Goal: Task Accomplishment & Management: Use online tool/utility

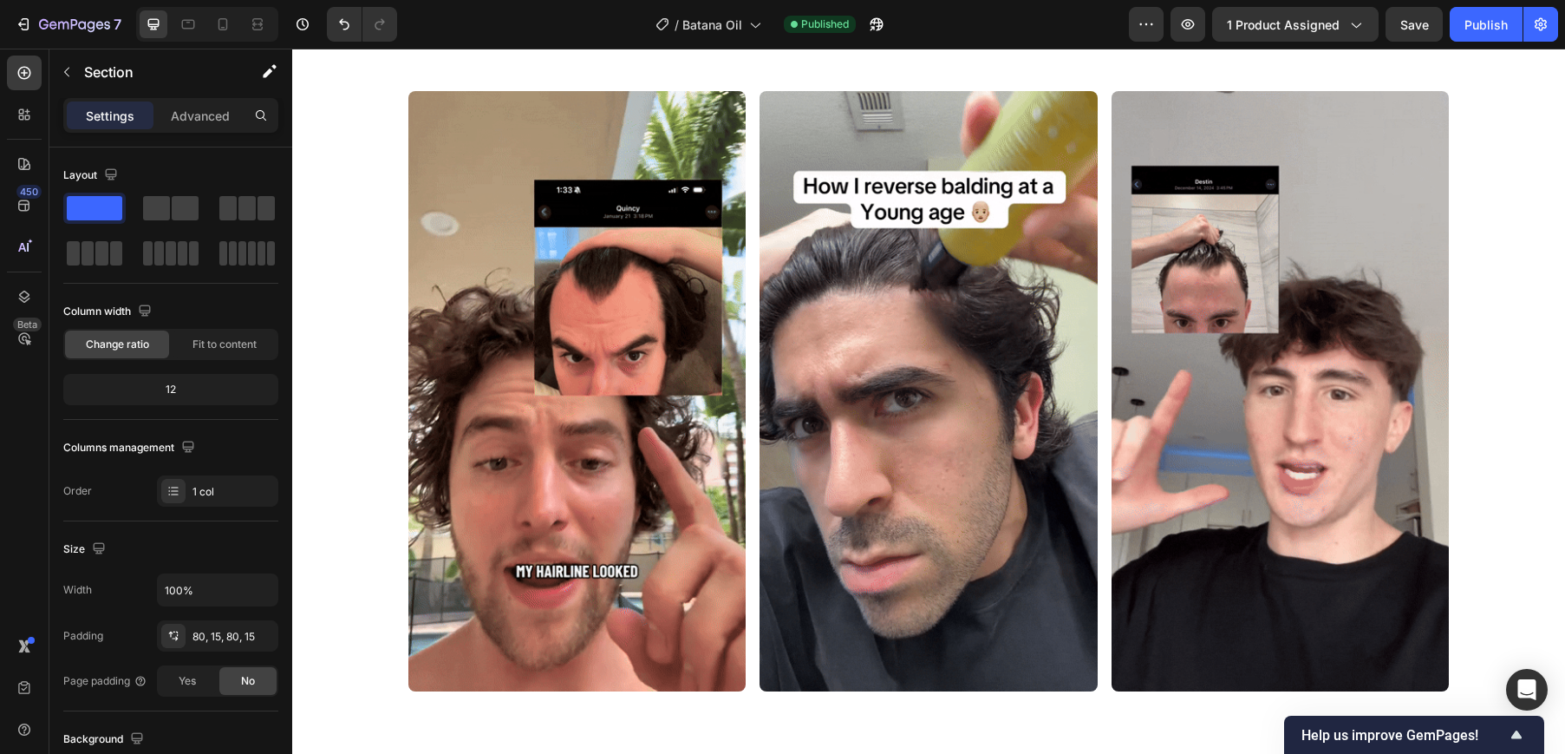
scroll to position [1005, 0]
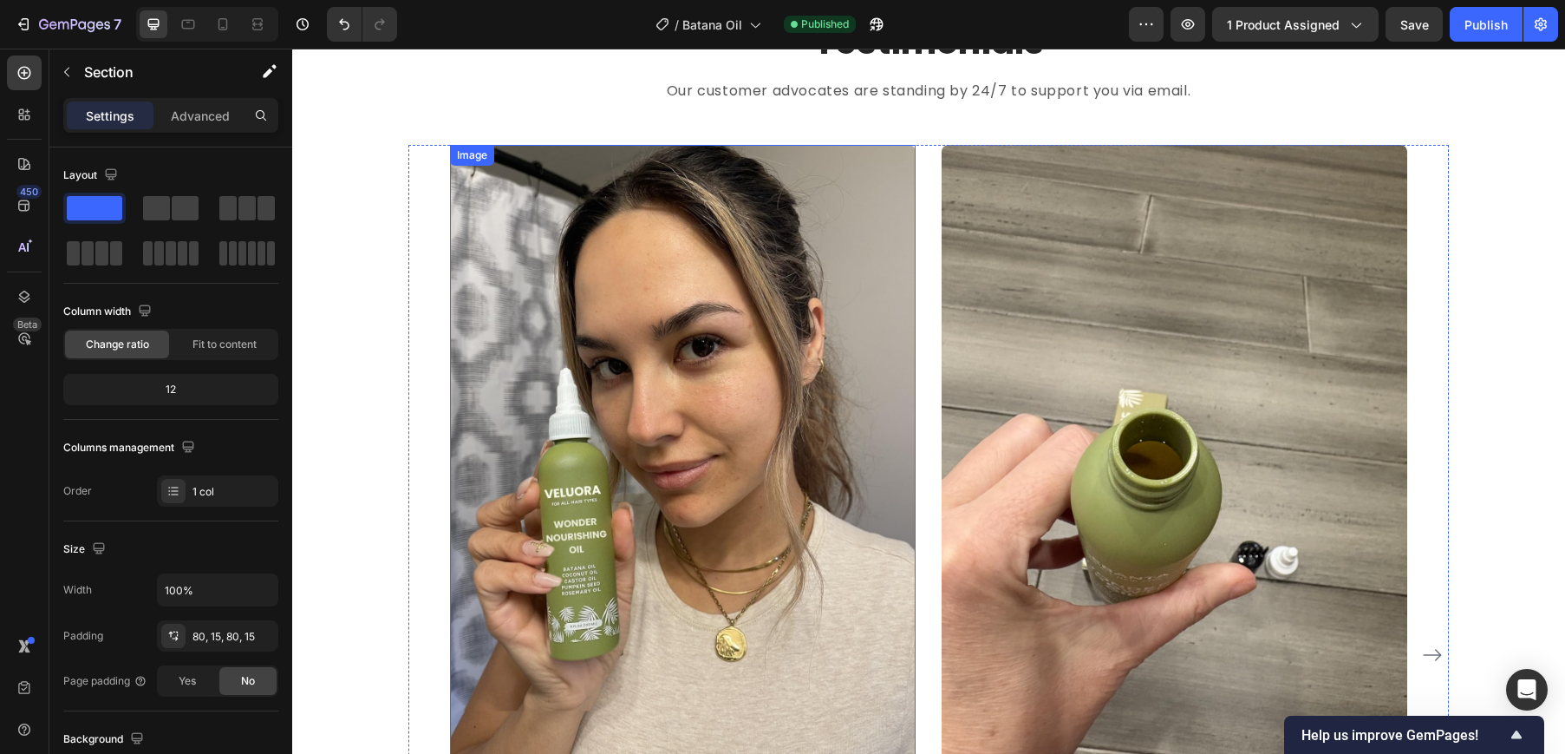
click at [668, 458] on img at bounding box center [683, 455] width 466 height 621
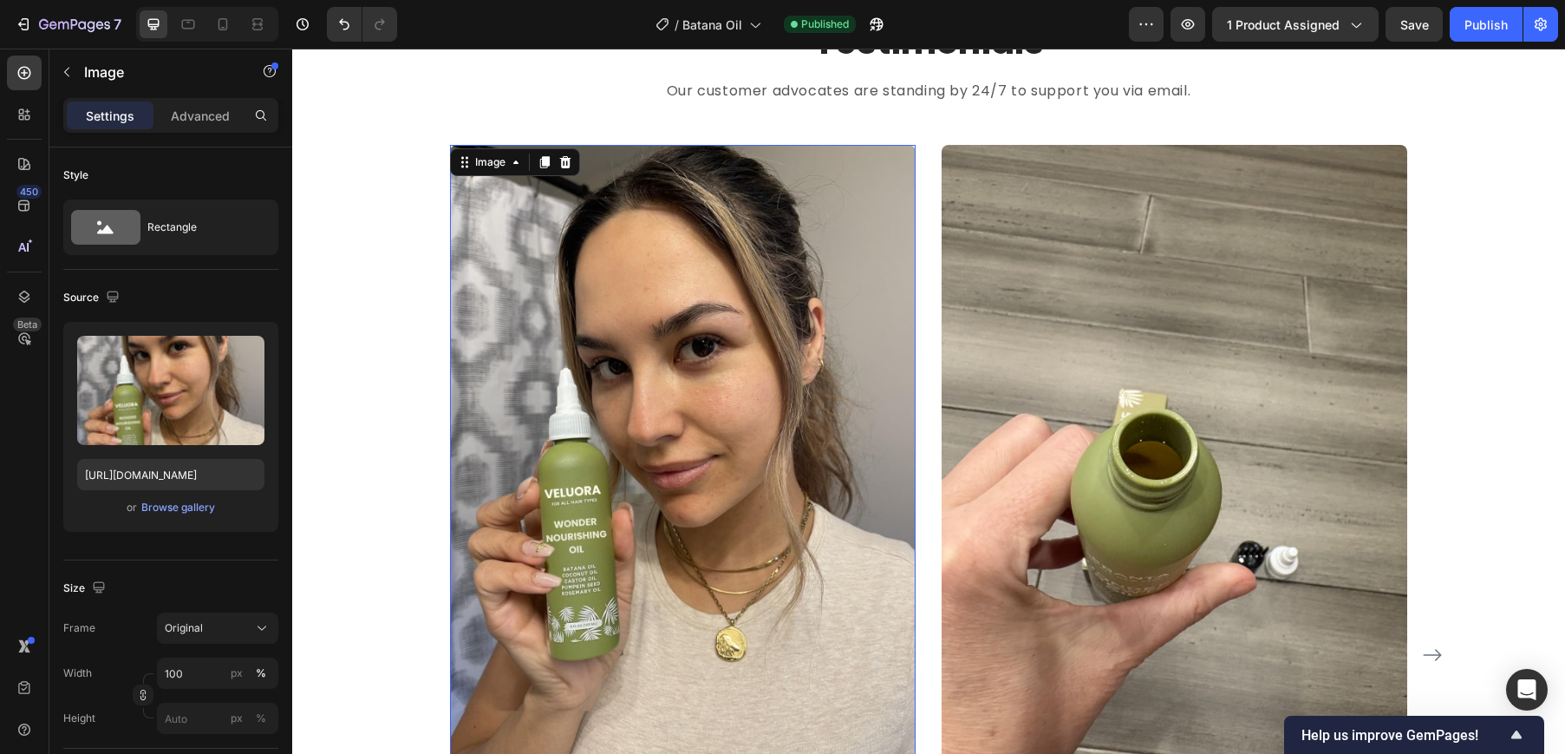
click at [732, 441] on img at bounding box center [683, 455] width 466 height 621
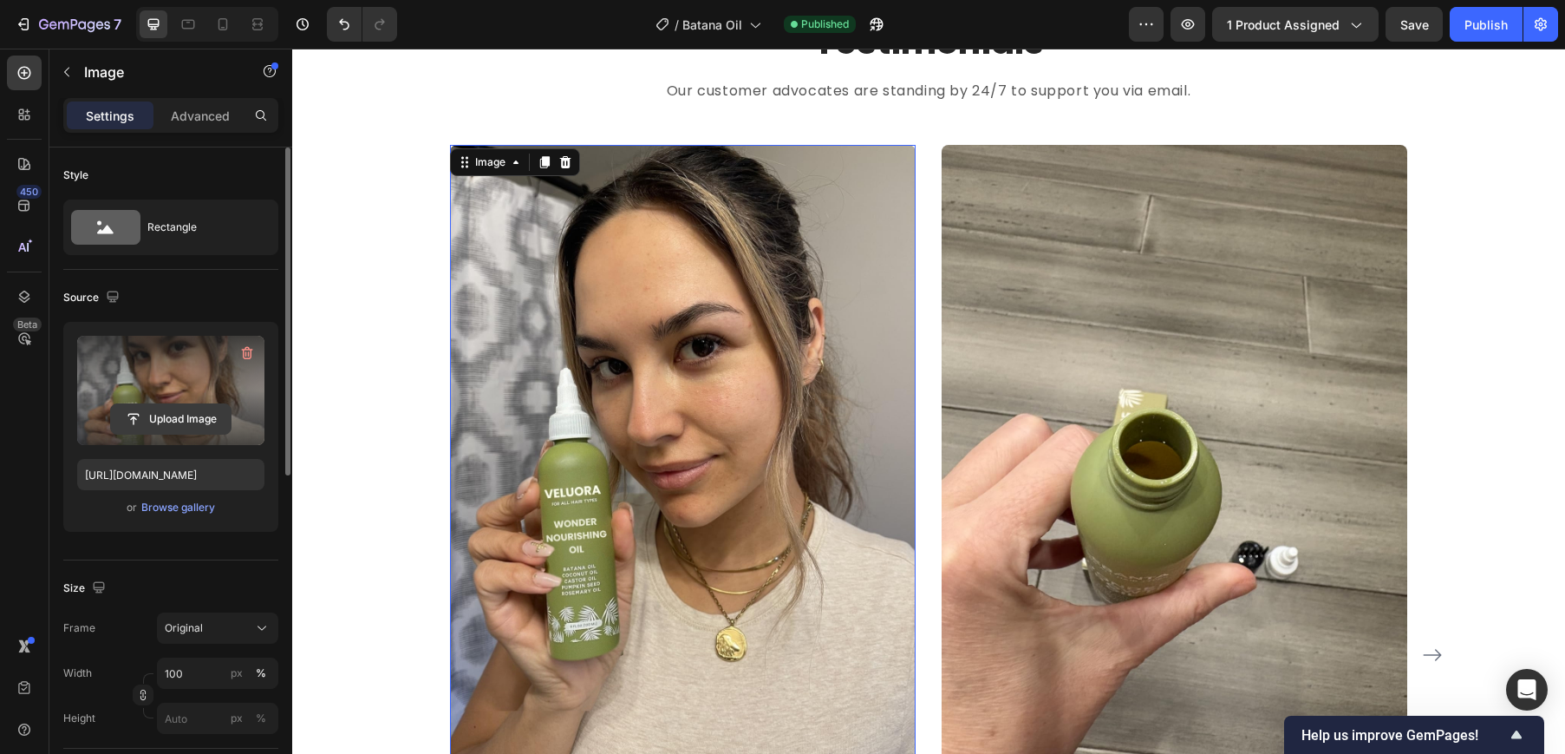
click at [146, 409] on input "file" at bounding box center [171, 418] width 120 height 29
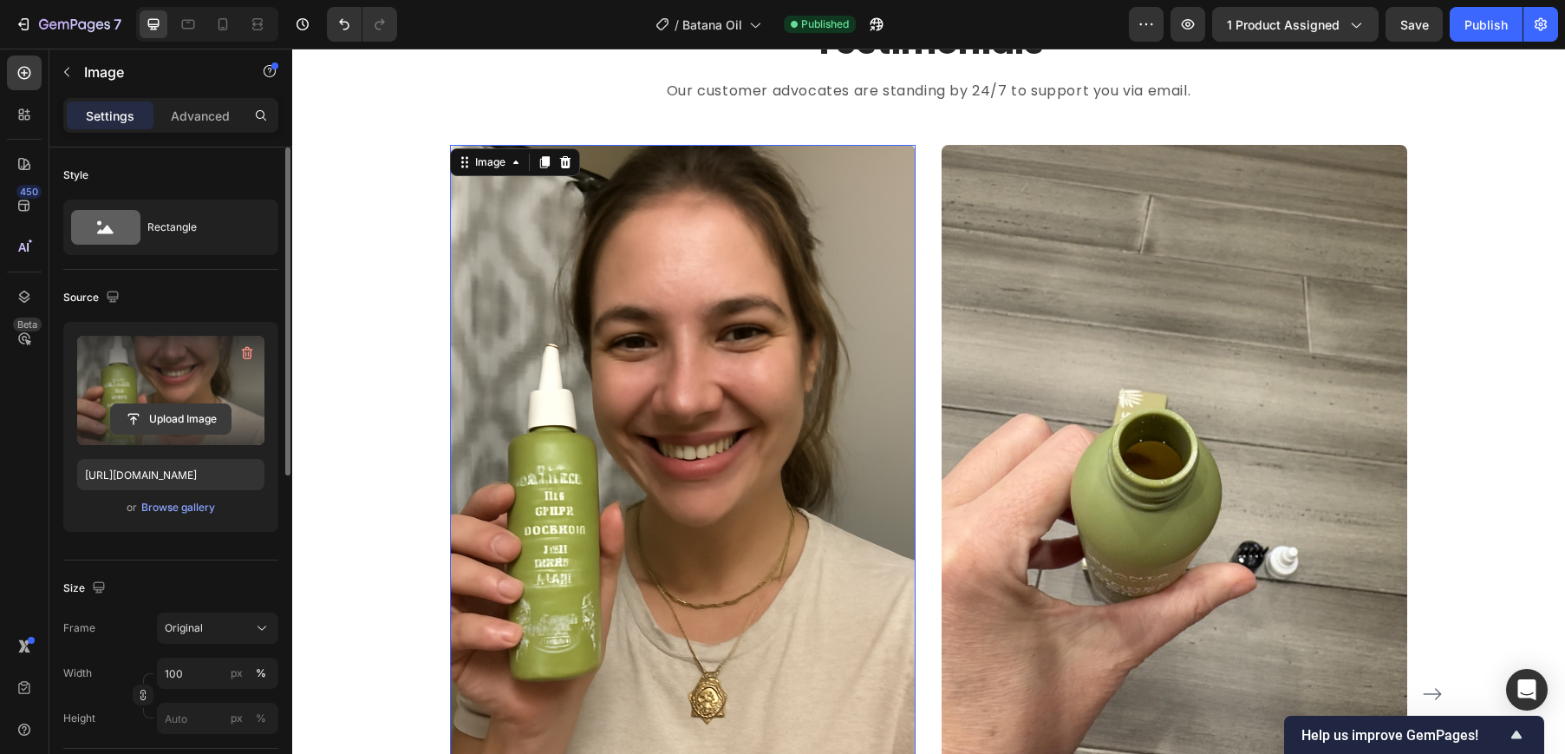
click at [143, 410] on input "file" at bounding box center [171, 418] width 120 height 29
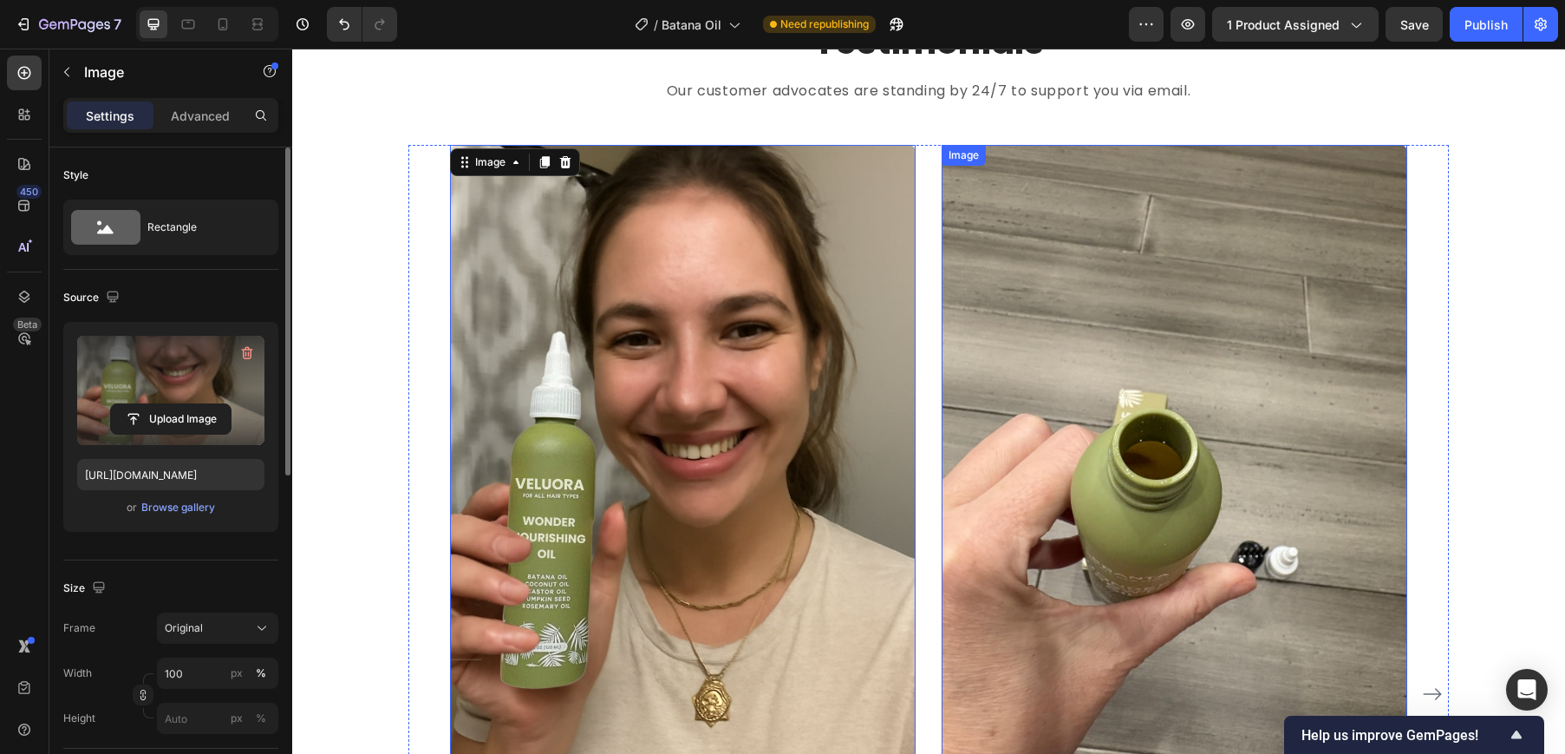
type input "[URL][DOMAIN_NAME]"
click at [1529, 267] on div "Testimonials Heading Our customer advocates are standing by 24/7 to support you…" at bounding box center [928, 641] width 1247 height 1249
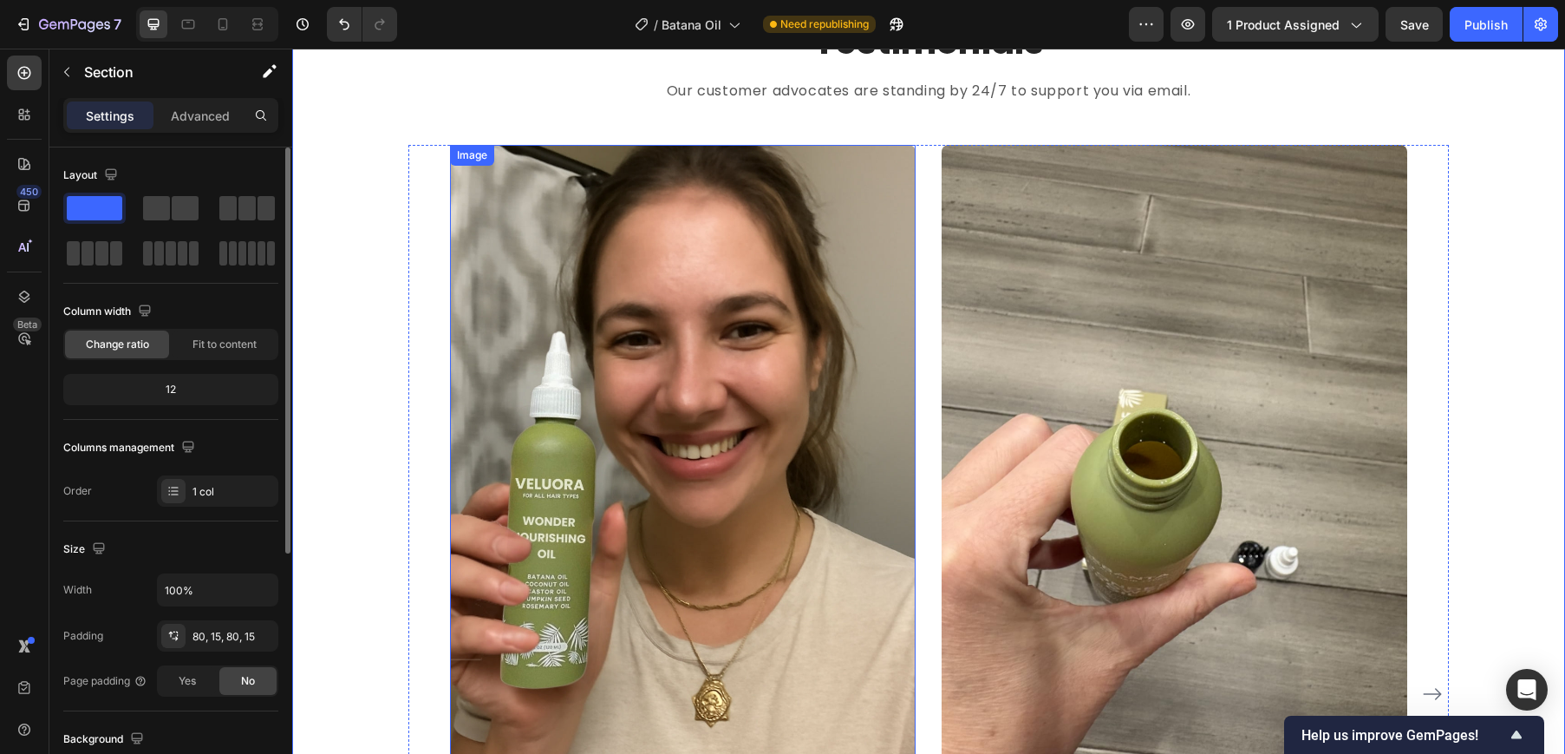
scroll to position [1361, 0]
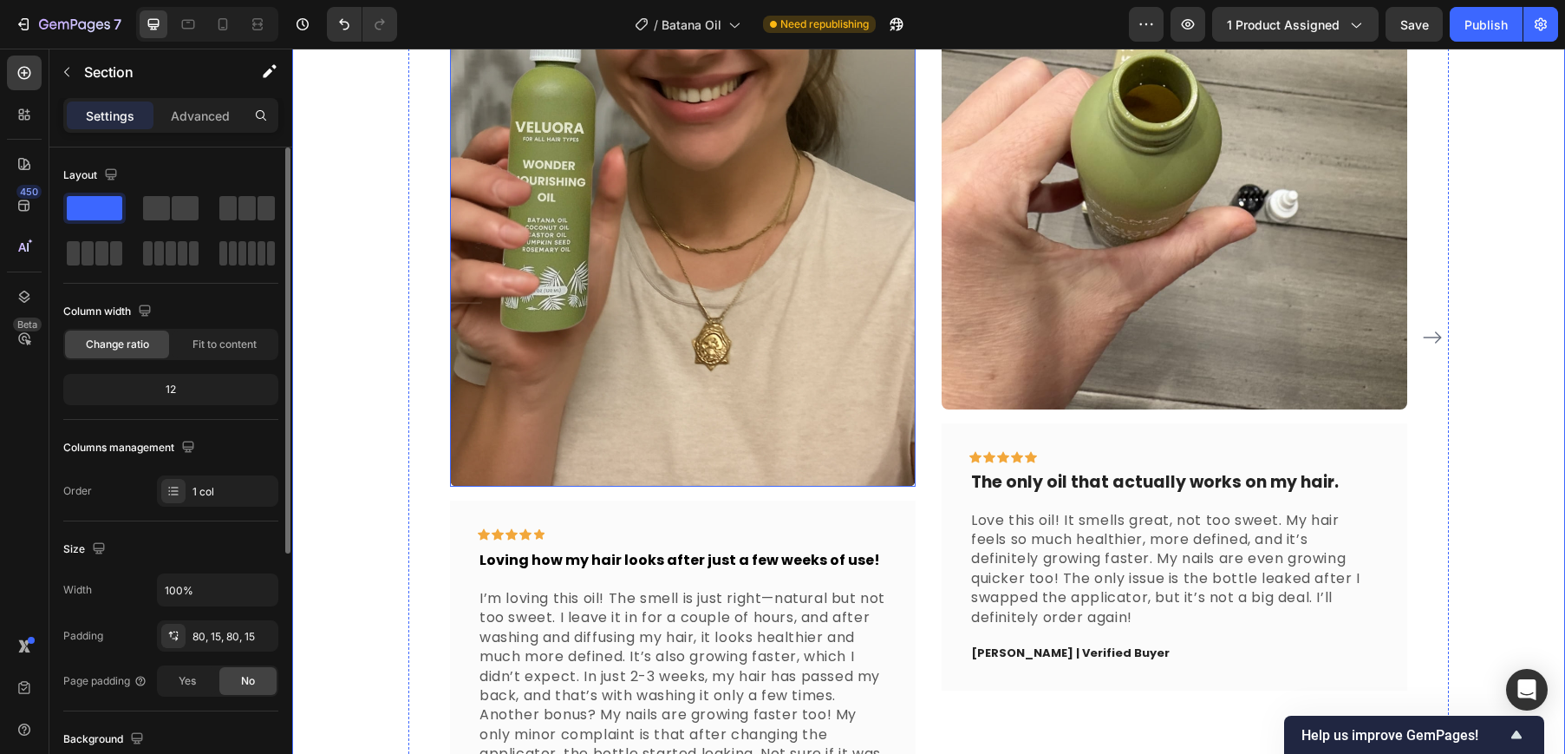
click at [721, 306] on img at bounding box center [683, 137] width 466 height 699
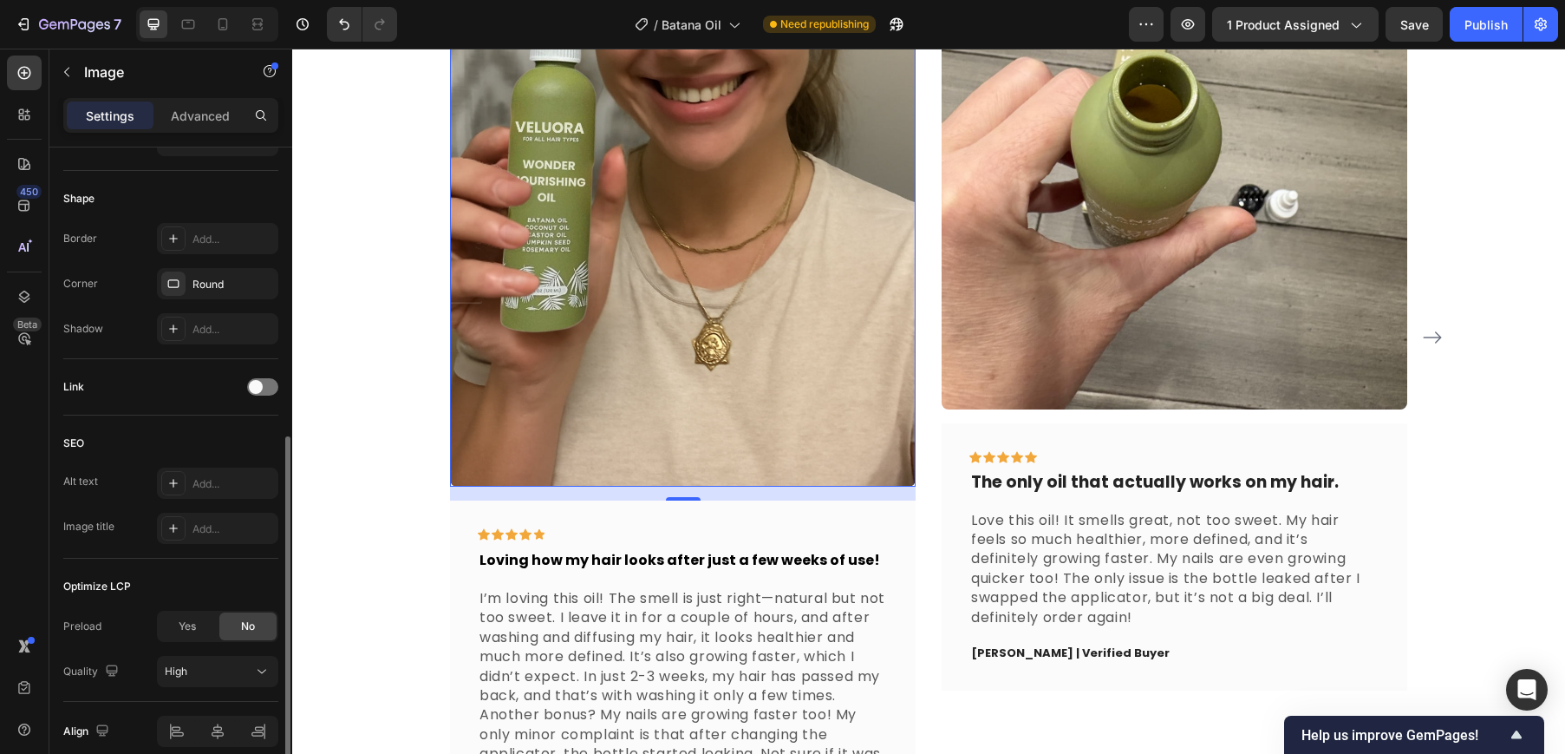
scroll to position [207, 0]
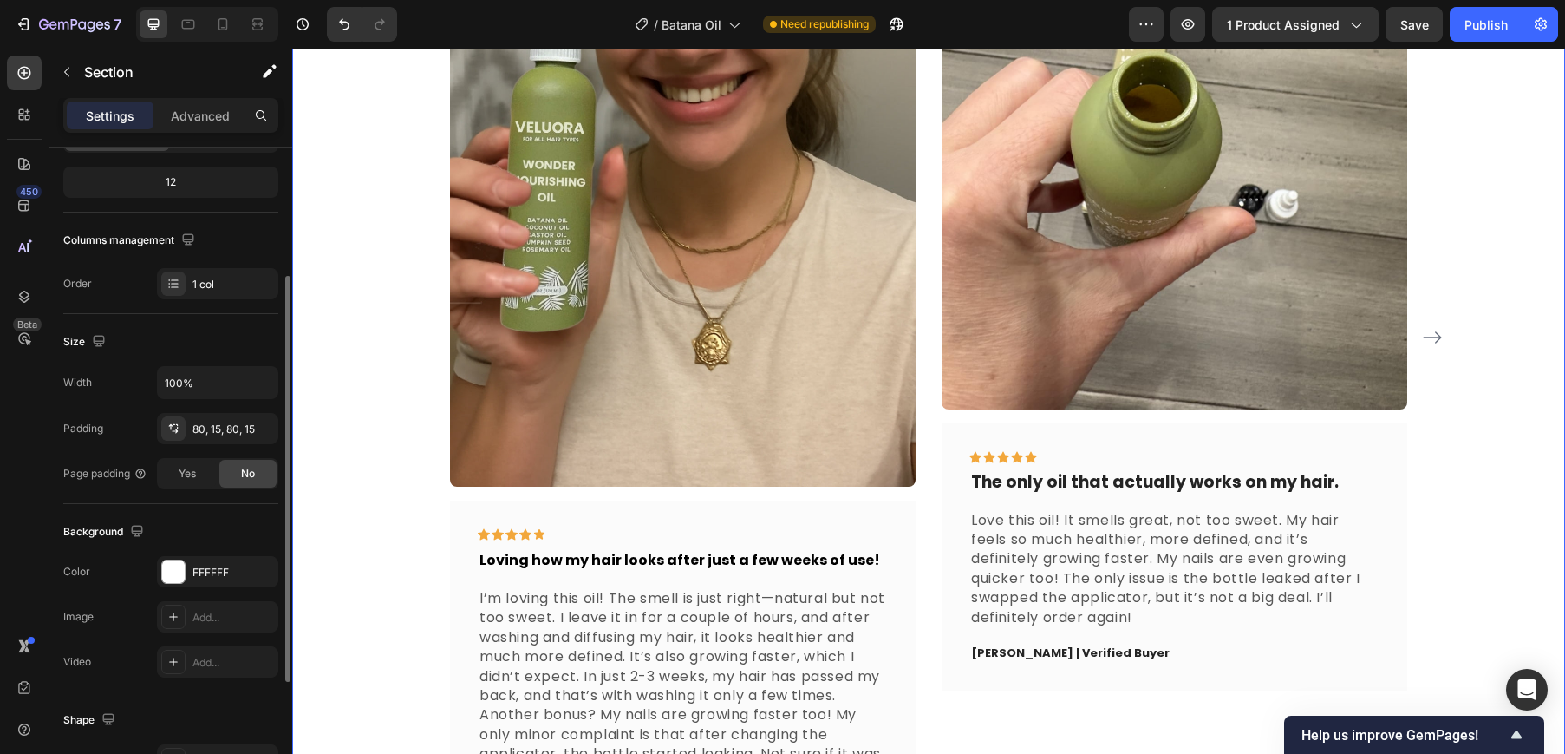
click at [1486, 467] on div "Testimonials Heading Our customer advocates are standing by 24/7 to support you…" at bounding box center [928, 285] width 1247 height 1249
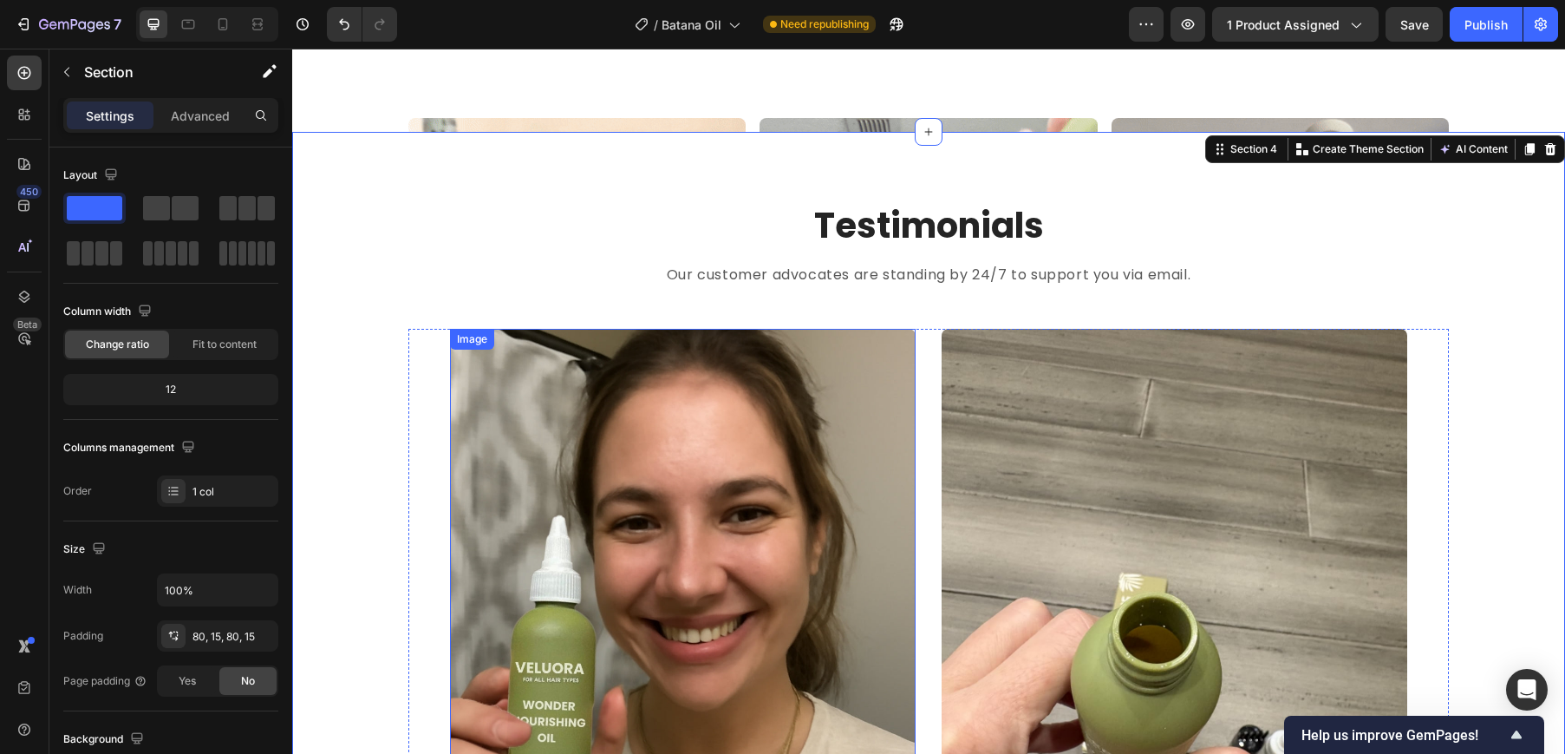
scroll to position [1407, 0]
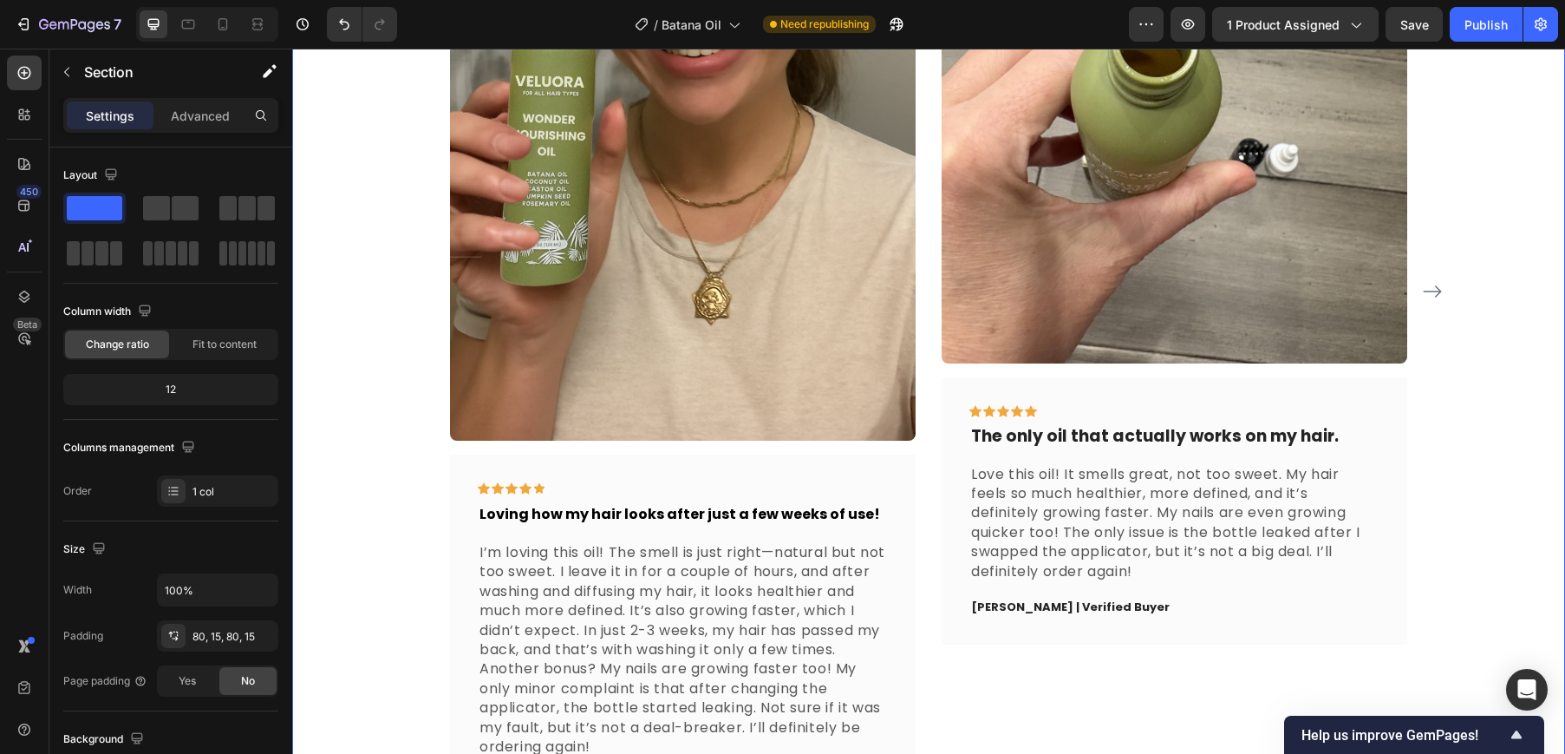
click at [238, 19] on div at bounding box center [207, 24] width 142 height 35
click at [227, 23] on icon at bounding box center [224, 24] width 10 height 12
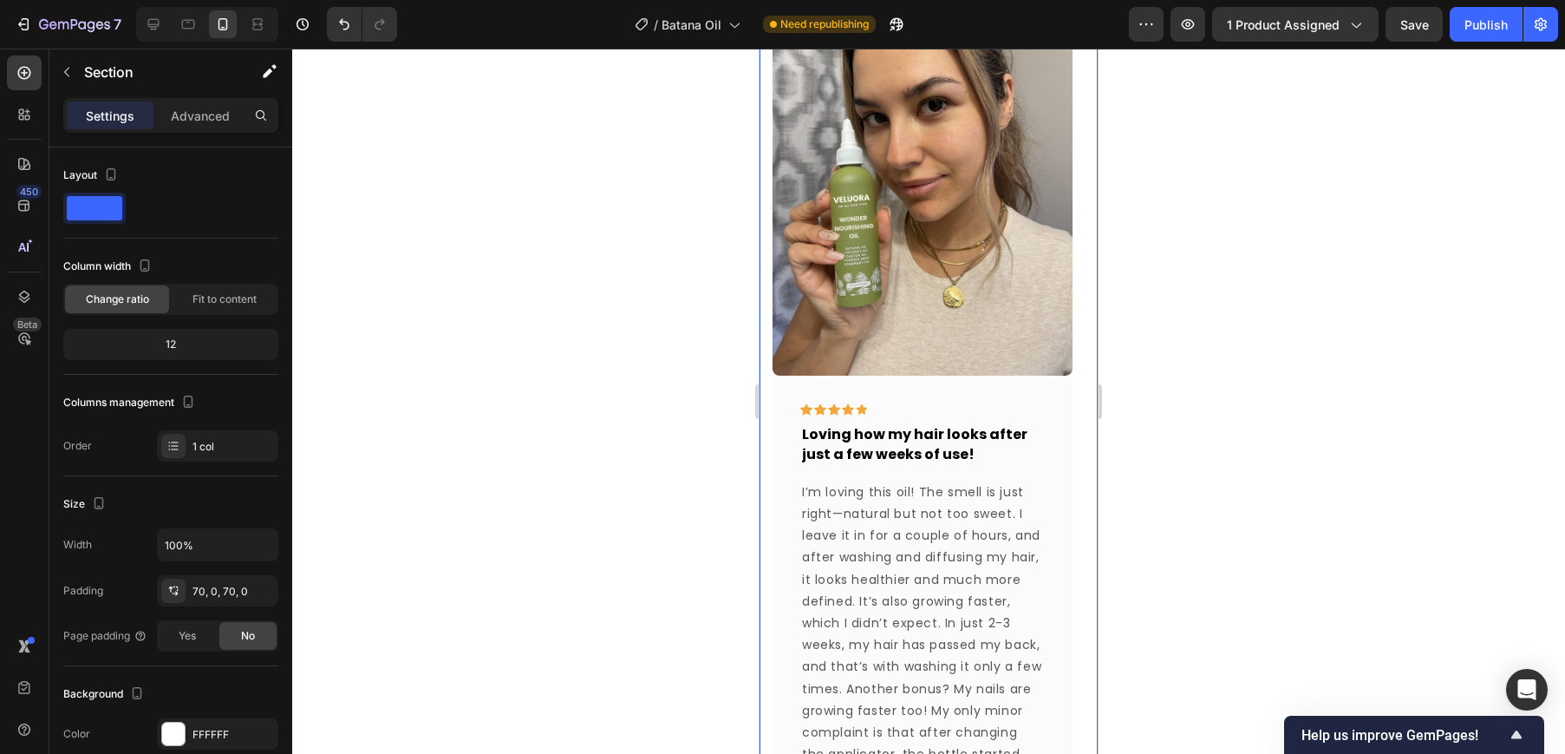
scroll to position [844, 0]
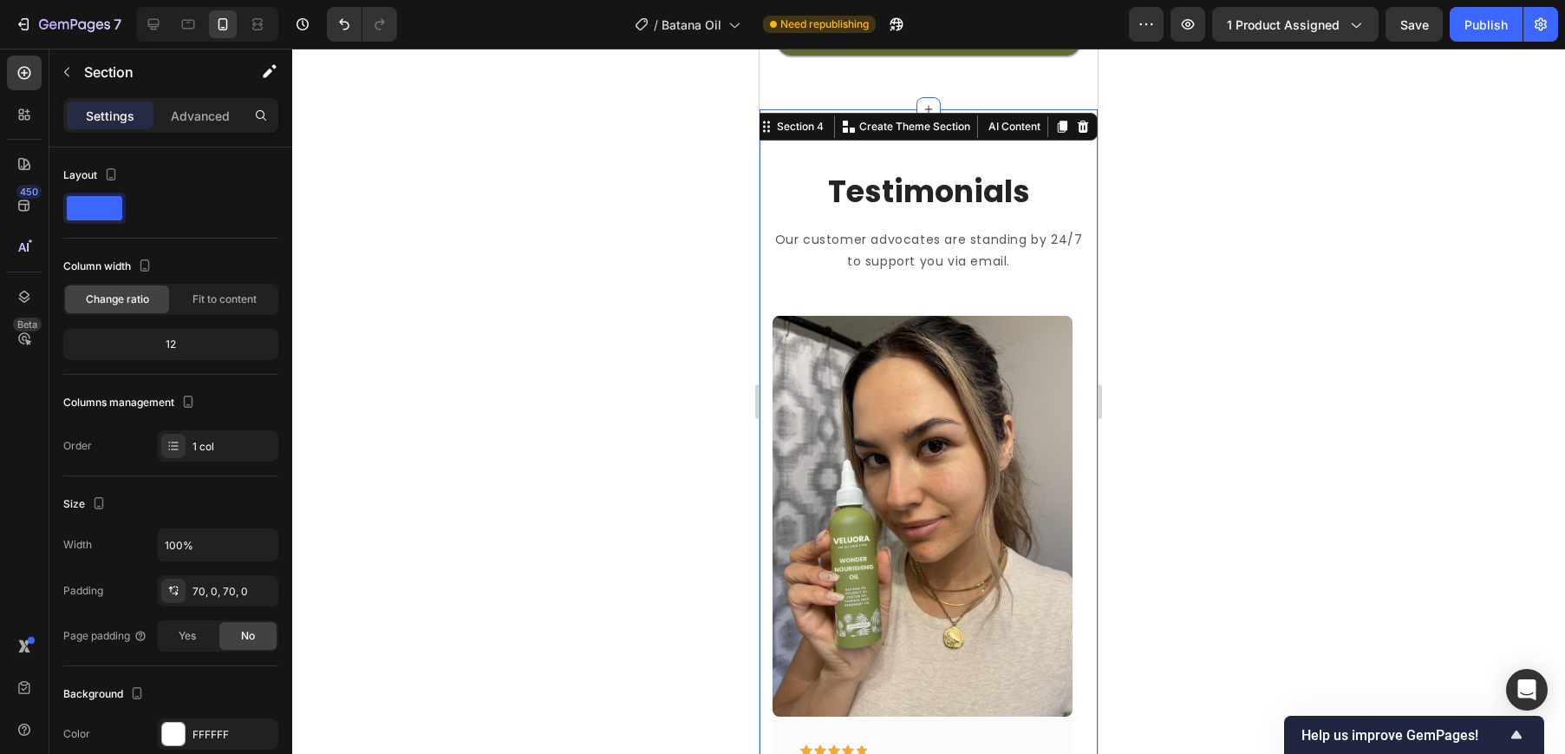
click at [1246, 320] on div at bounding box center [928, 401] width 1273 height 705
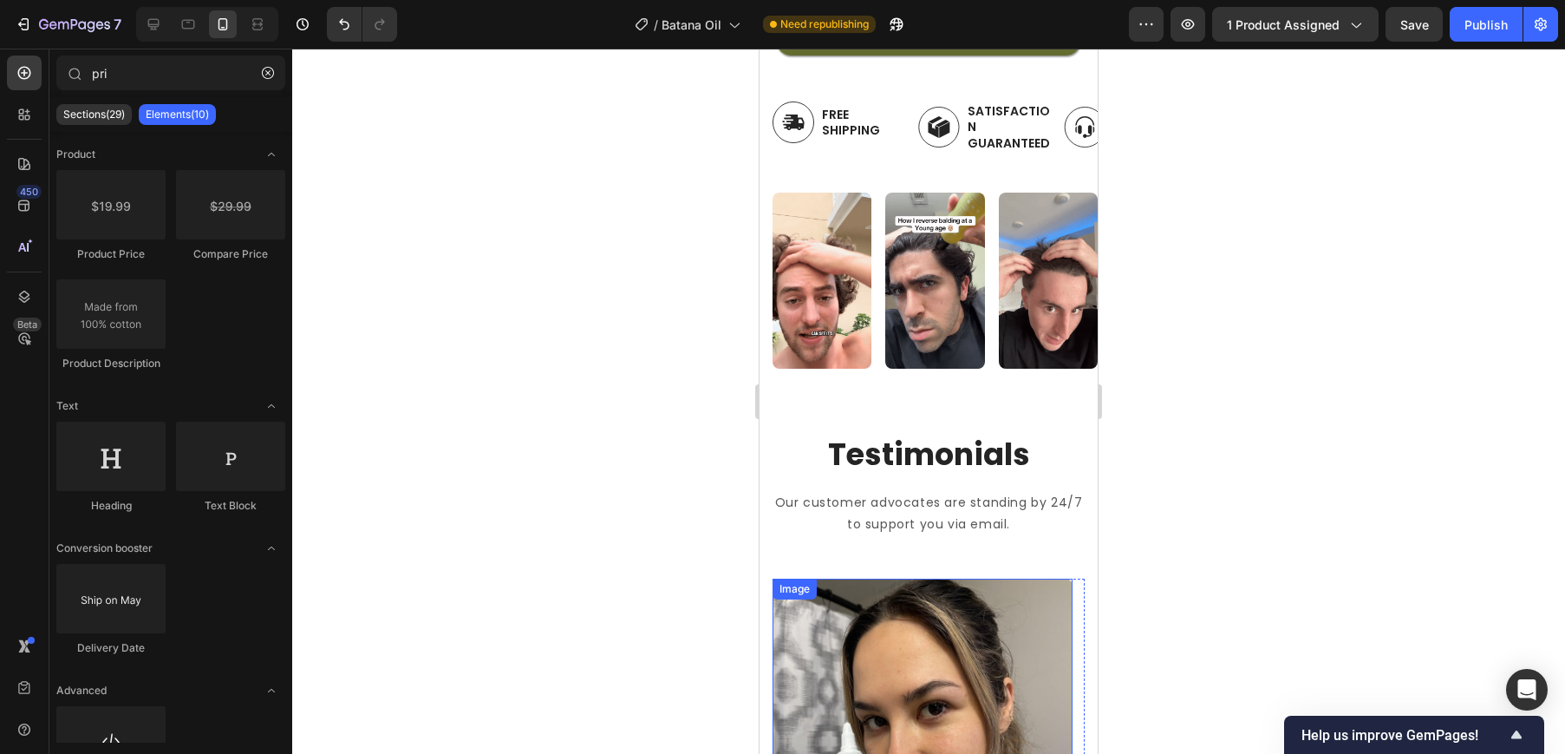
scroll to position [996, 0]
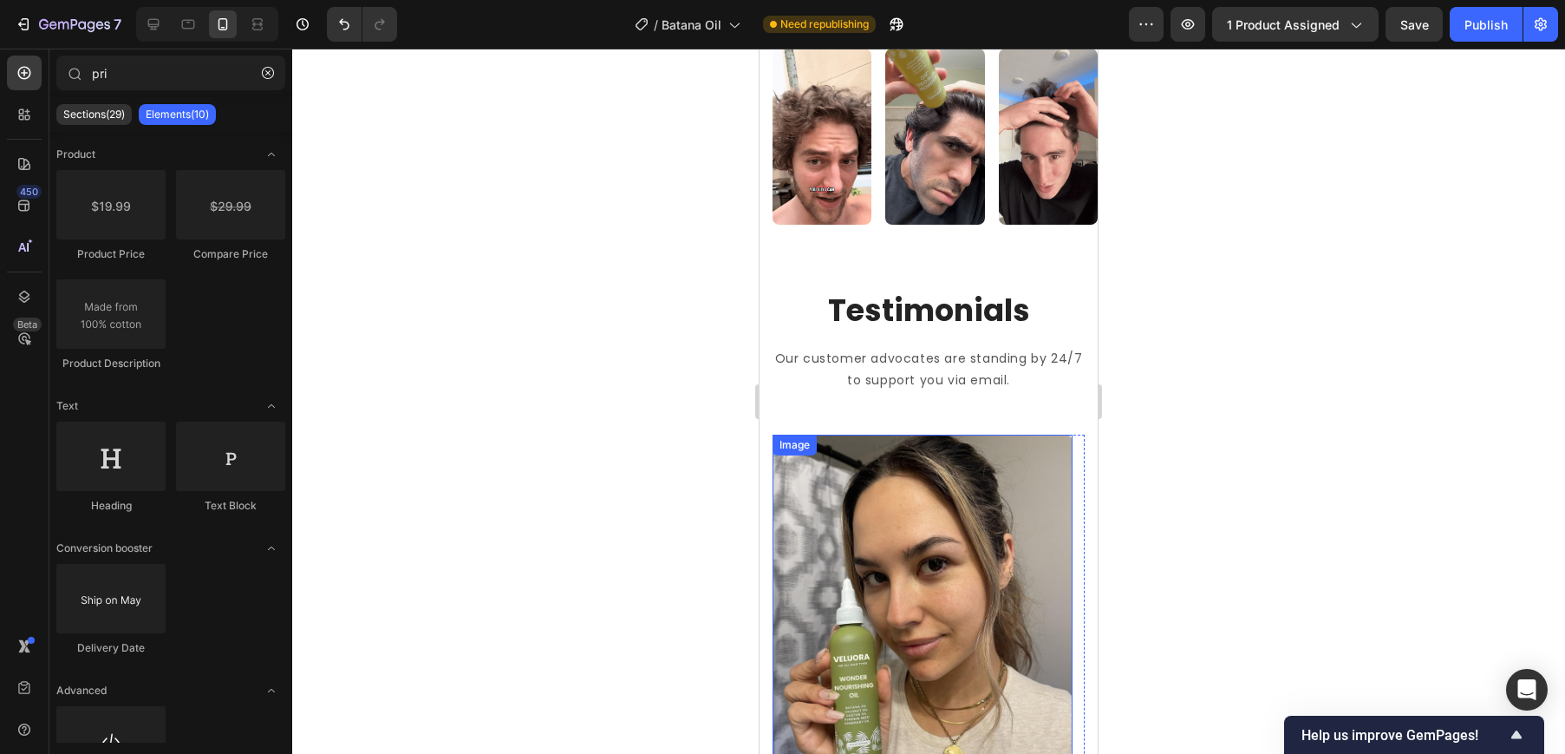
click at [938, 440] on img at bounding box center [923, 634] width 300 height 400
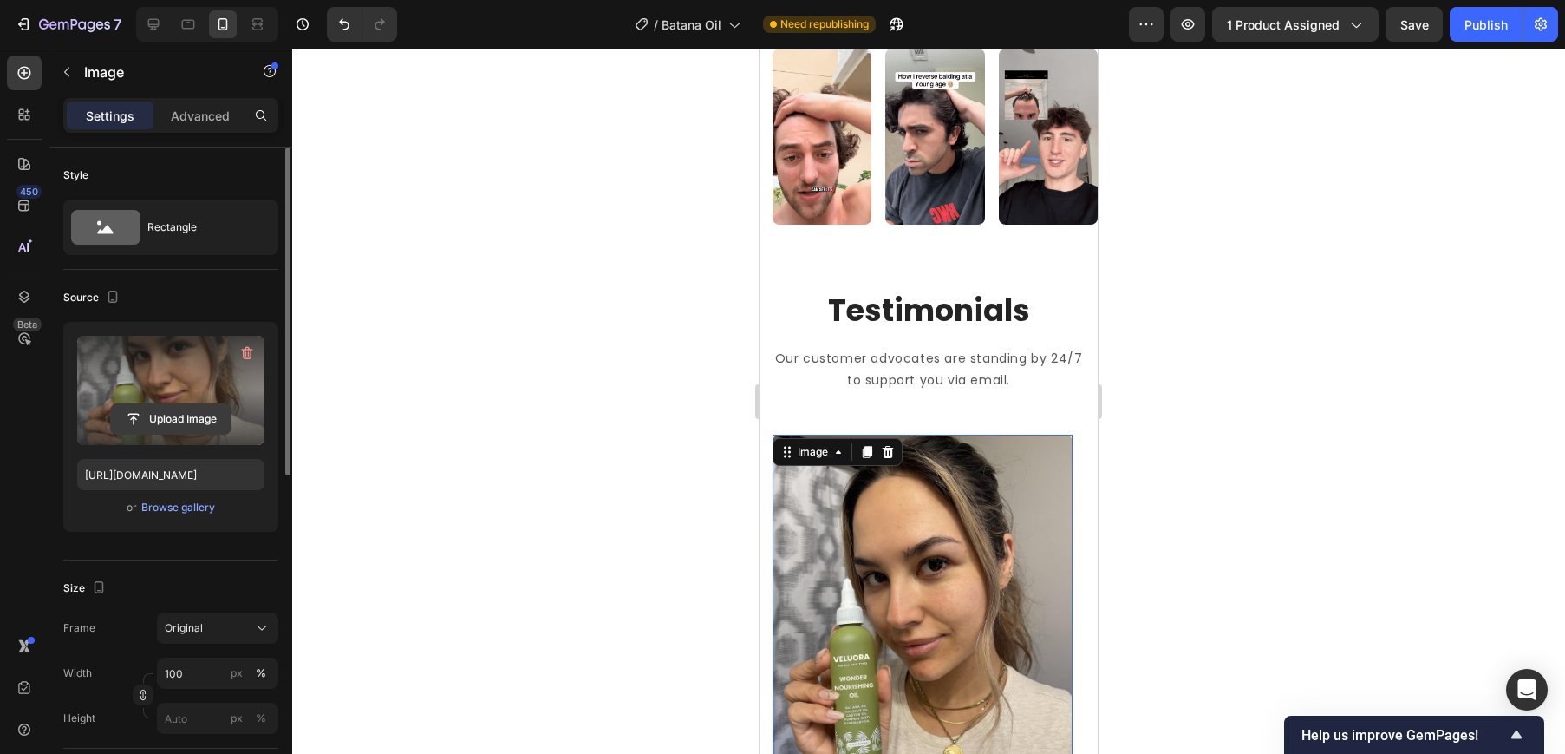
click at [178, 412] on input "file" at bounding box center [171, 418] width 120 height 29
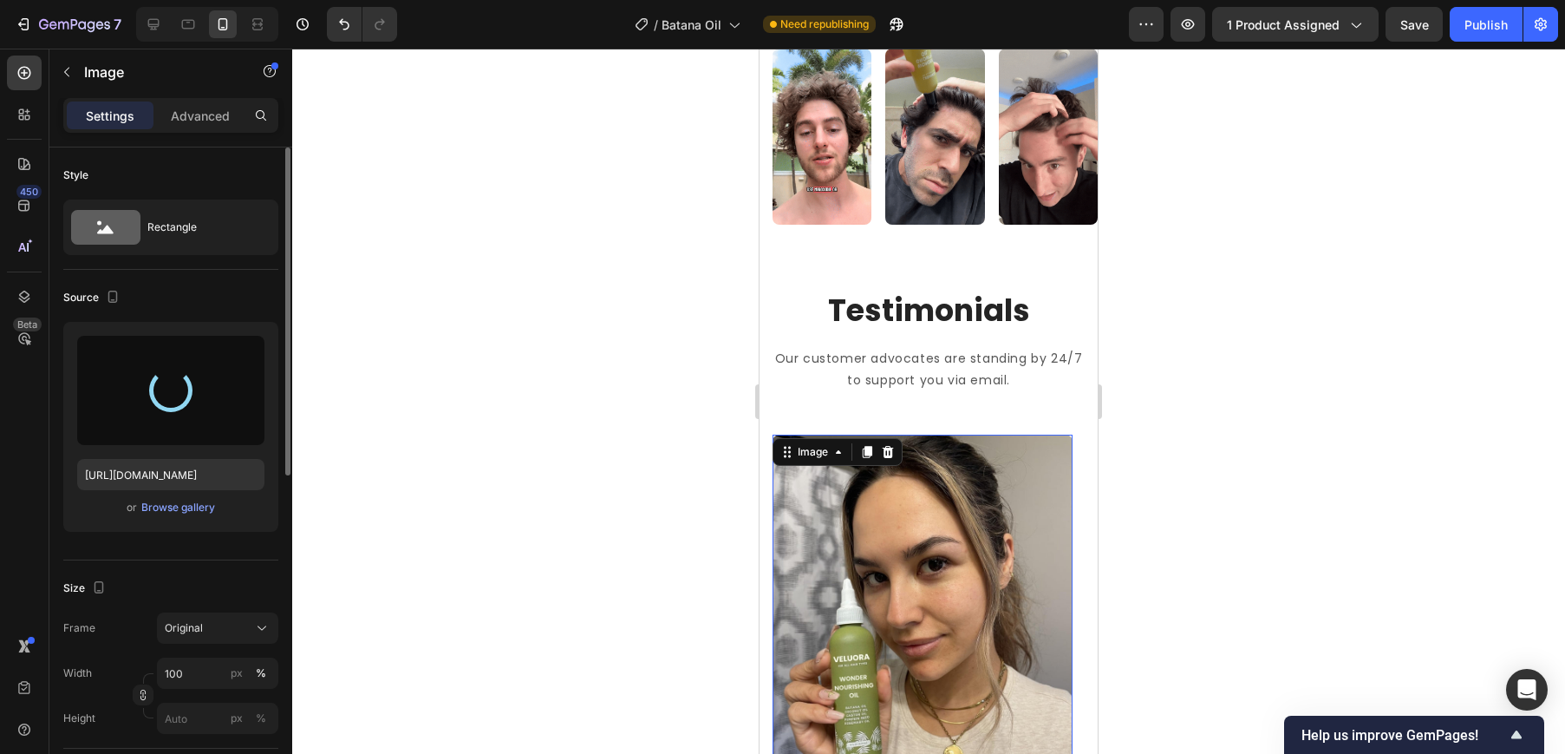
type input "[URL][DOMAIN_NAME]"
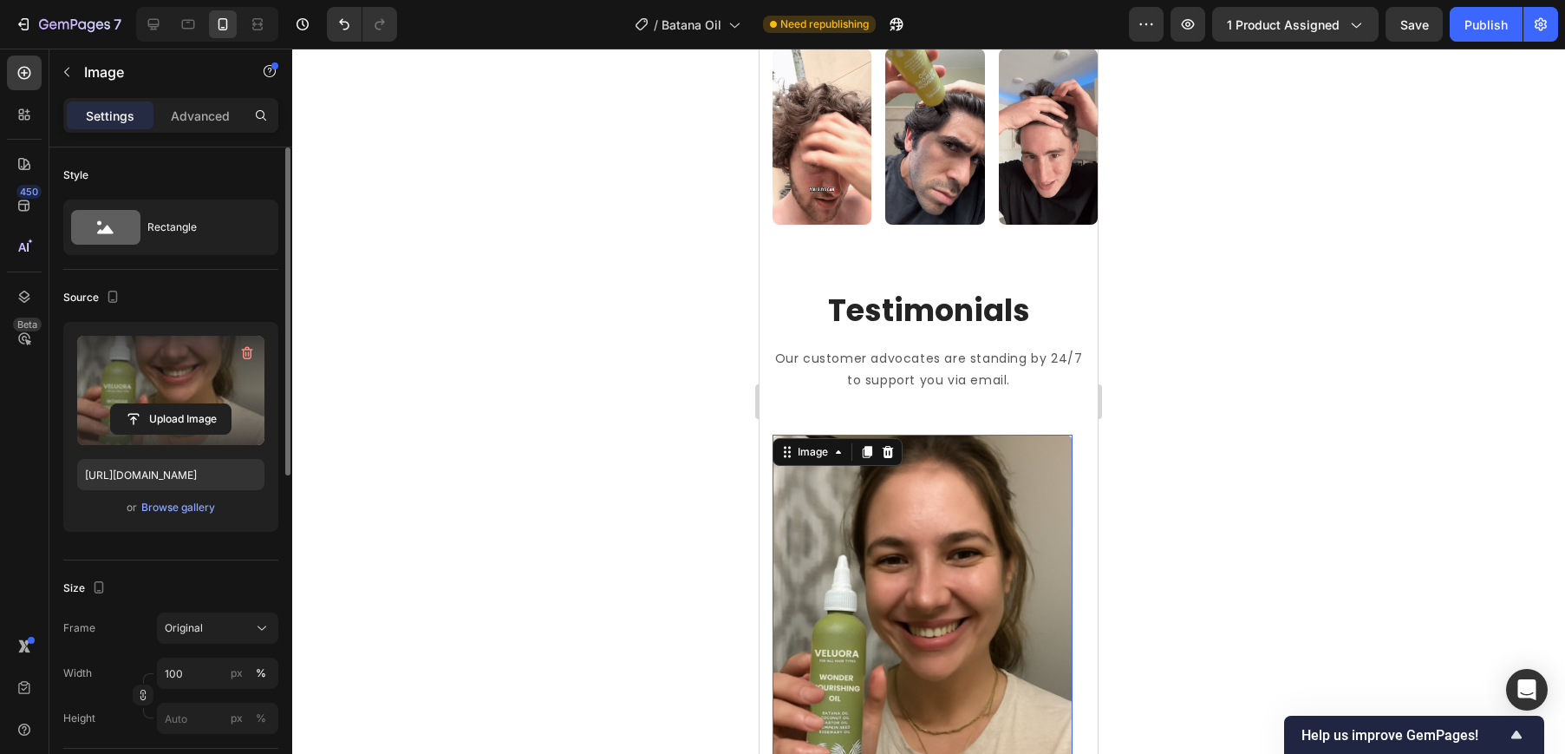
click at [1261, 396] on div at bounding box center [928, 401] width 1273 height 705
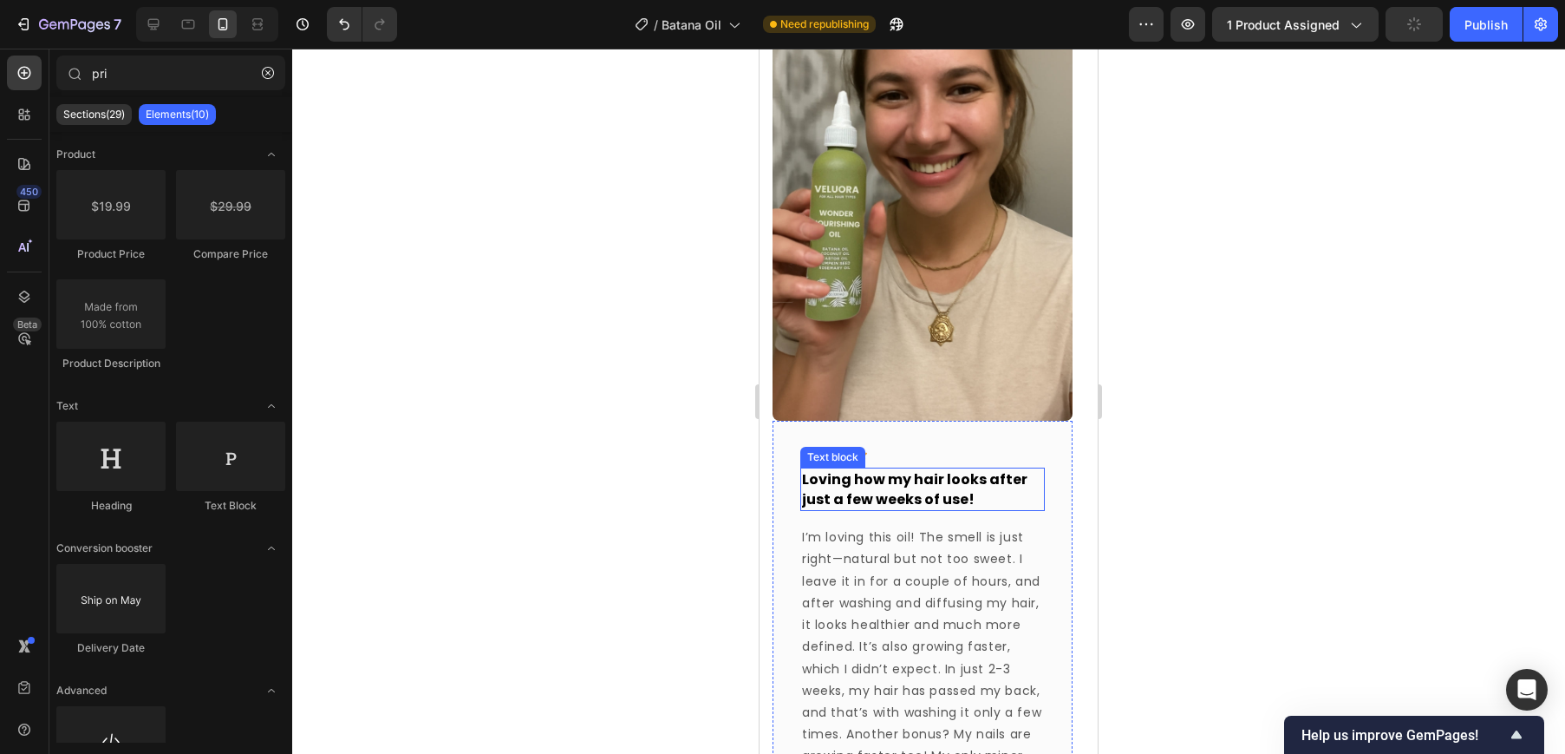
scroll to position [1133, 0]
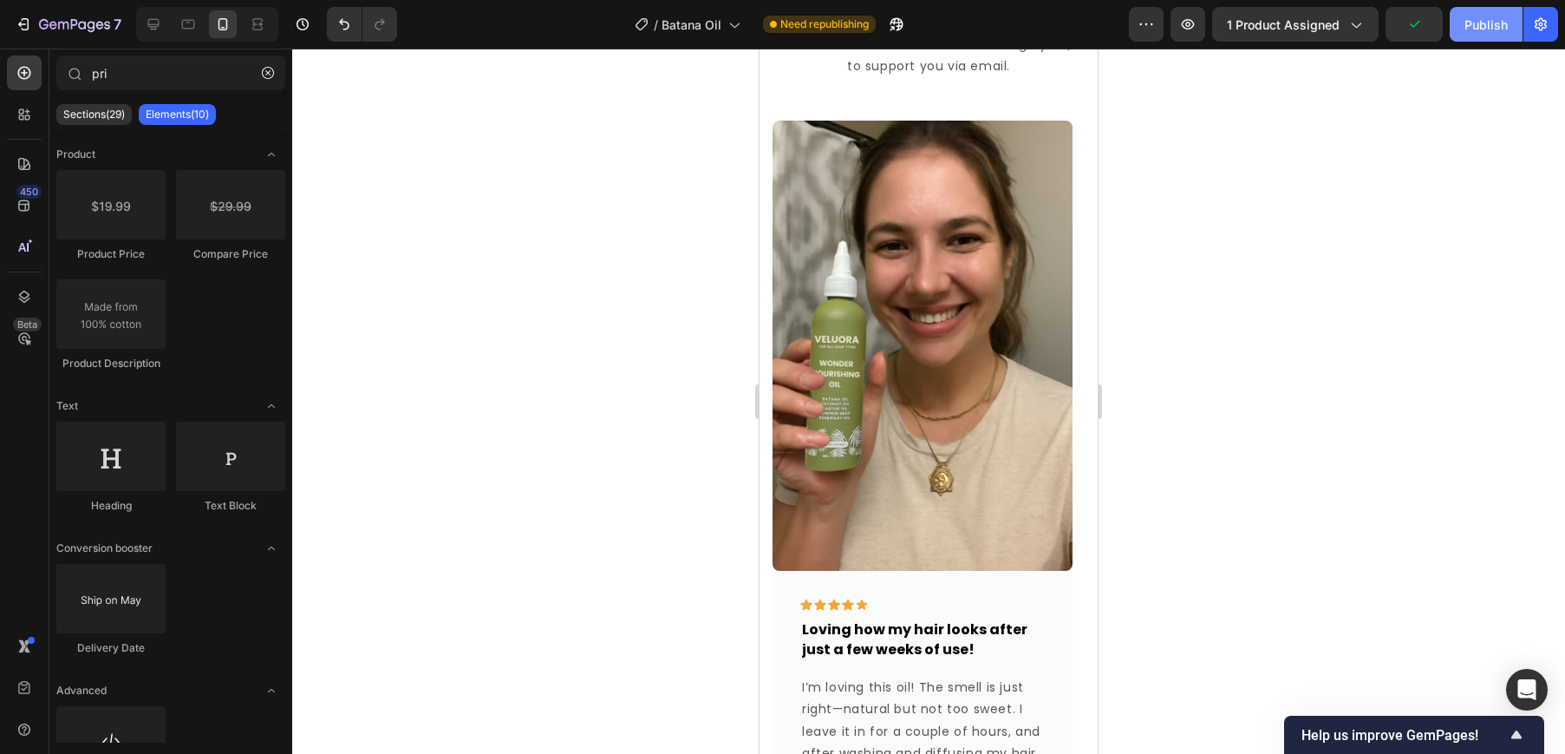
click at [1487, 28] on div "Publish" at bounding box center [1486, 25] width 43 height 18
click at [188, 24] on icon at bounding box center [188, 24] width 17 height 17
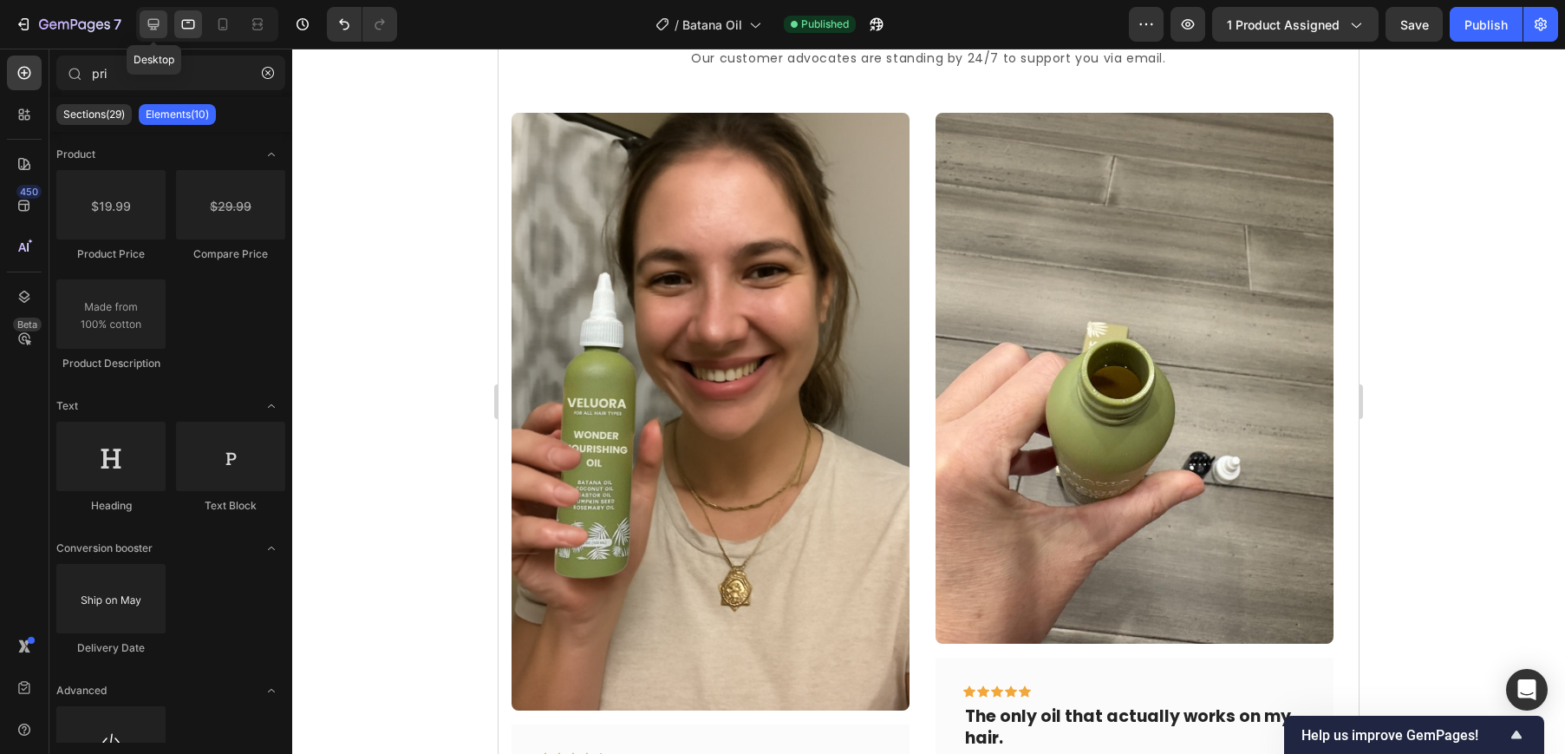
click at [165, 24] on div at bounding box center [154, 24] width 28 height 28
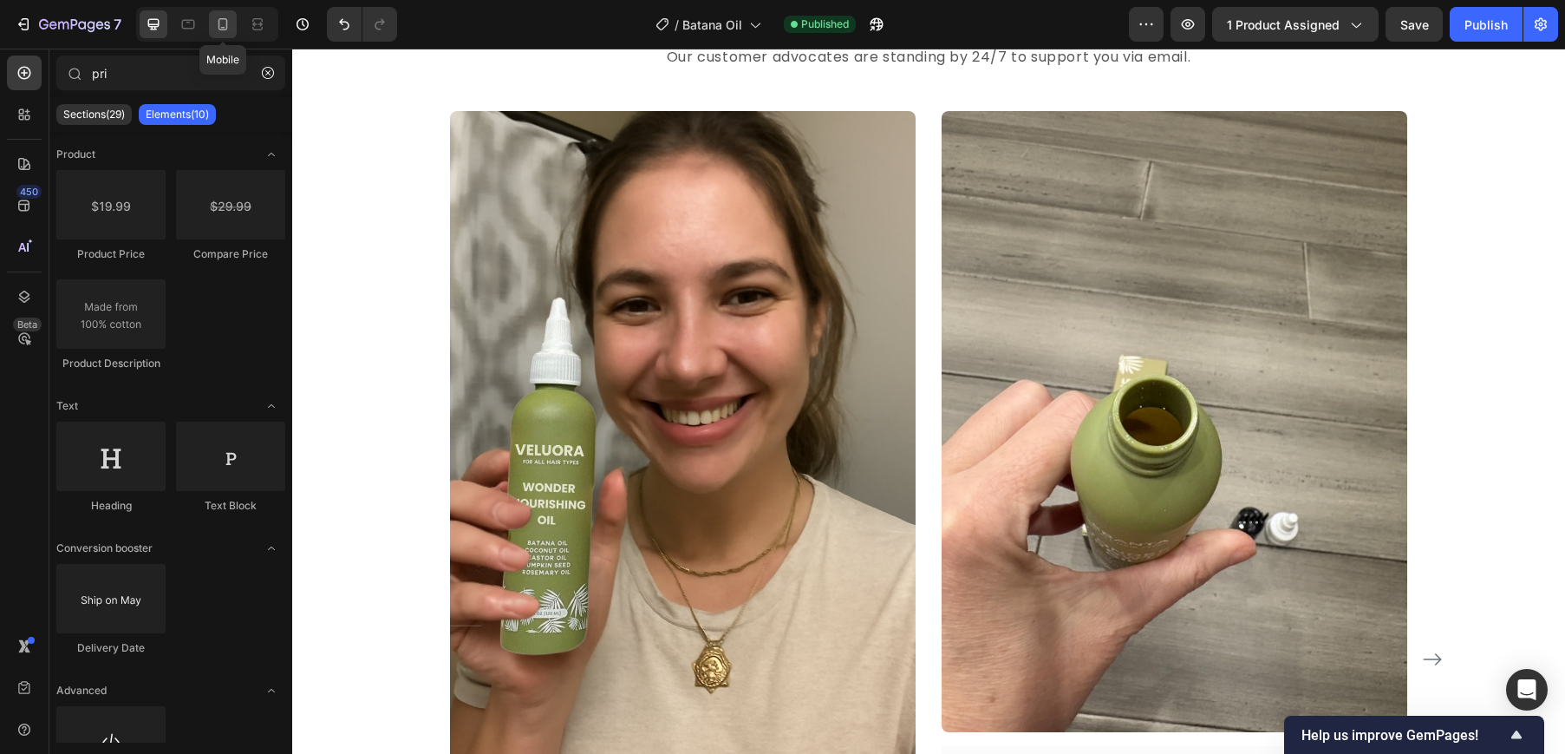
click at [214, 28] on icon at bounding box center [222, 24] width 17 height 17
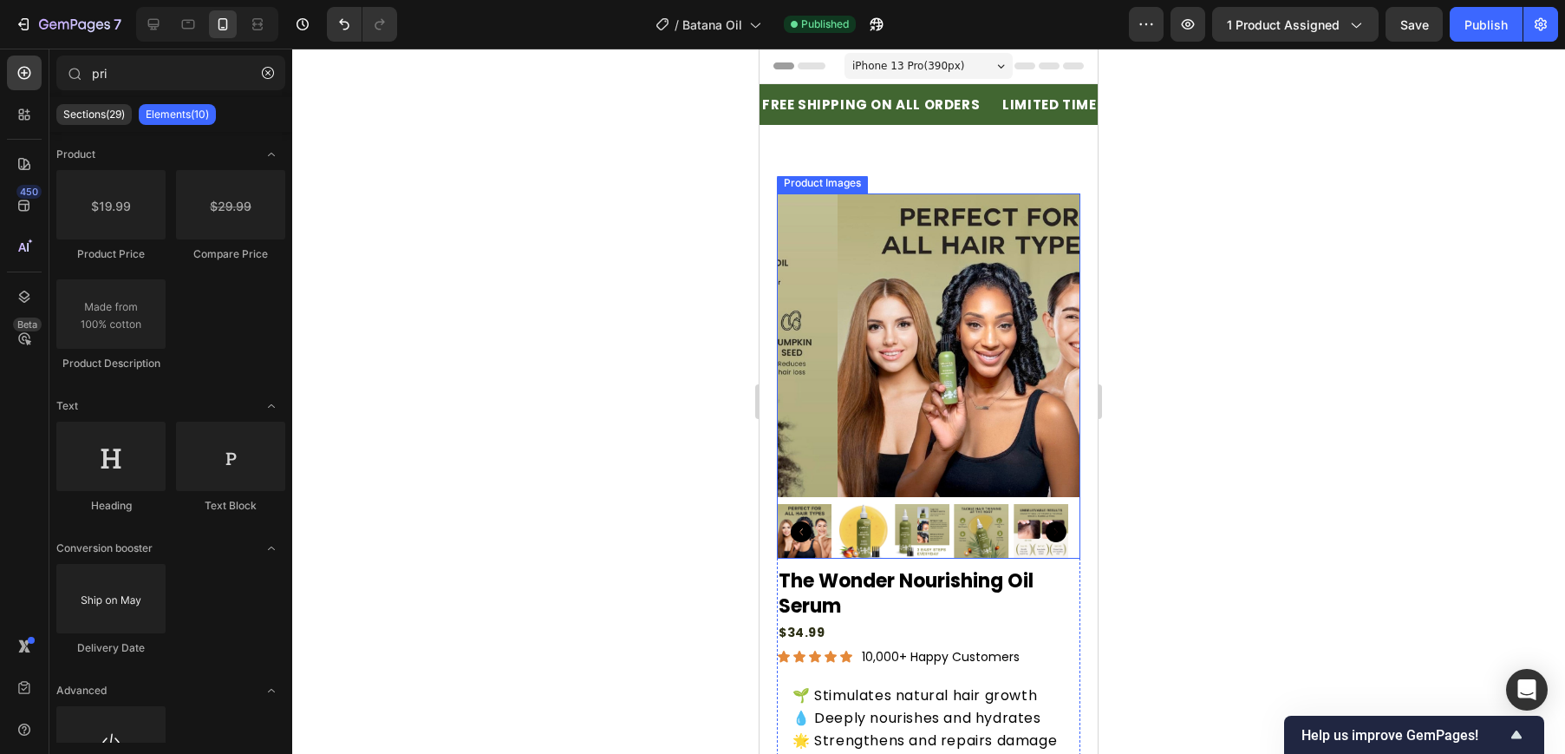
scroll to position [343, 0]
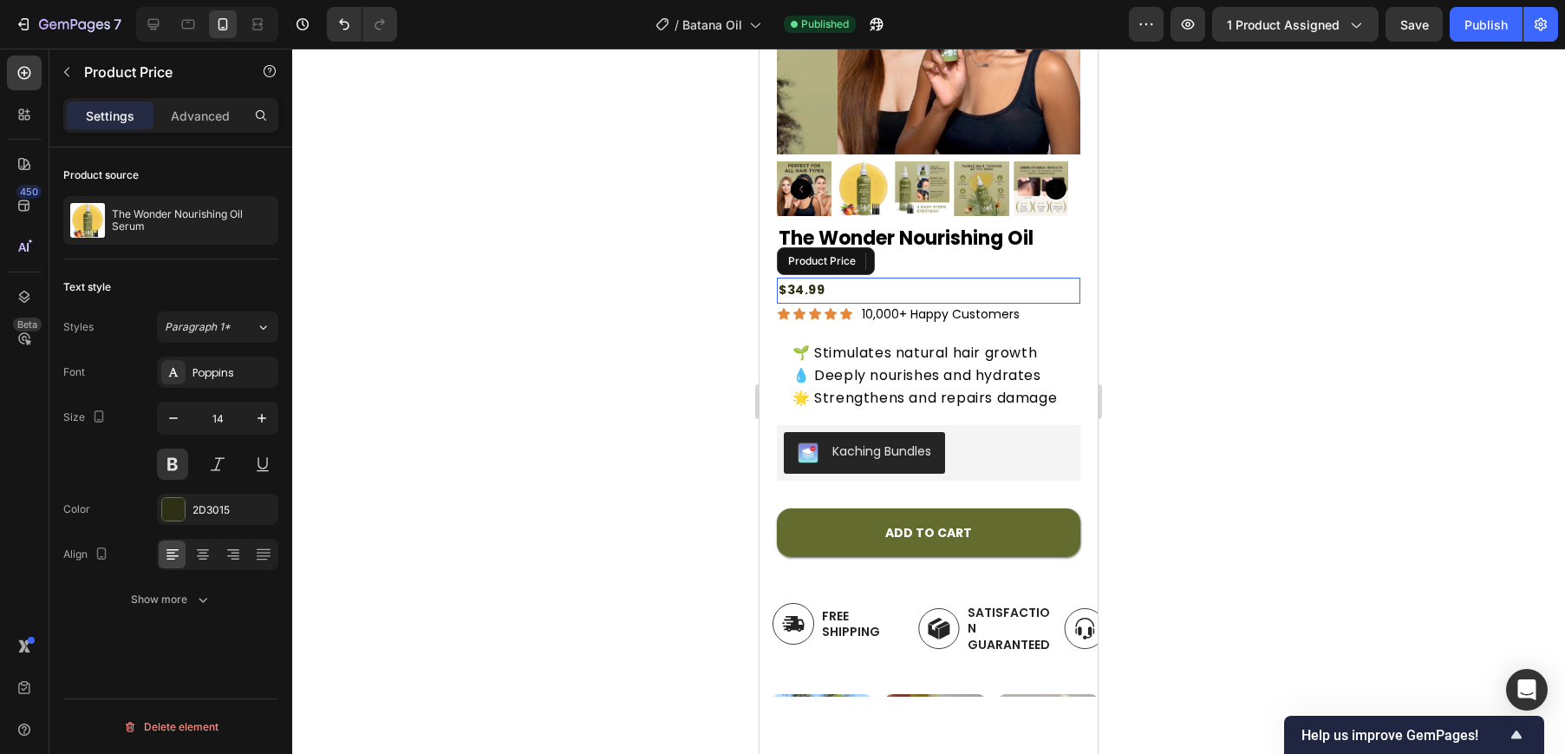
click at [801, 280] on div "$34.99" at bounding box center [929, 289] width 304 height 25
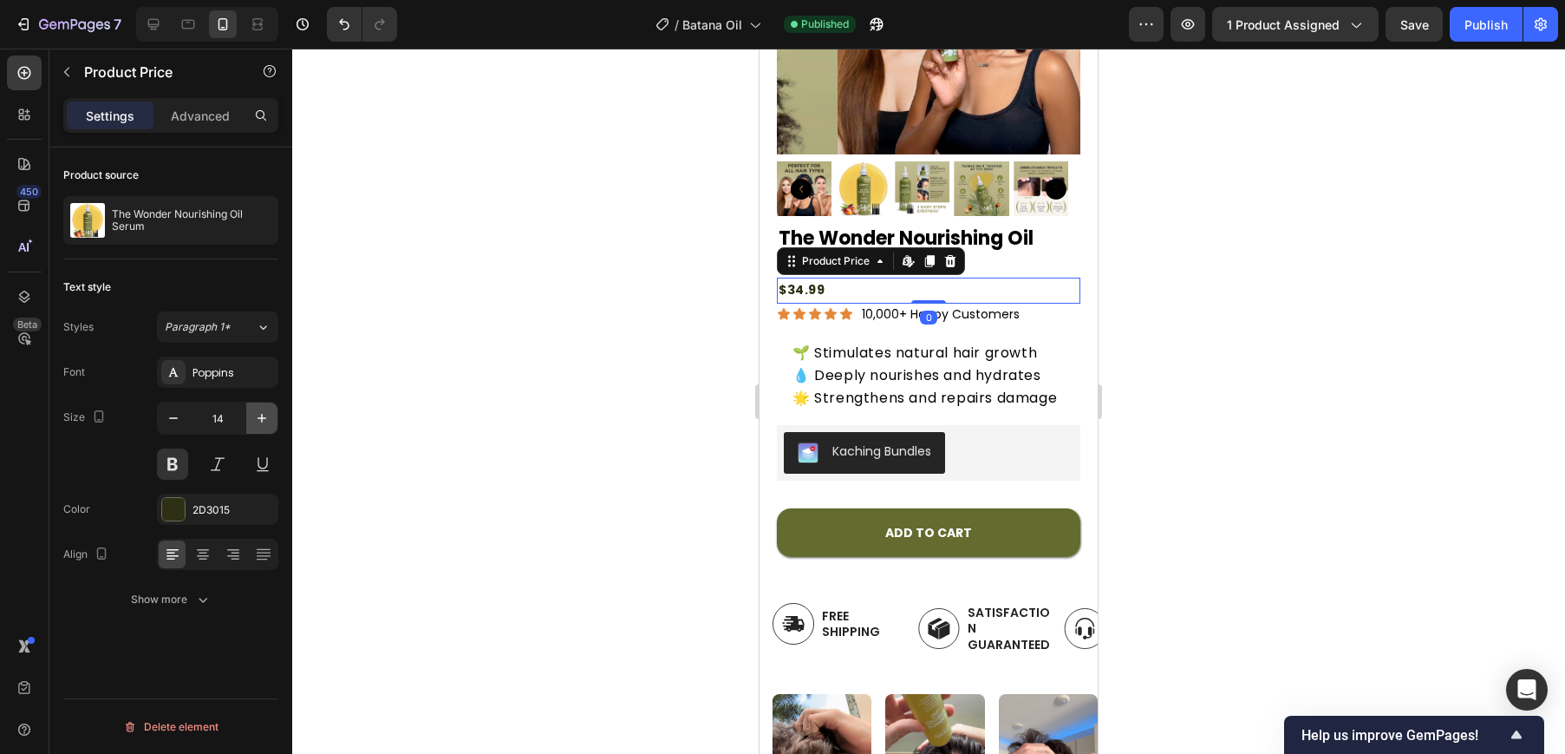
click at [268, 415] on icon "button" at bounding box center [261, 417] width 17 height 17
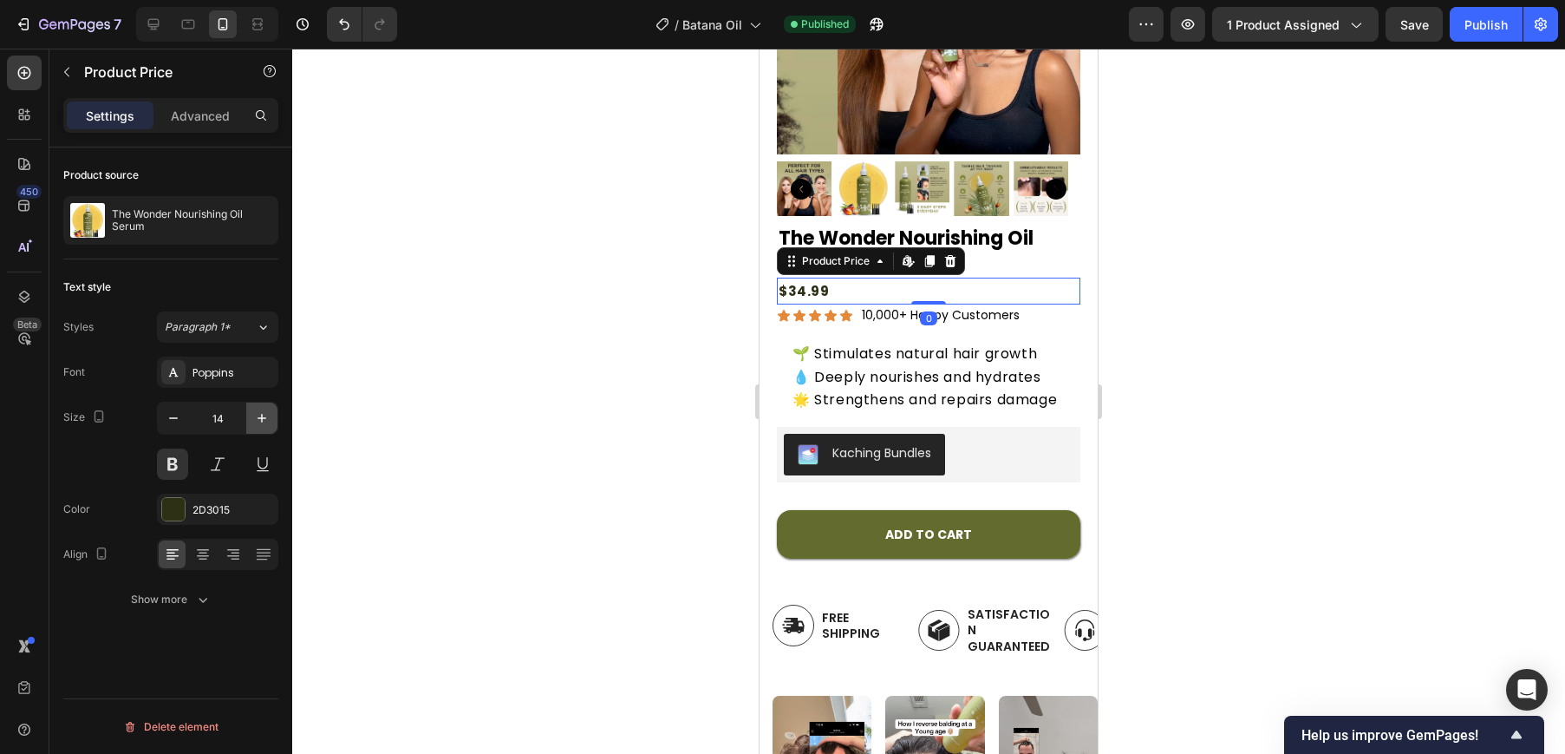
click at [268, 415] on icon "button" at bounding box center [261, 417] width 17 height 17
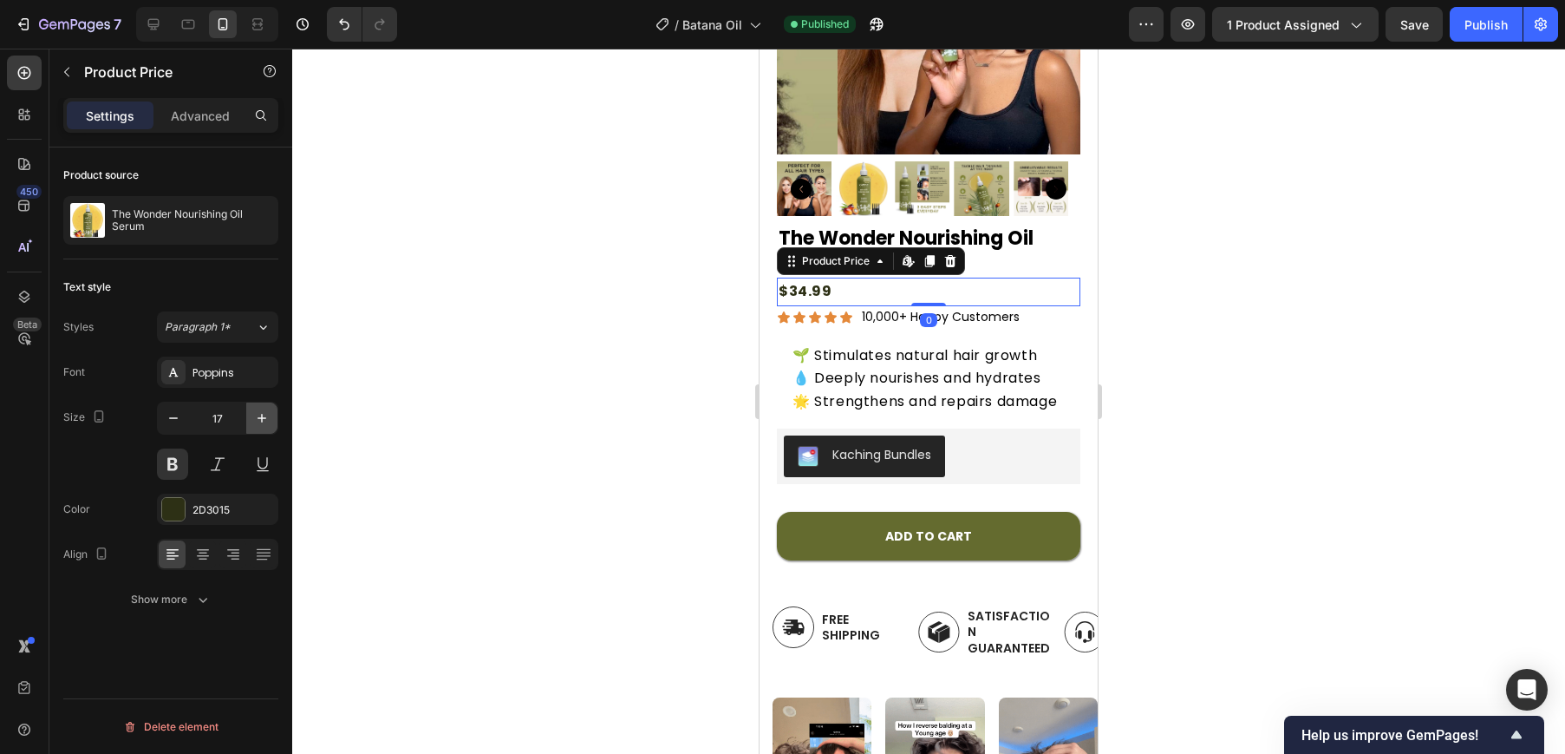
click at [268, 415] on icon "button" at bounding box center [261, 417] width 17 height 17
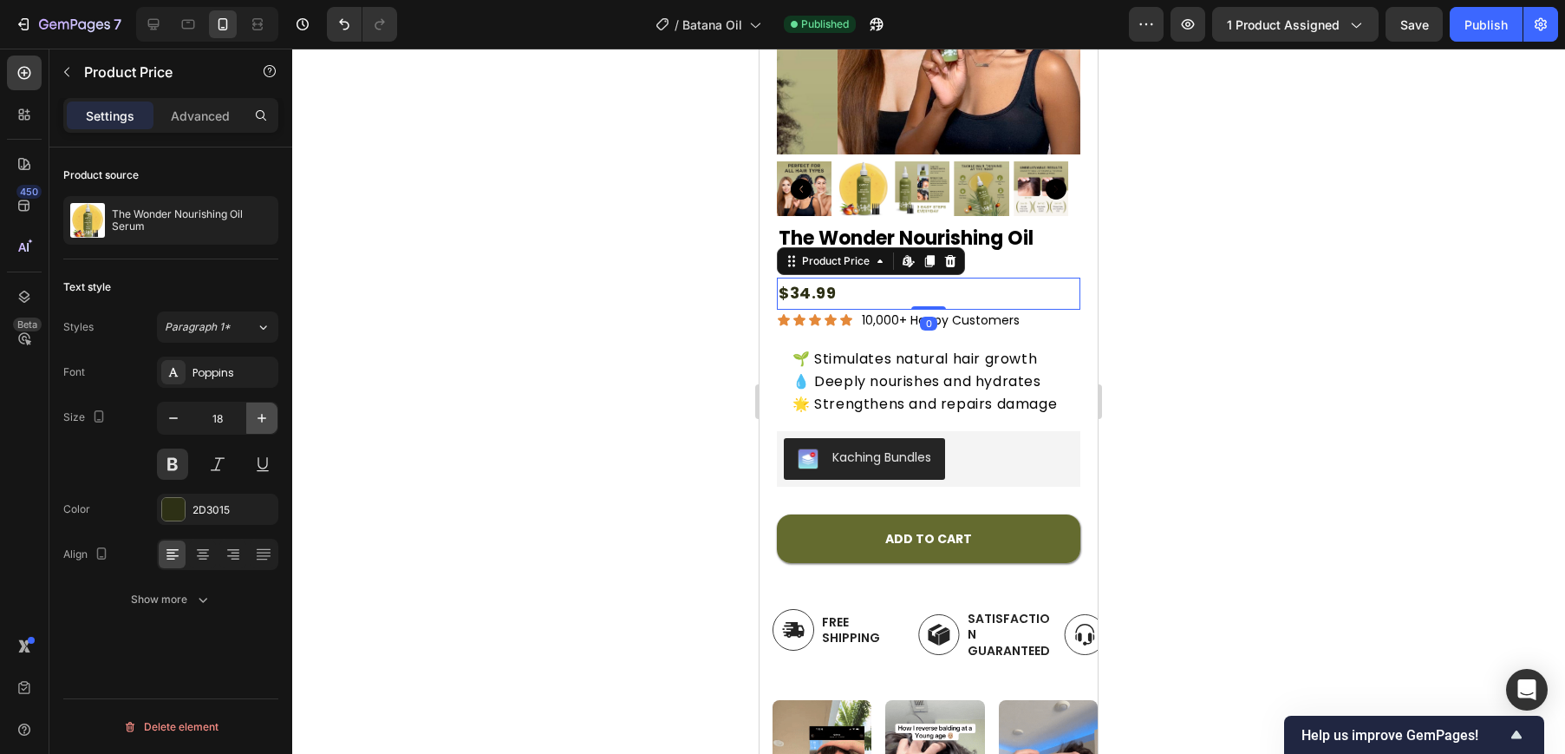
click at [268, 415] on icon "button" at bounding box center [261, 417] width 17 height 17
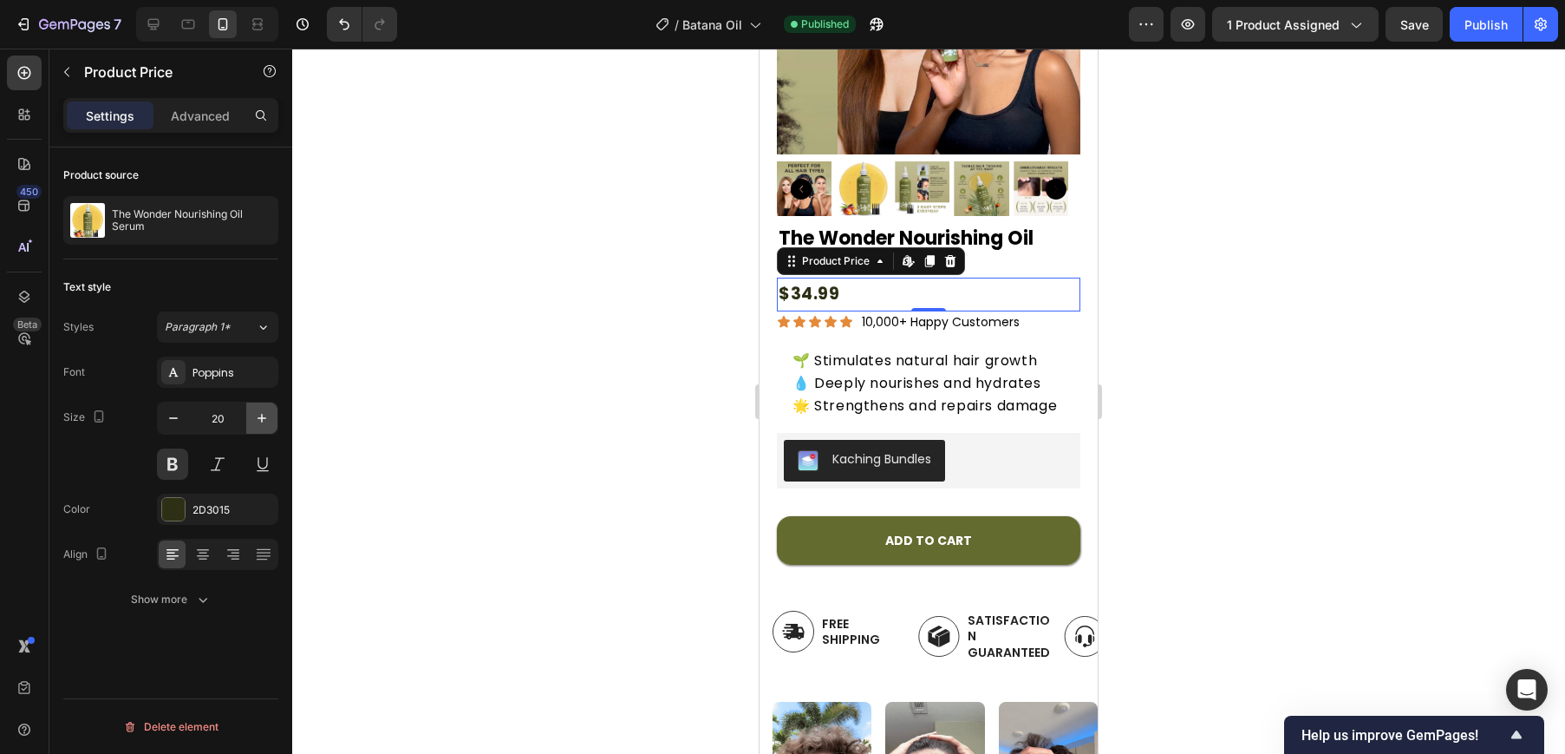
click at [268, 415] on icon "button" at bounding box center [261, 417] width 17 height 17
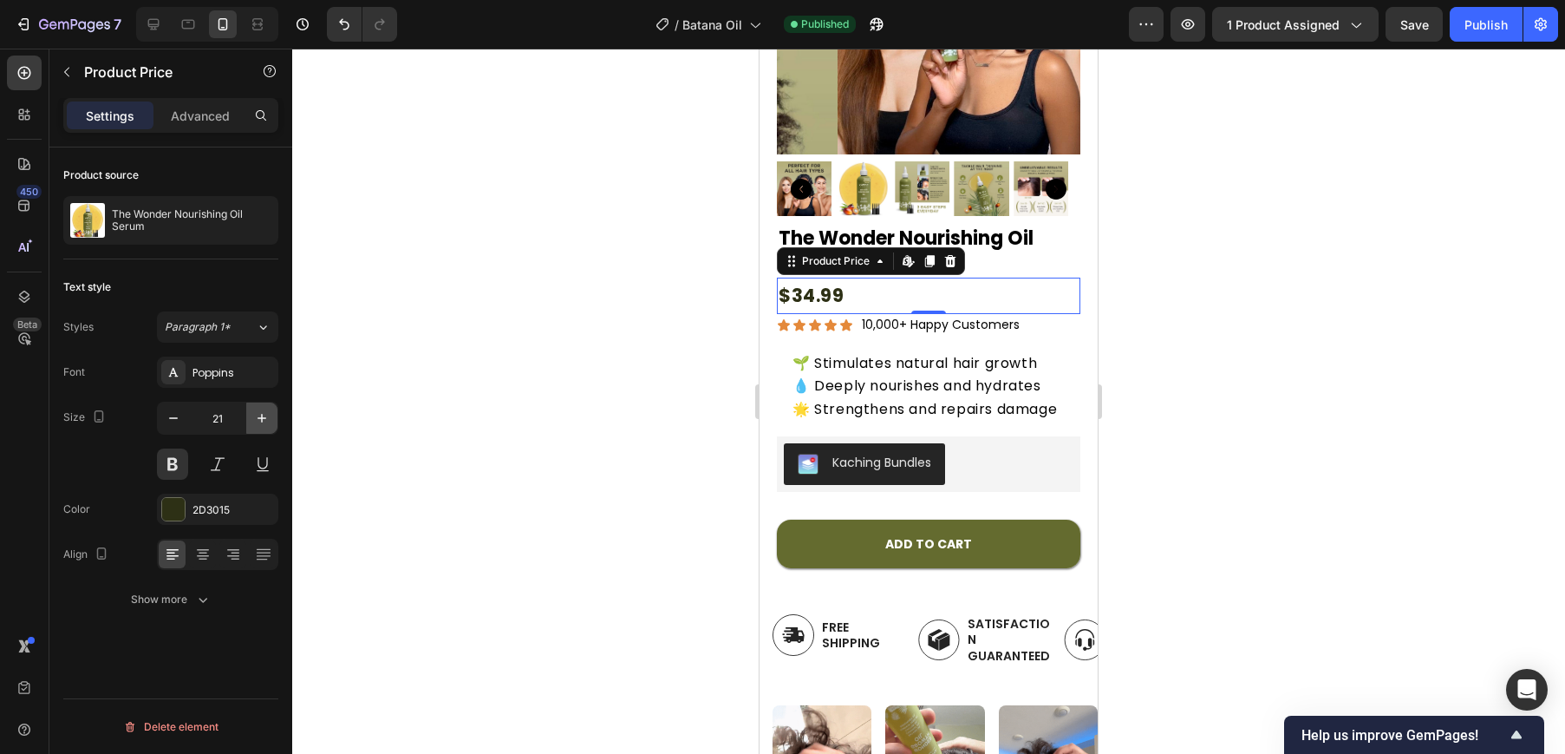
click at [268, 415] on icon "button" at bounding box center [261, 417] width 17 height 17
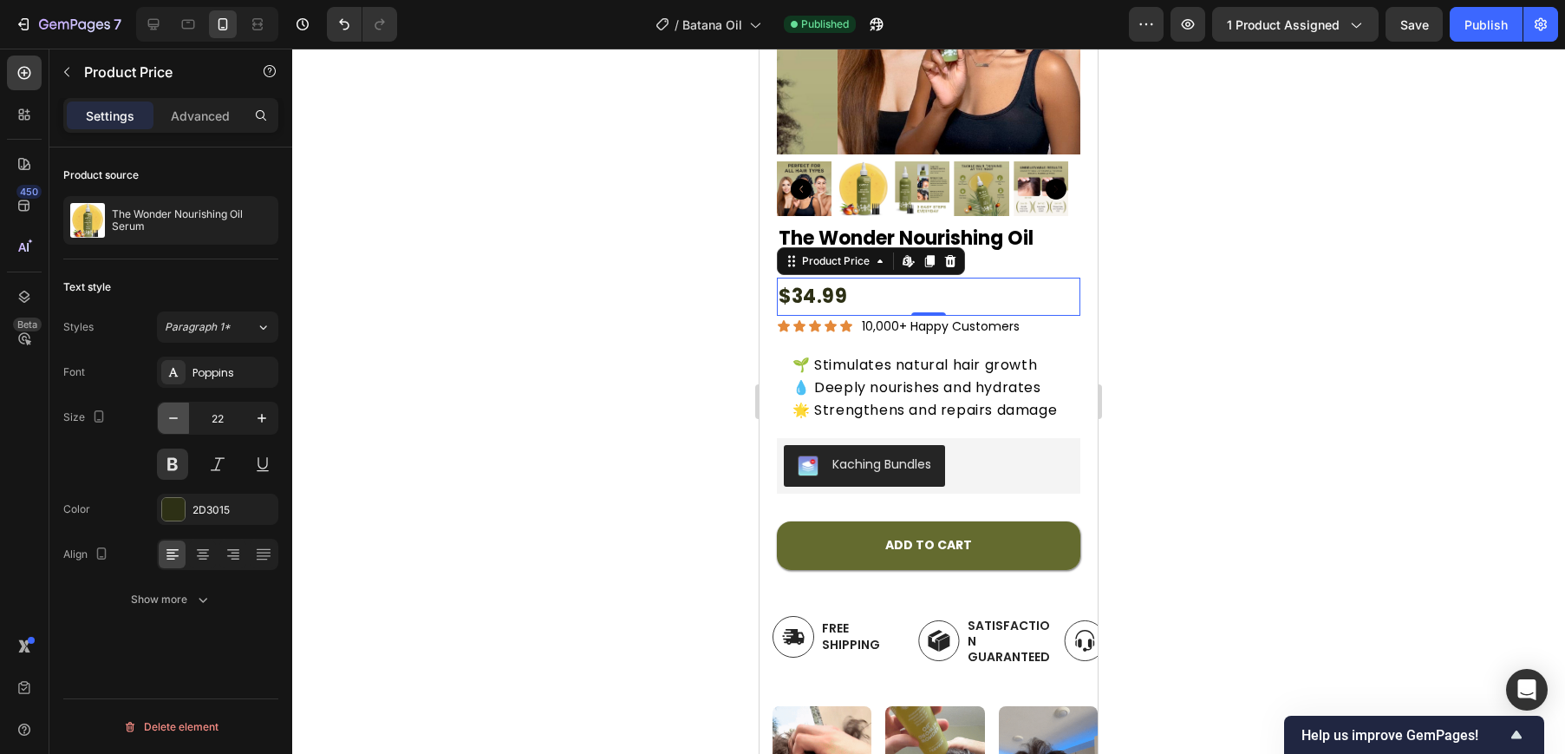
click at [160, 415] on button "button" at bounding box center [173, 417] width 31 height 31
type input "21"
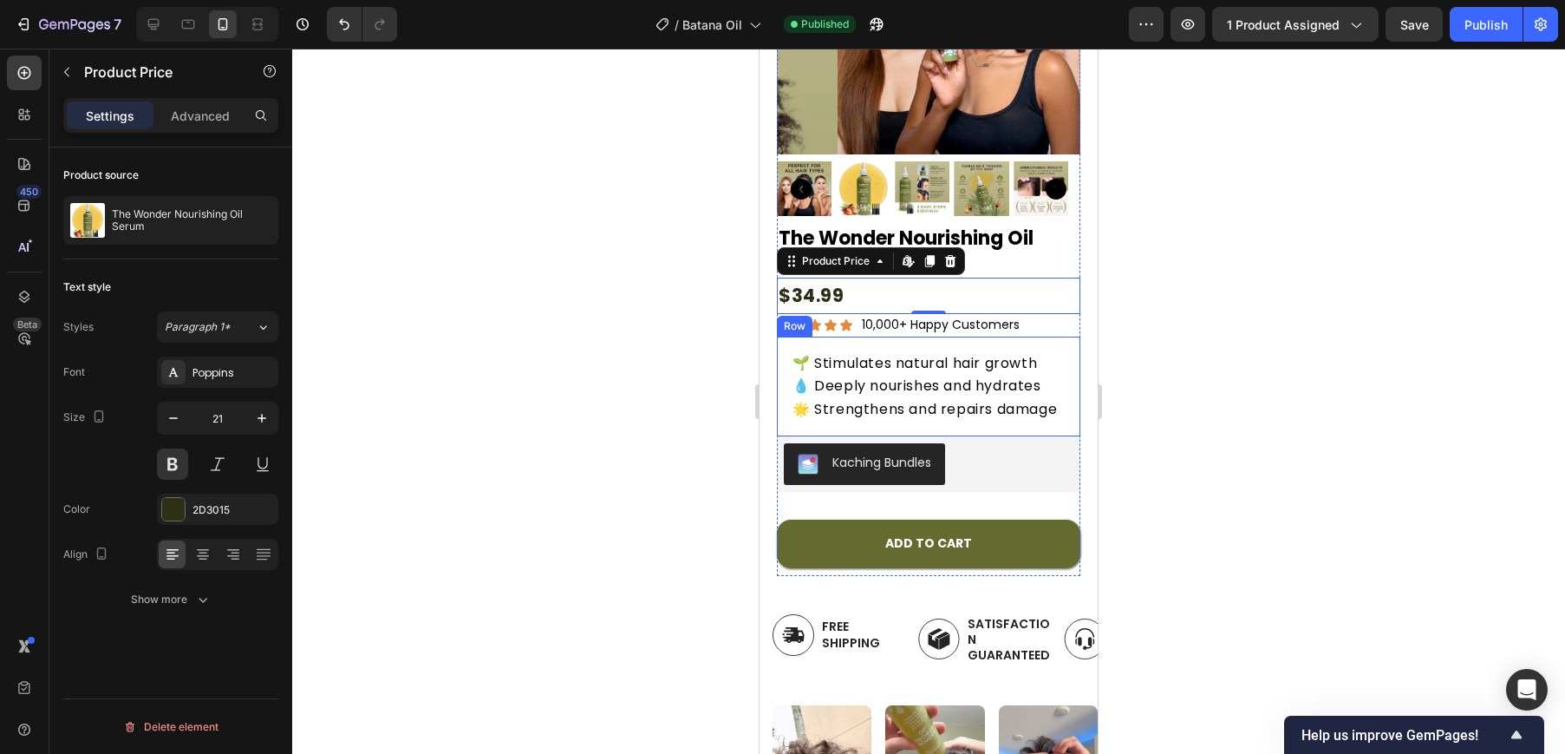
click at [1303, 375] on div at bounding box center [928, 401] width 1273 height 705
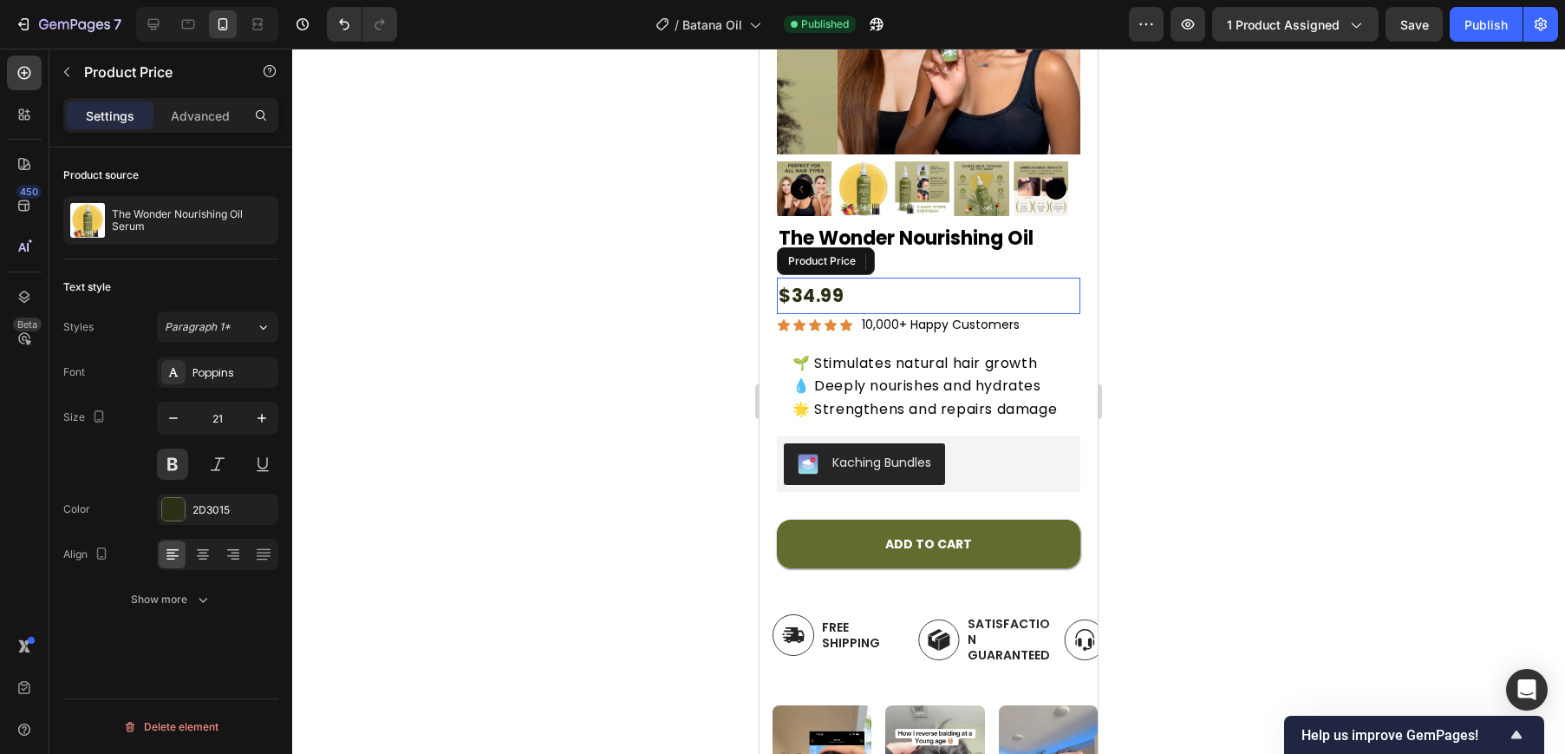
click at [817, 281] on div "$34.99" at bounding box center [929, 295] width 304 height 36
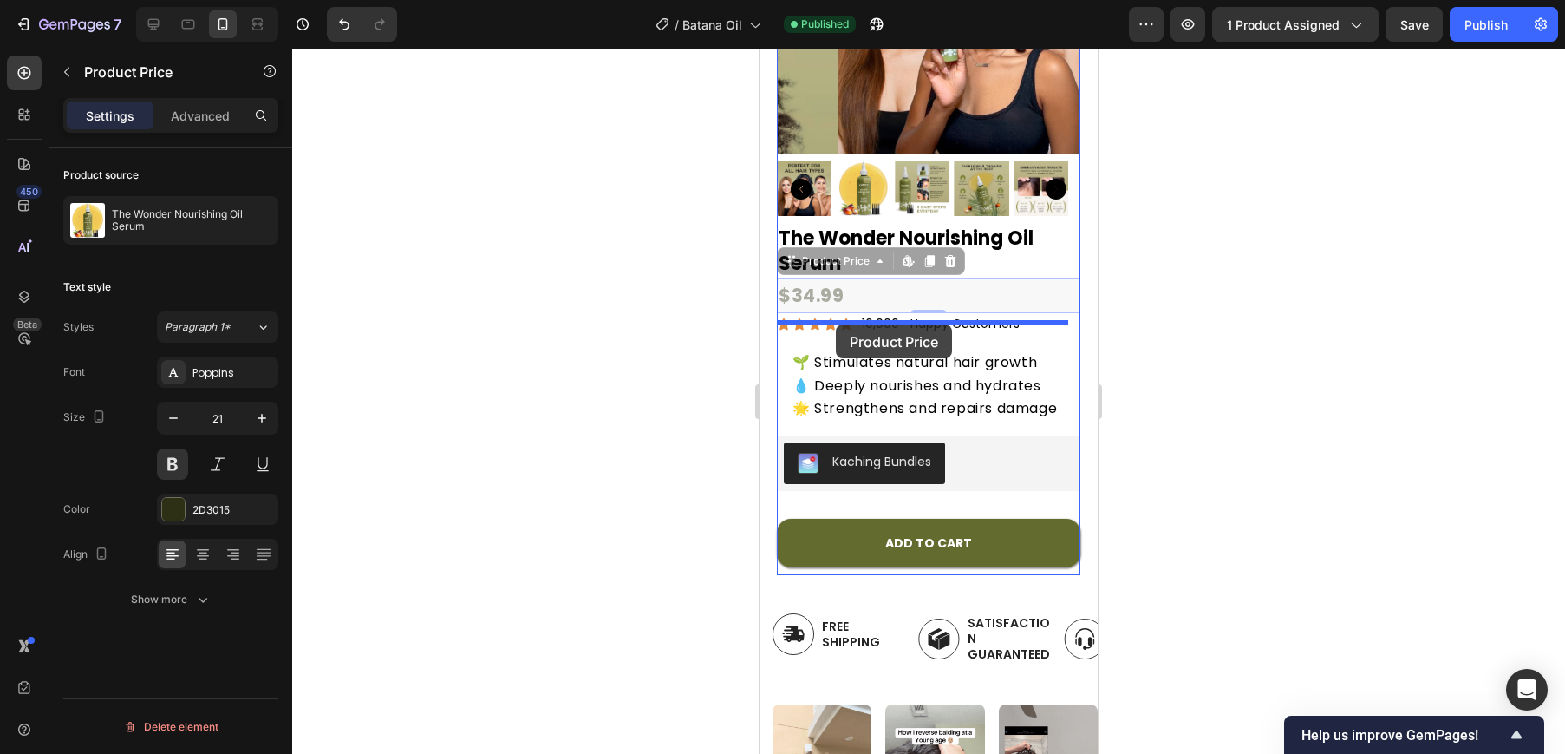
drag, startPoint x: 850, startPoint y: 272, endPoint x: 836, endPoint y: 324, distance: 53.8
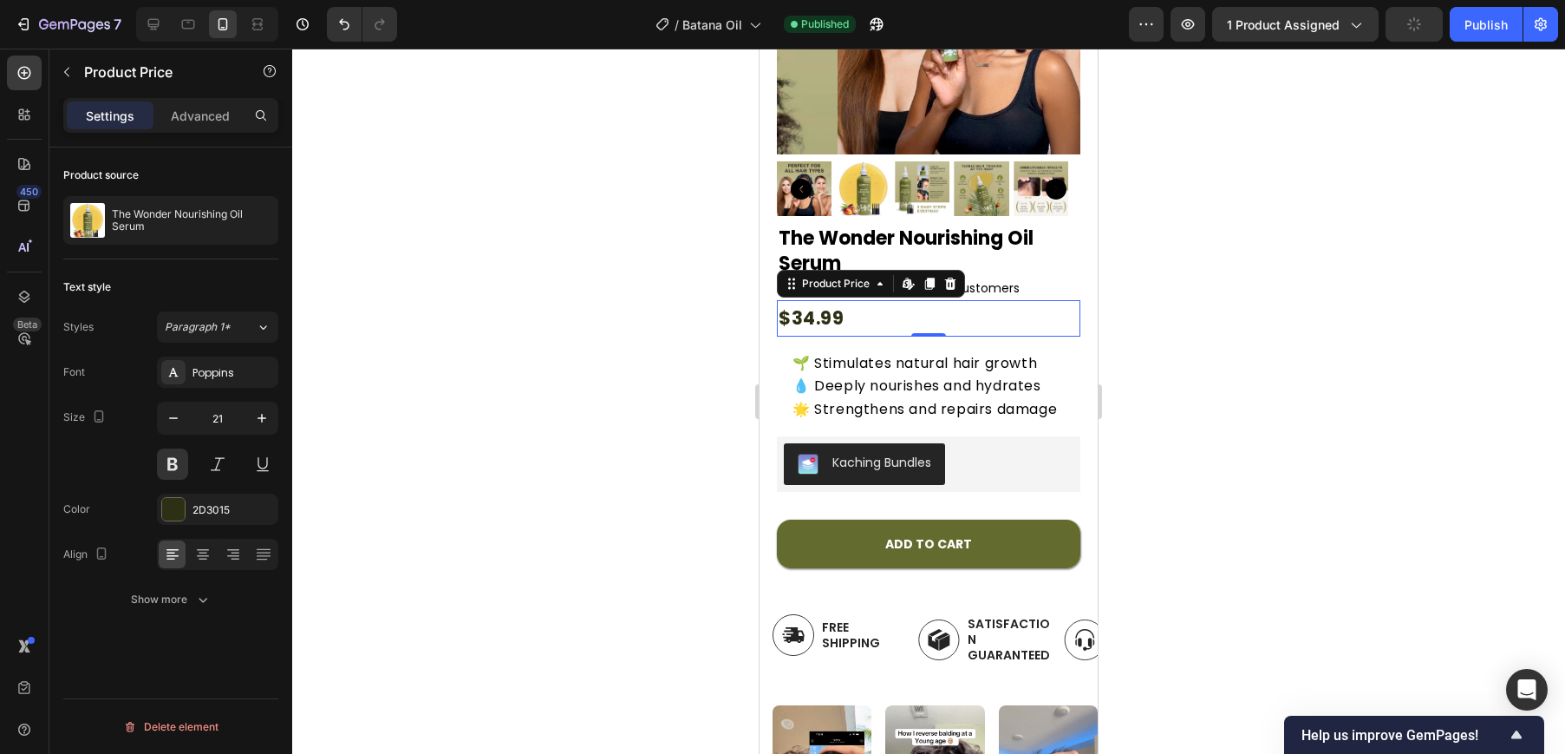
click at [1216, 288] on div at bounding box center [928, 401] width 1273 height 705
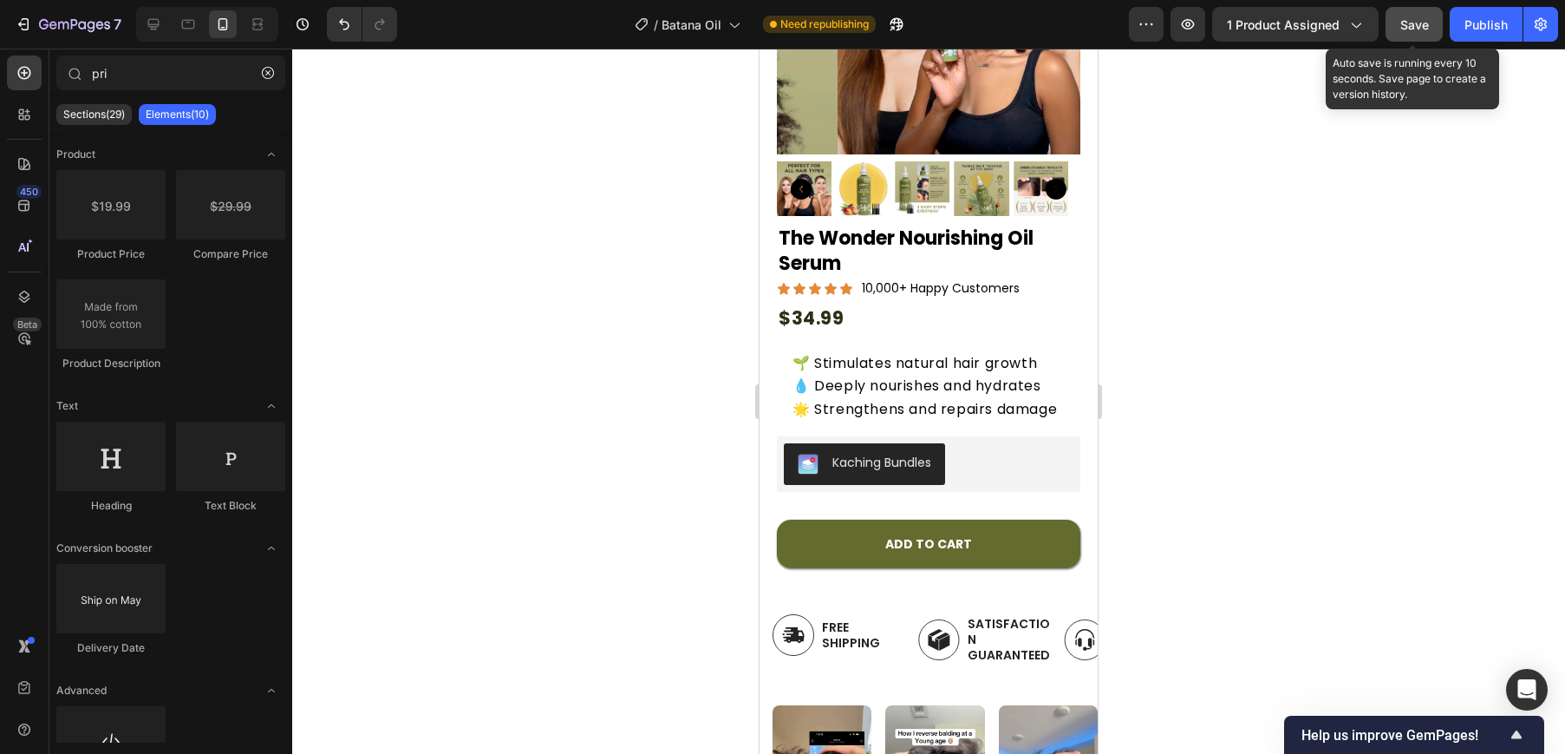
click at [1411, 28] on span "Save" at bounding box center [1415, 24] width 29 height 15
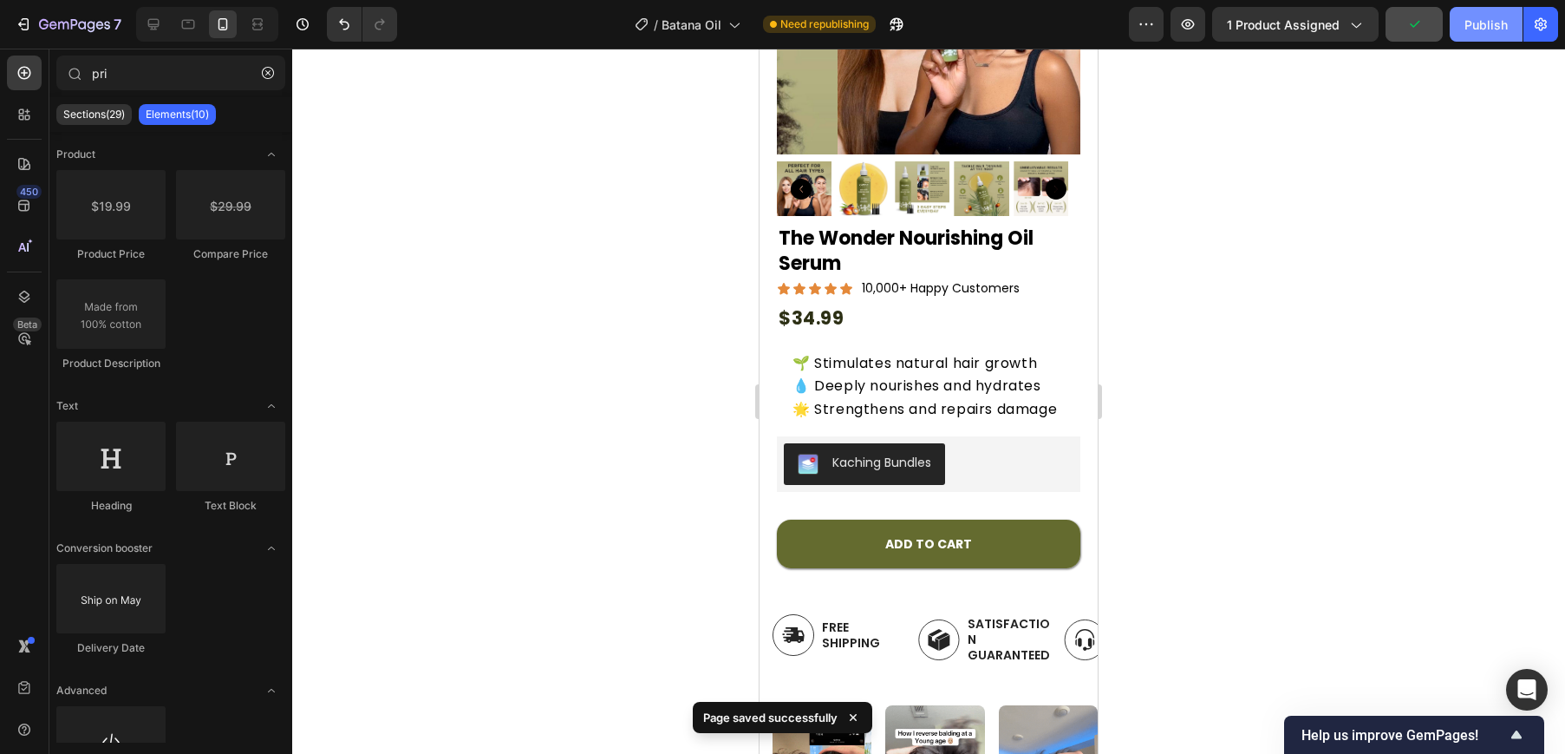
click at [1498, 23] on div "Publish" at bounding box center [1486, 25] width 43 height 18
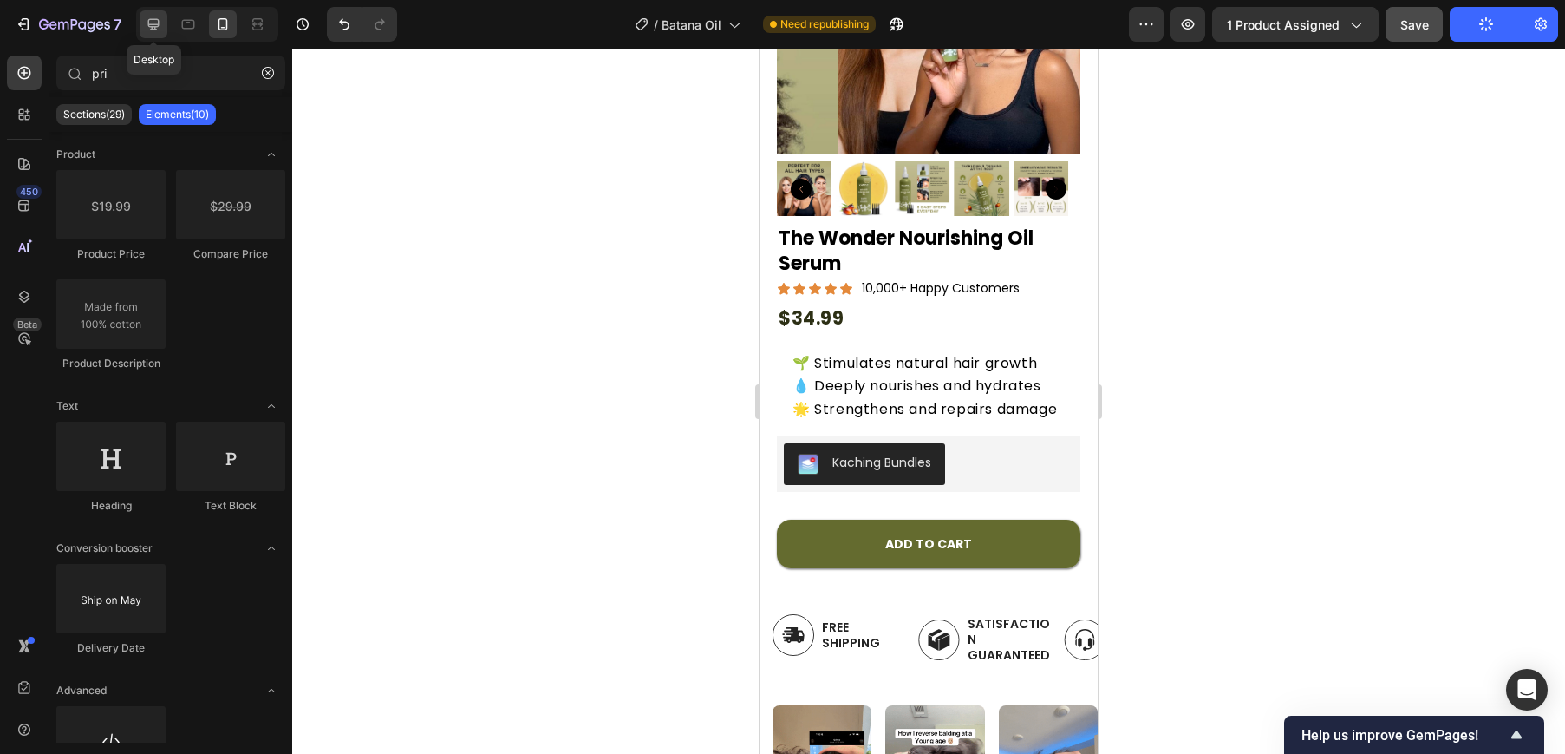
click at [155, 30] on icon at bounding box center [153, 24] width 17 height 17
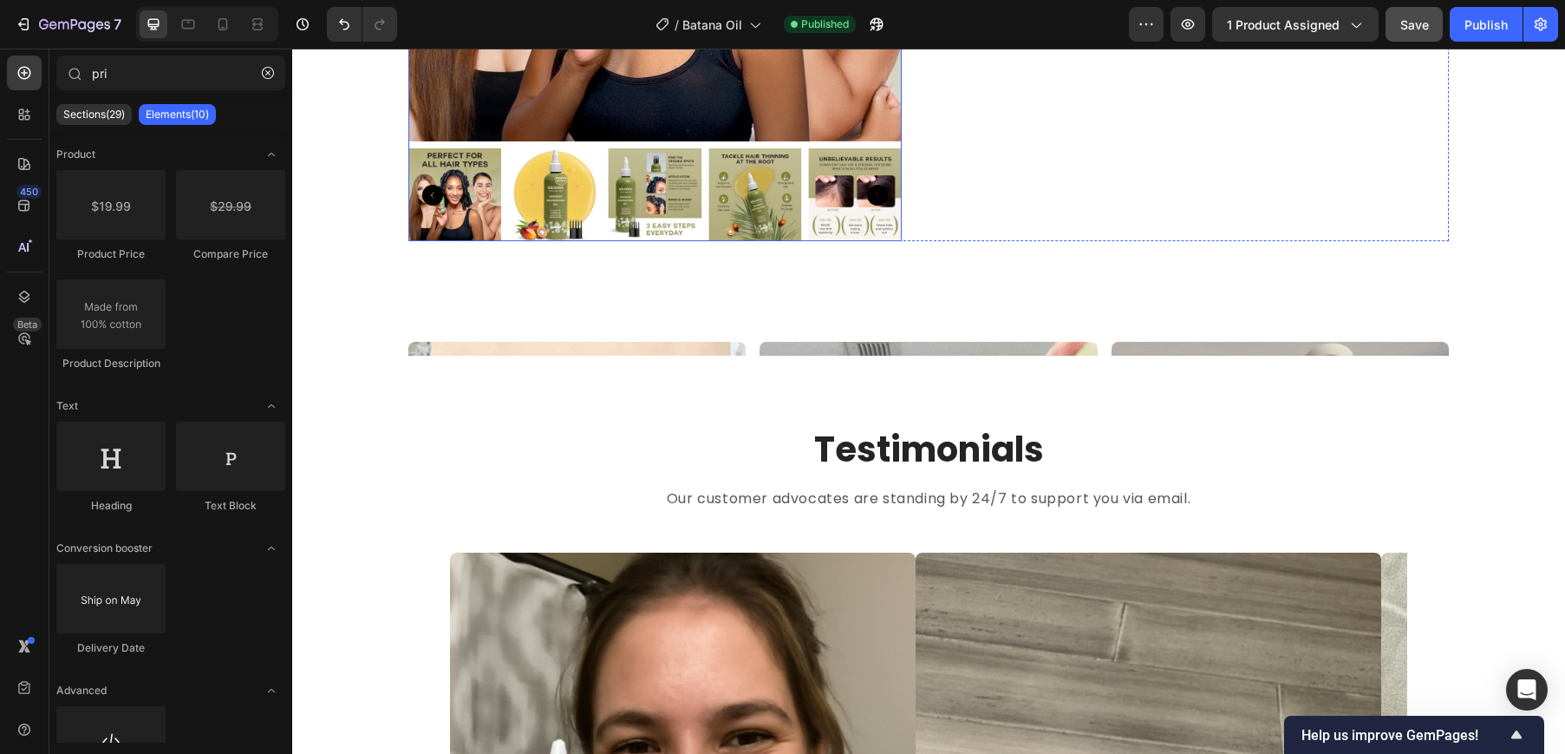
scroll to position [972, 0]
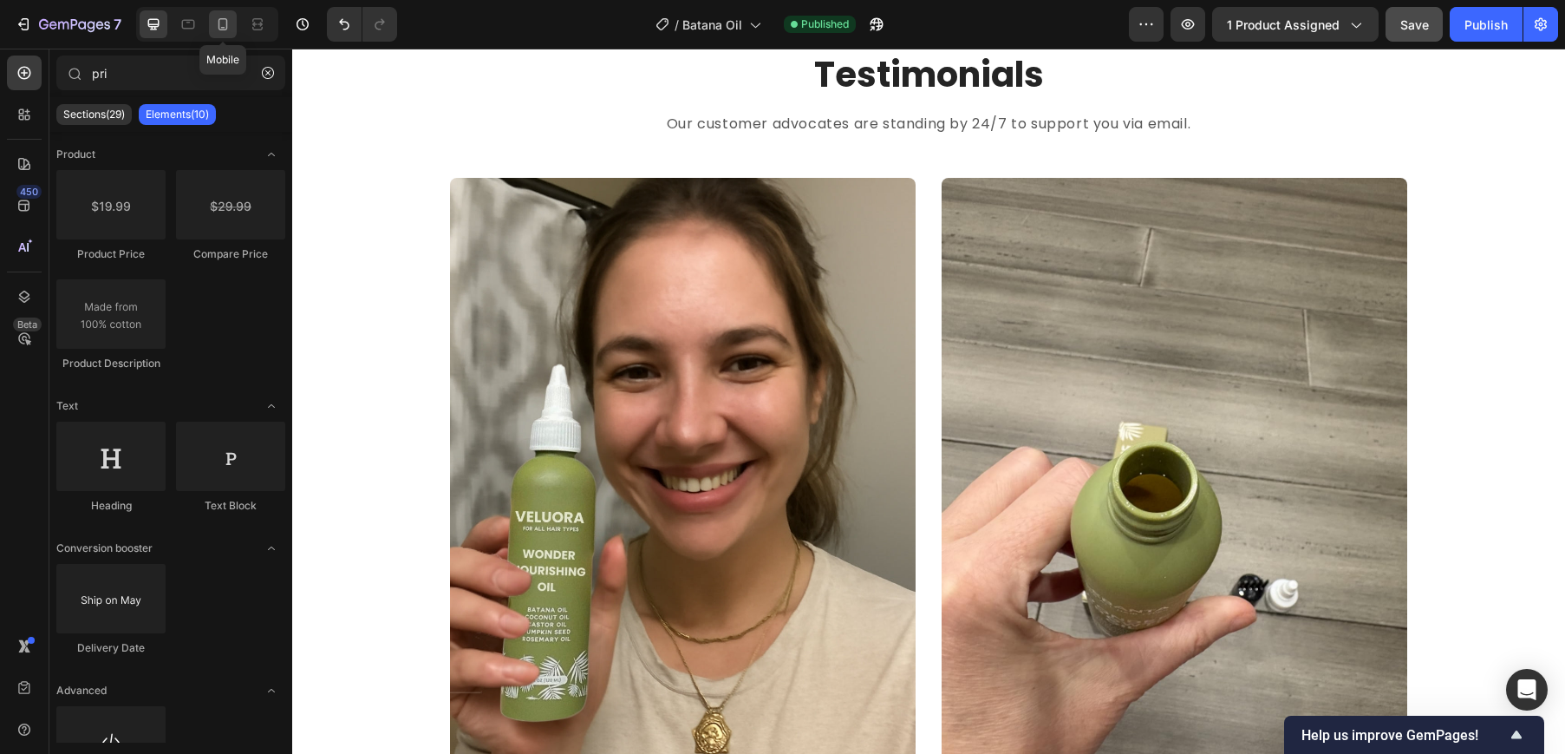
click at [230, 25] on icon at bounding box center [222, 24] width 17 height 17
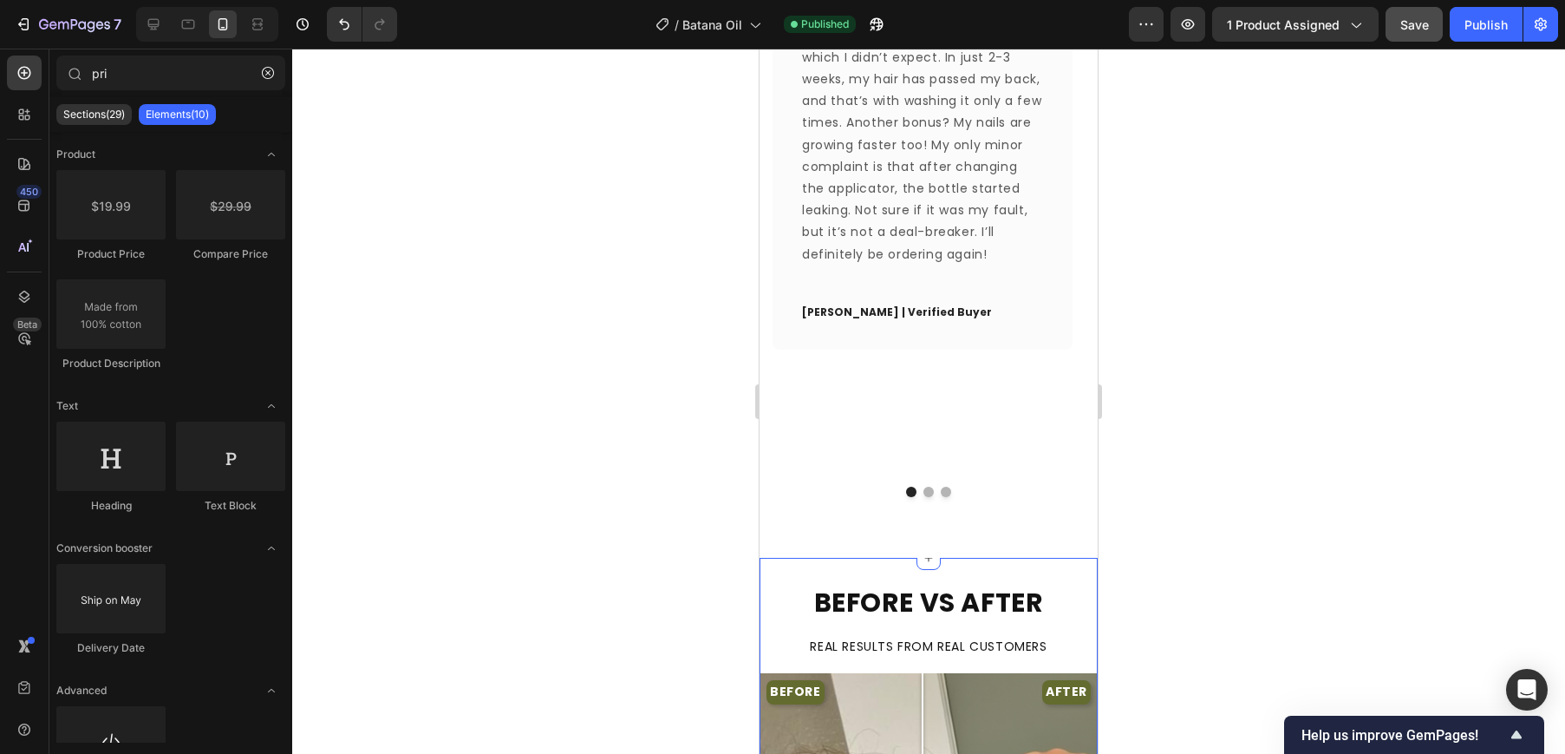
scroll to position [2411, 0]
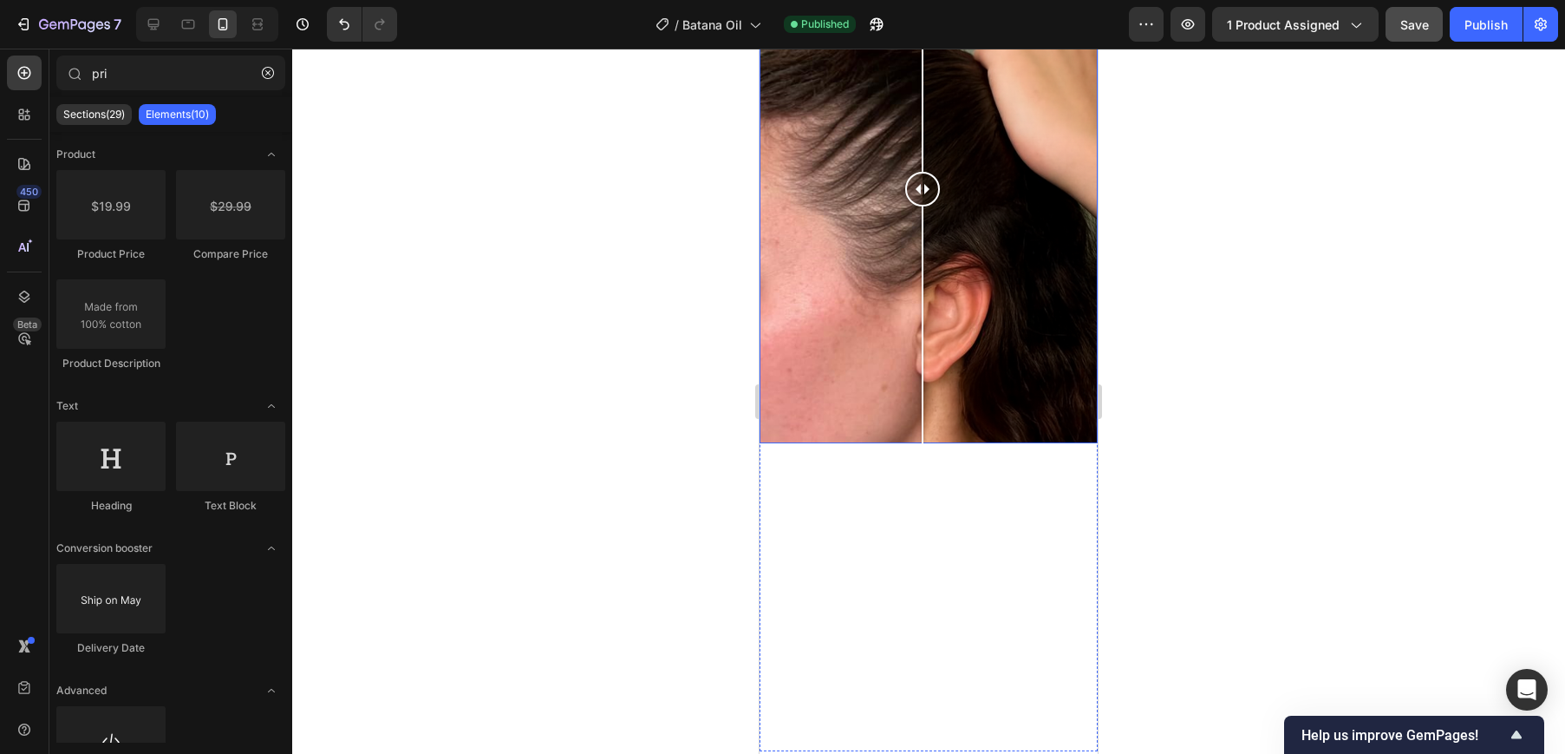
click at [861, 298] on div "BEFORE AFTER" at bounding box center [929, 189] width 338 height 507
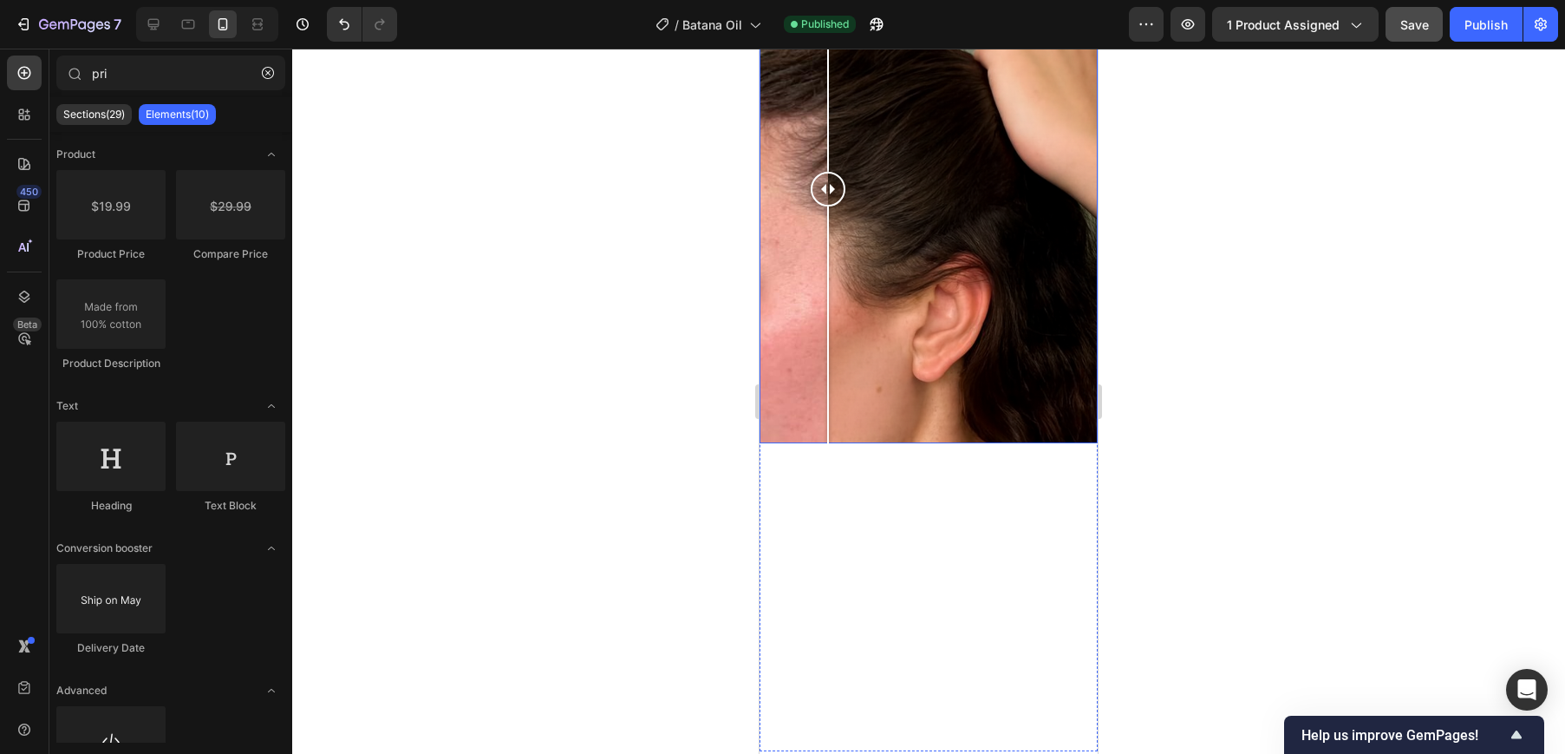
click at [828, 303] on div "BEFORE AFTER" at bounding box center [929, 189] width 338 height 507
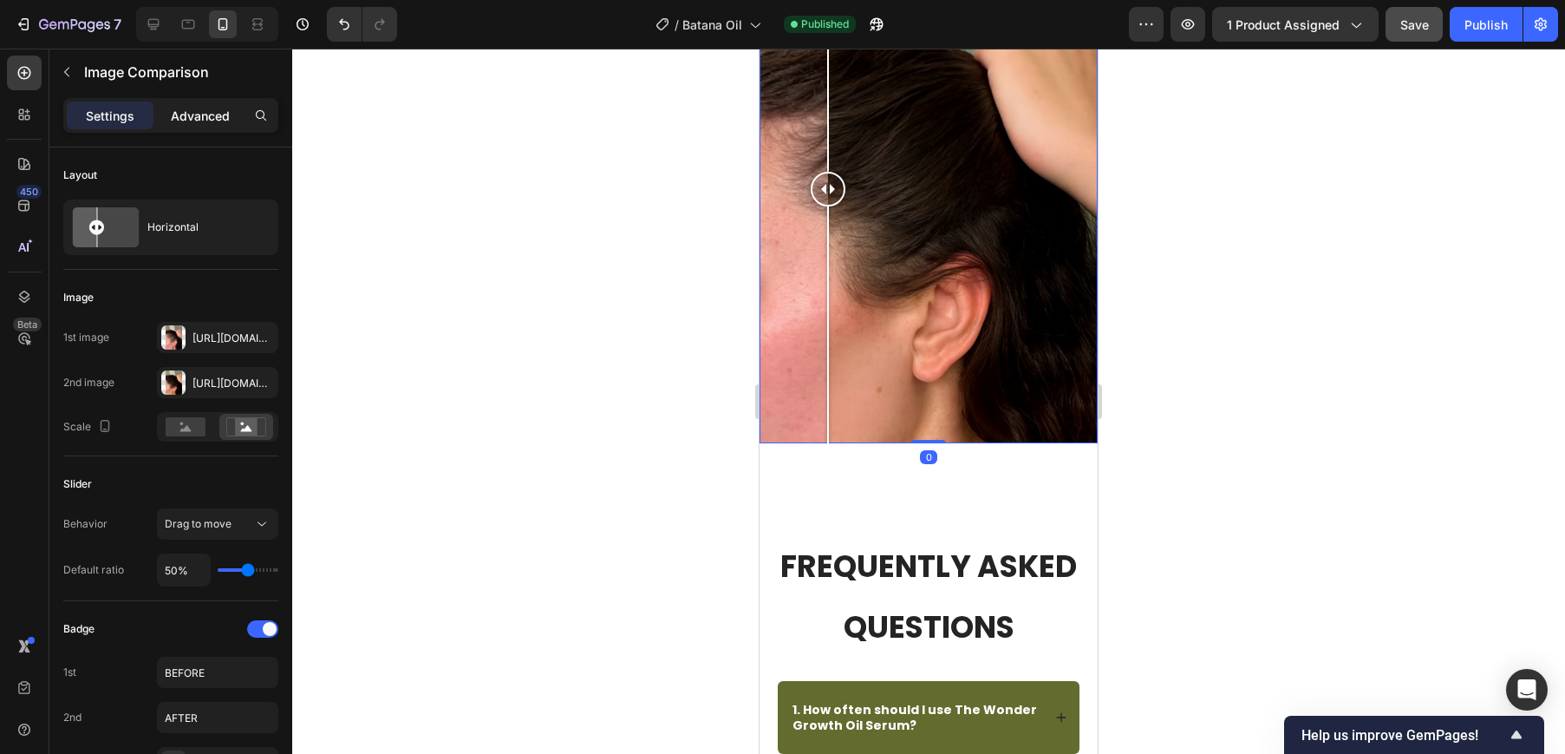
click at [186, 126] on div "Advanced" at bounding box center [200, 115] width 87 height 28
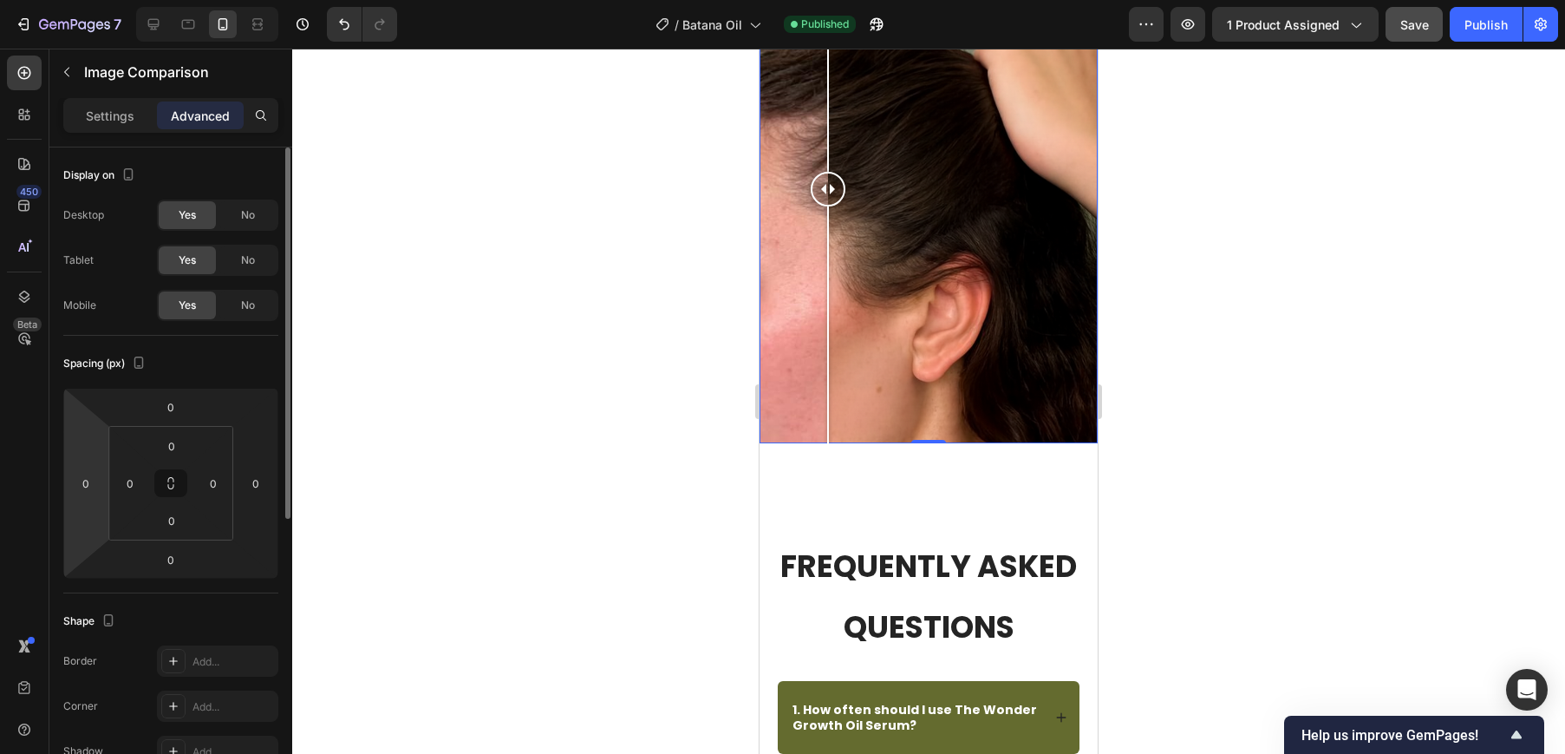
click at [89, 0] on html "7 Version history / Batana Oil Published Preview 1 product assigned Save Publis…" at bounding box center [782, 0] width 1565 height 0
click at [92, 490] on input "0" at bounding box center [86, 483] width 26 height 26
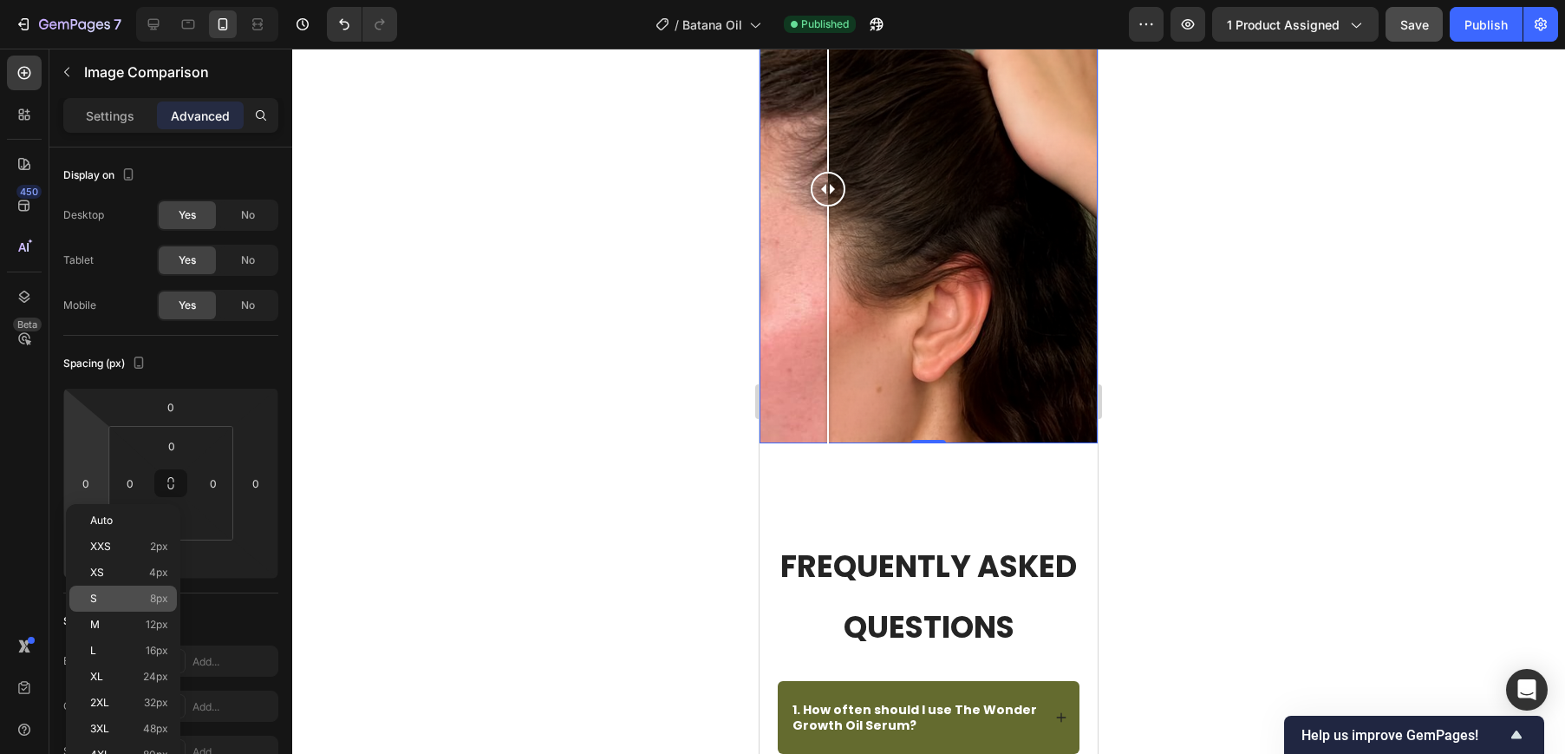
click at [140, 604] on div "S 8px" at bounding box center [123, 598] width 108 height 26
type input "8"
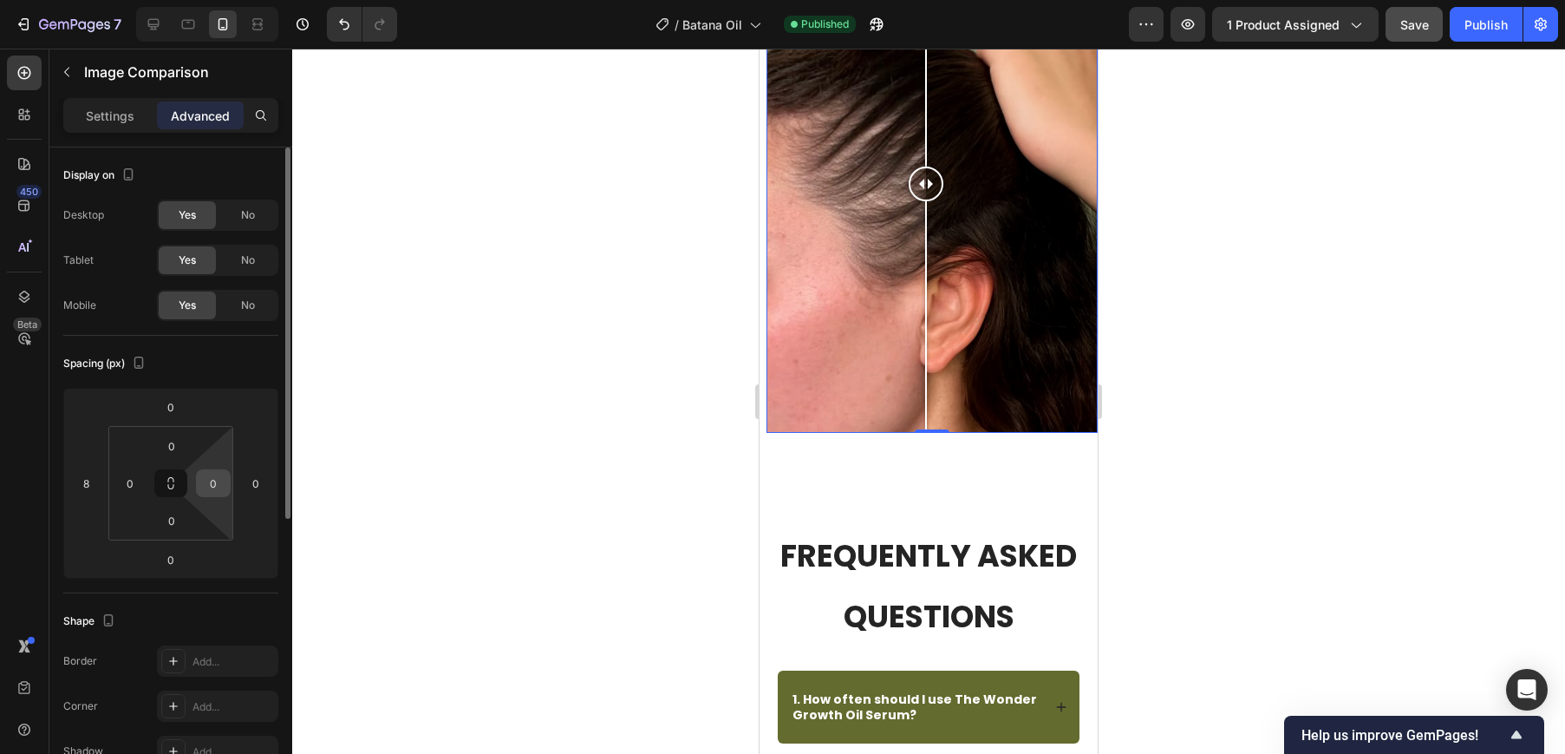
click at [218, 488] on input "0" at bounding box center [213, 483] width 26 height 26
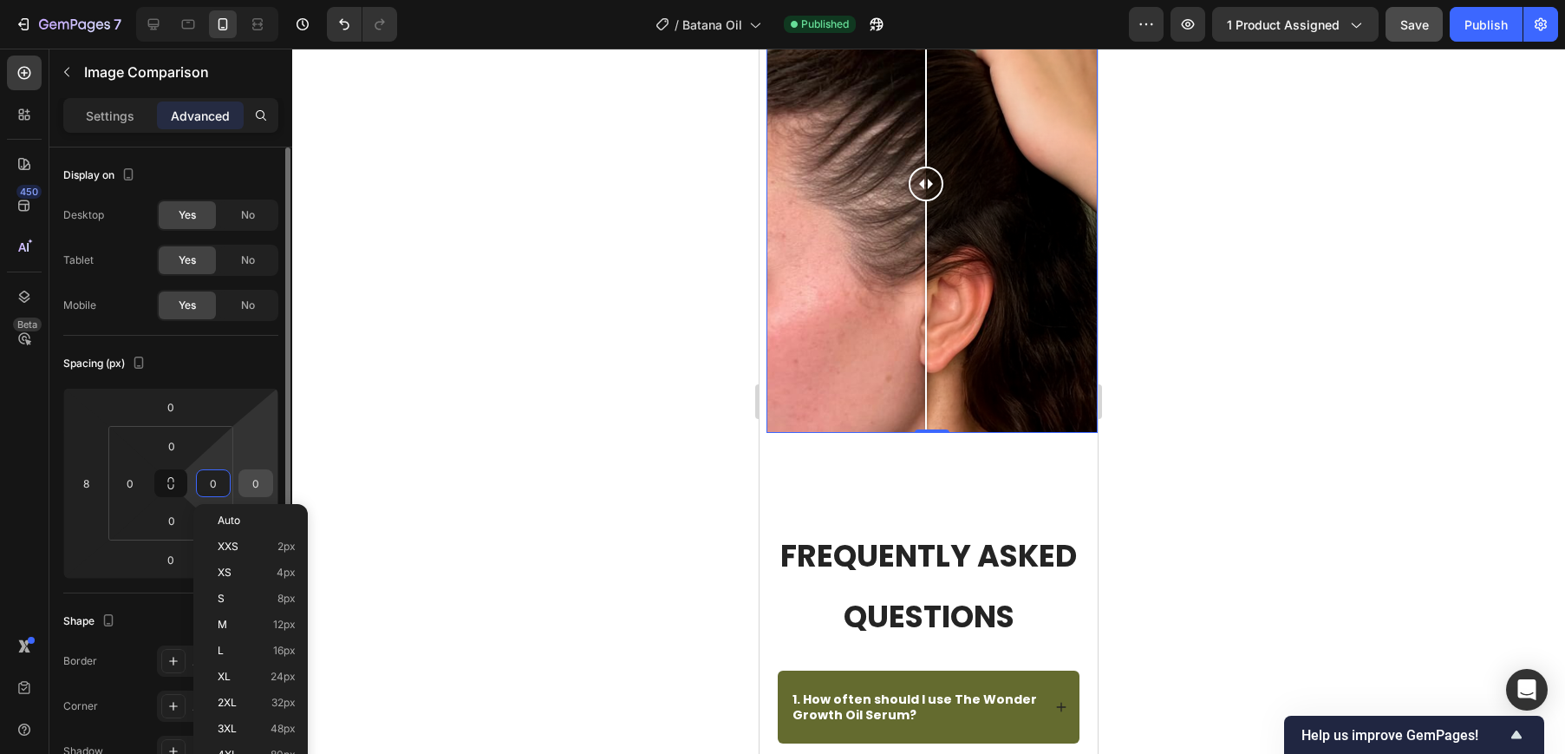
click at [248, 486] on input "0" at bounding box center [256, 483] width 26 height 26
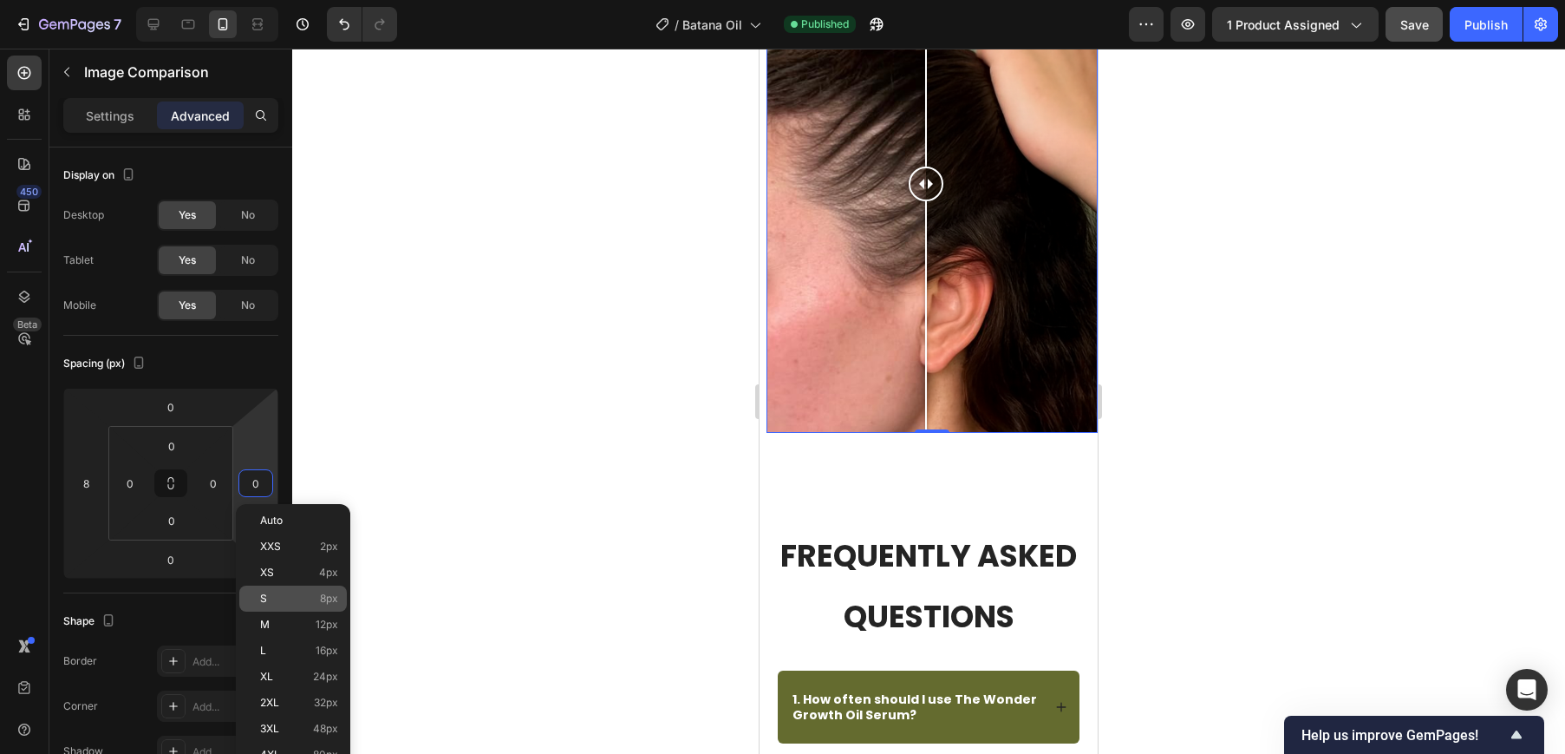
click at [285, 596] on p "S 8px" at bounding box center [299, 598] width 78 height 12
type input "8"
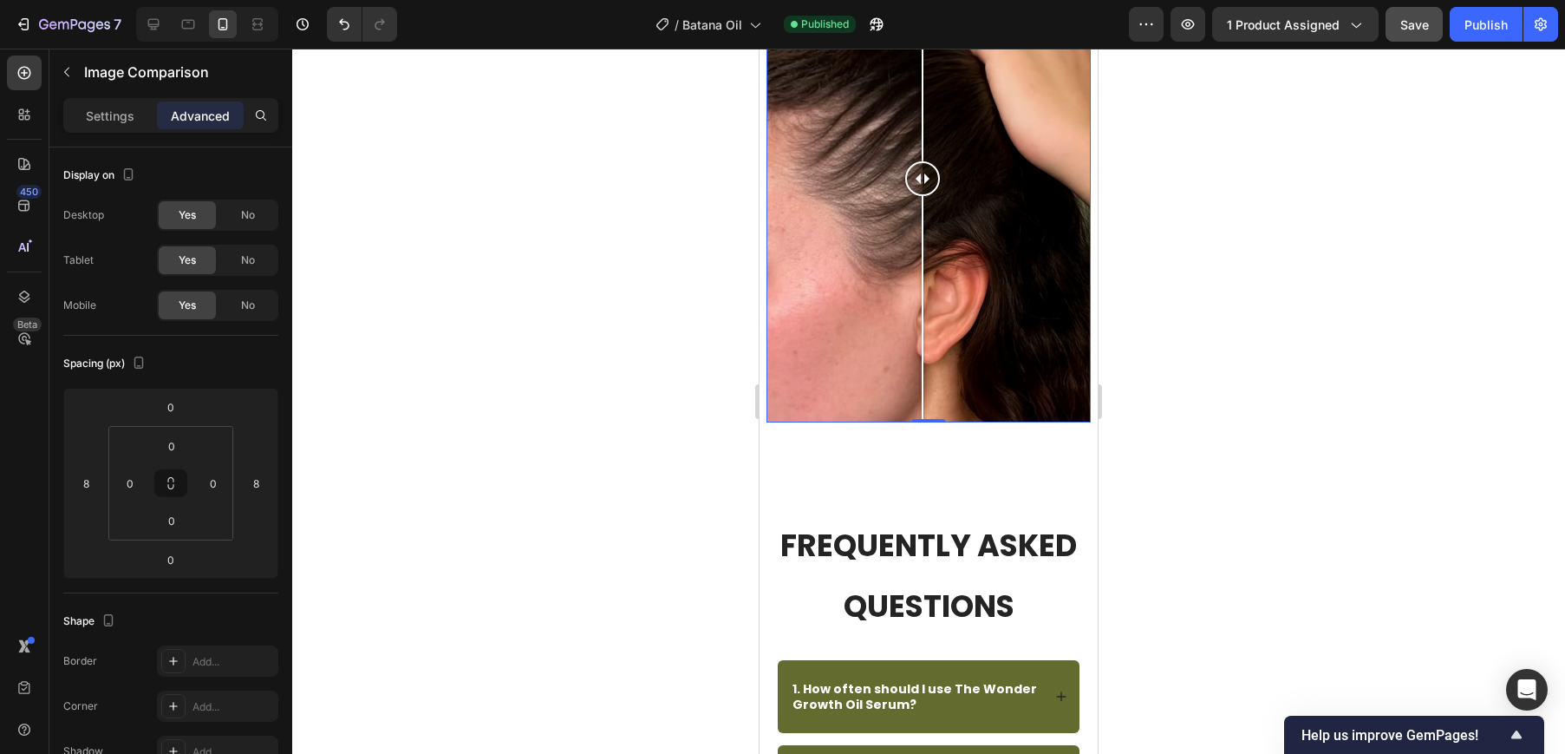
click at [1340, 343] on div at bounding box center [928, 401] width 1273 height 705
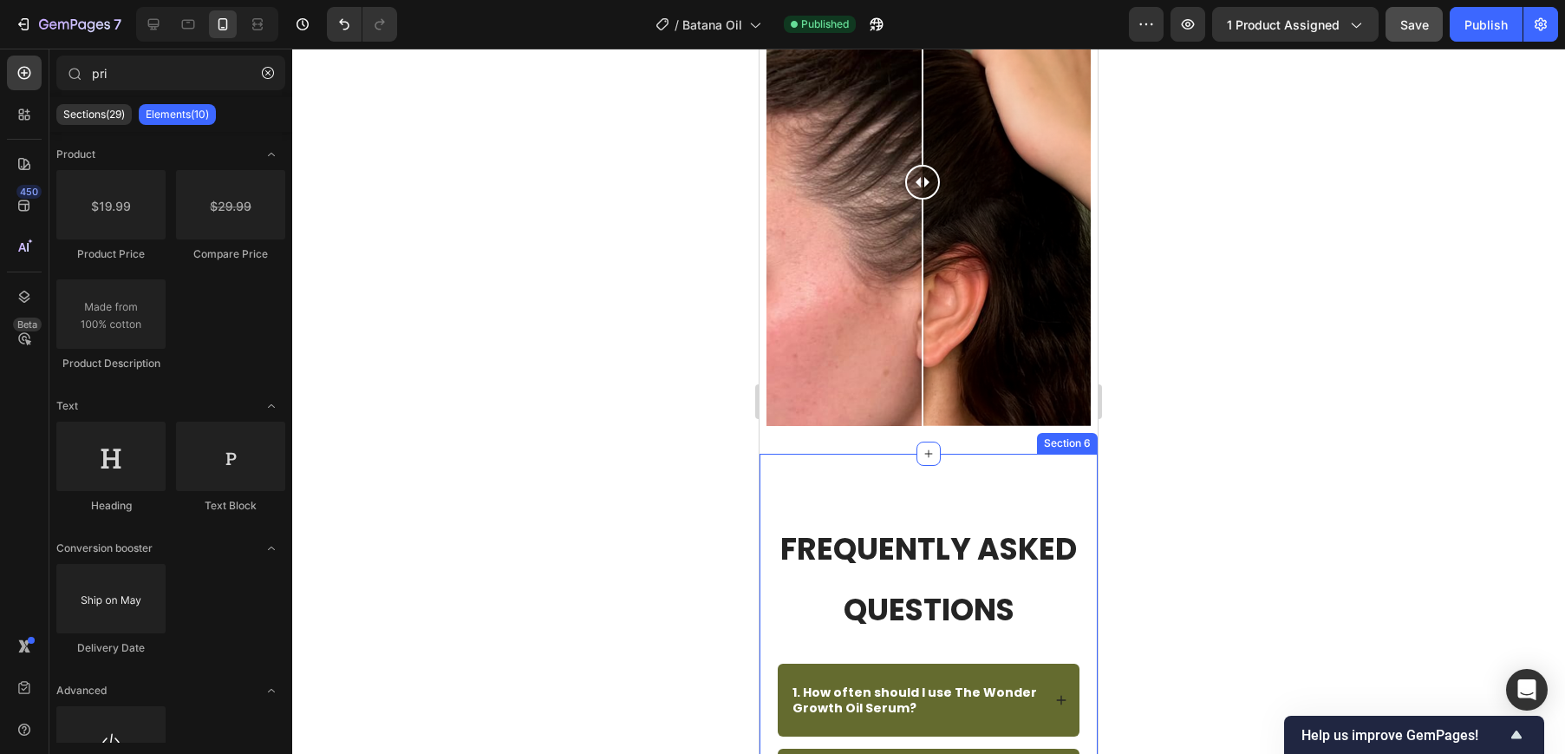
scroll to position [2383, 0]
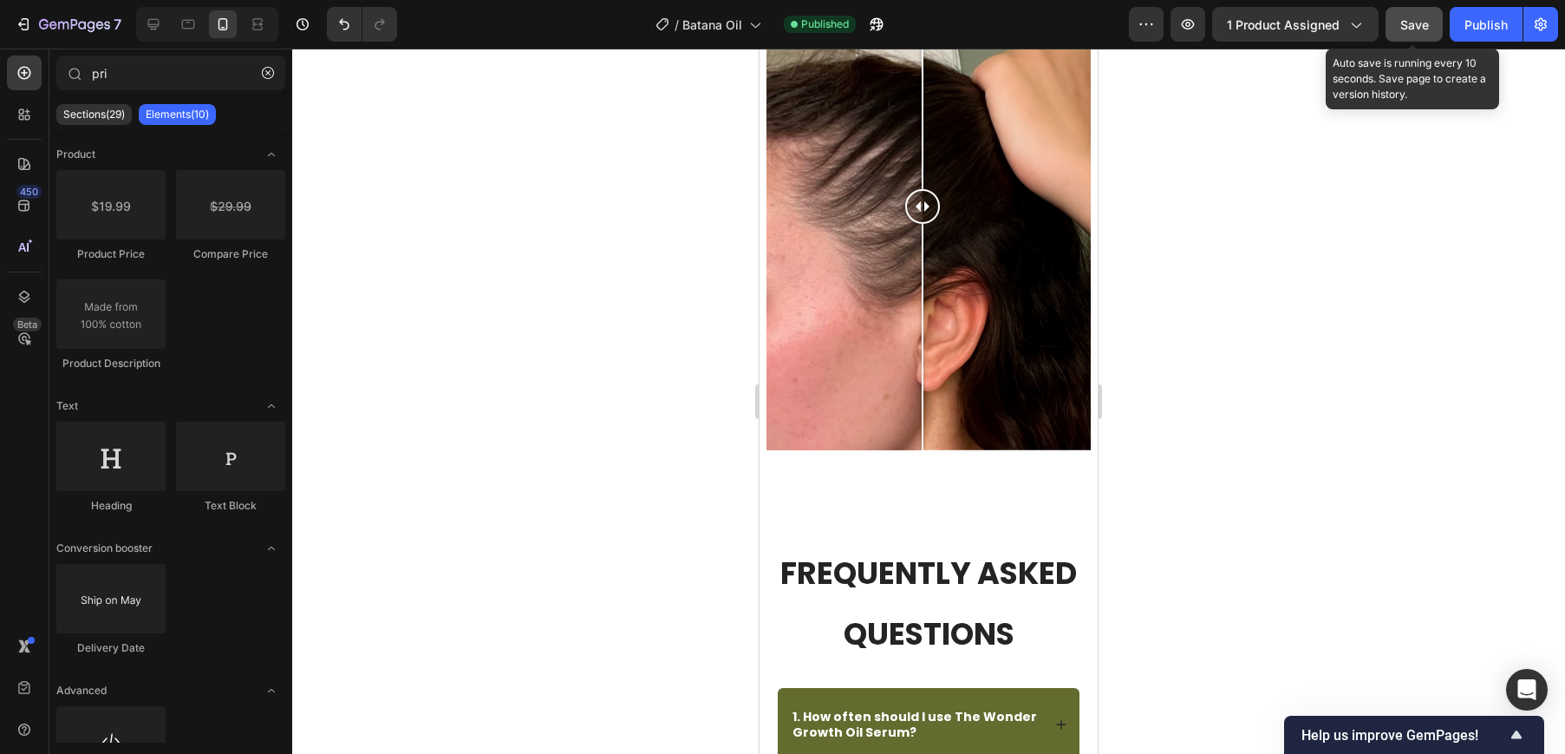
click at [1414, 10] on button "Save" at bounding box center [1414, 24] width 57 height 35
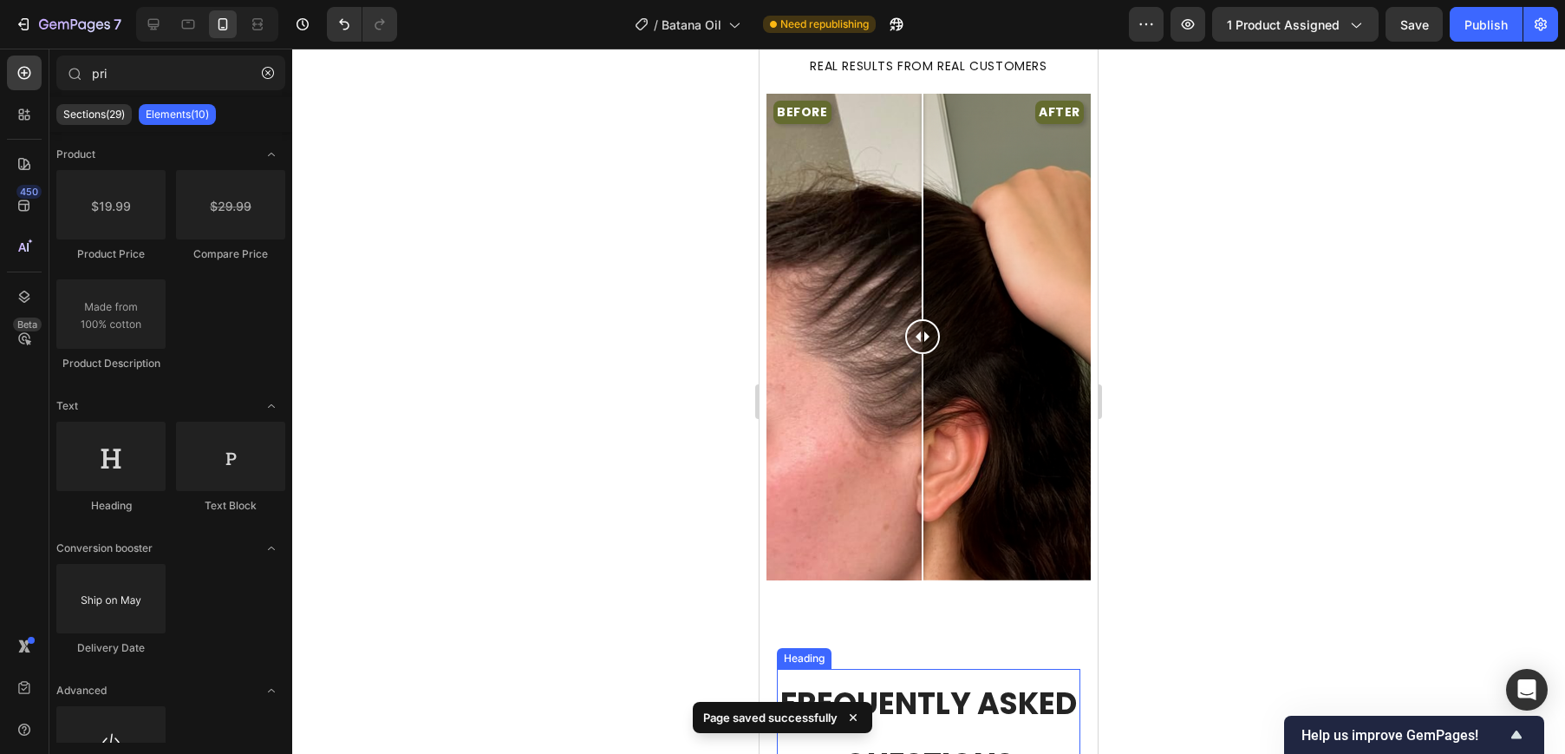
scroll to position [1751, 0]
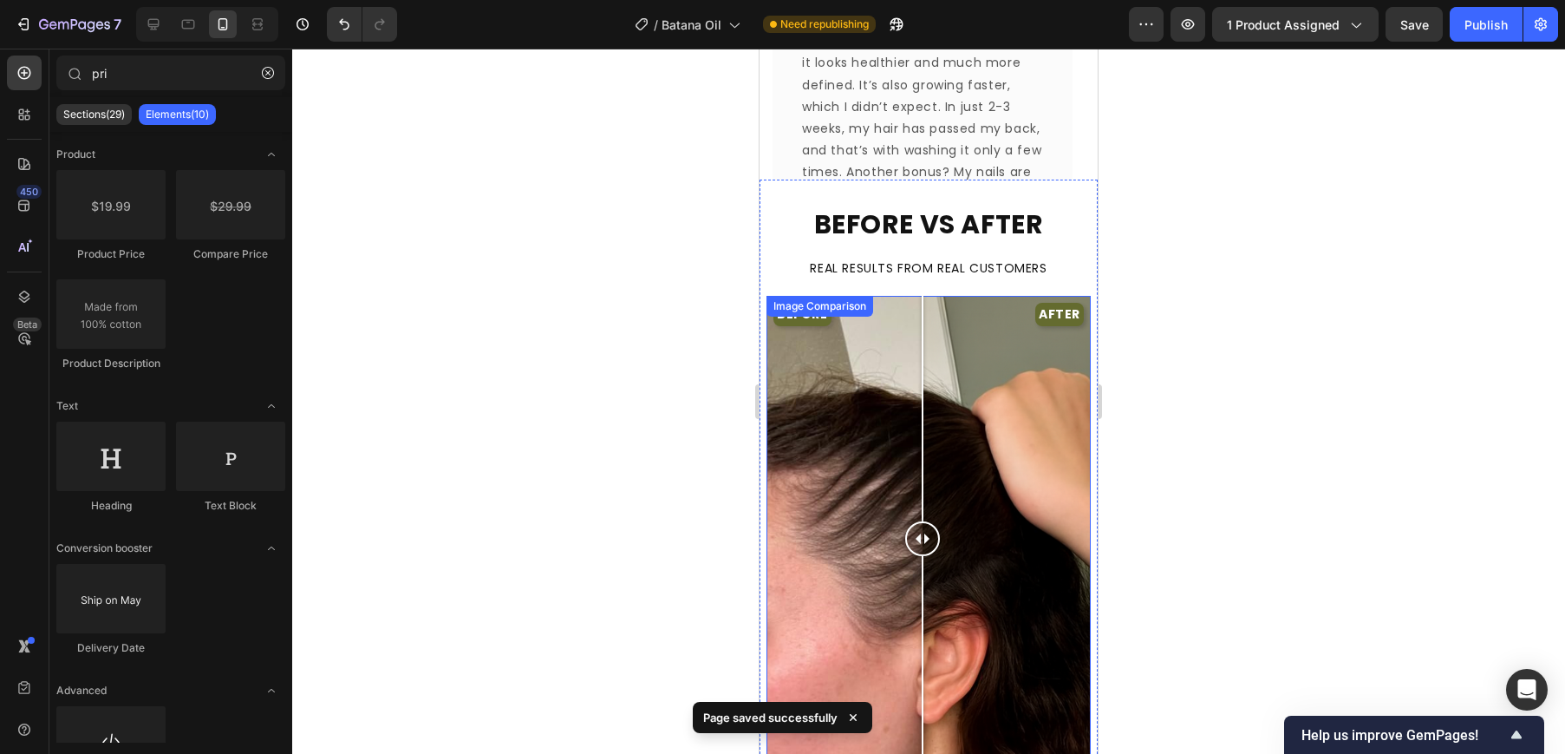
click at [854, 422] on div "BEFORE AFTER" at bounding box center [929, 539] width 324 height 486
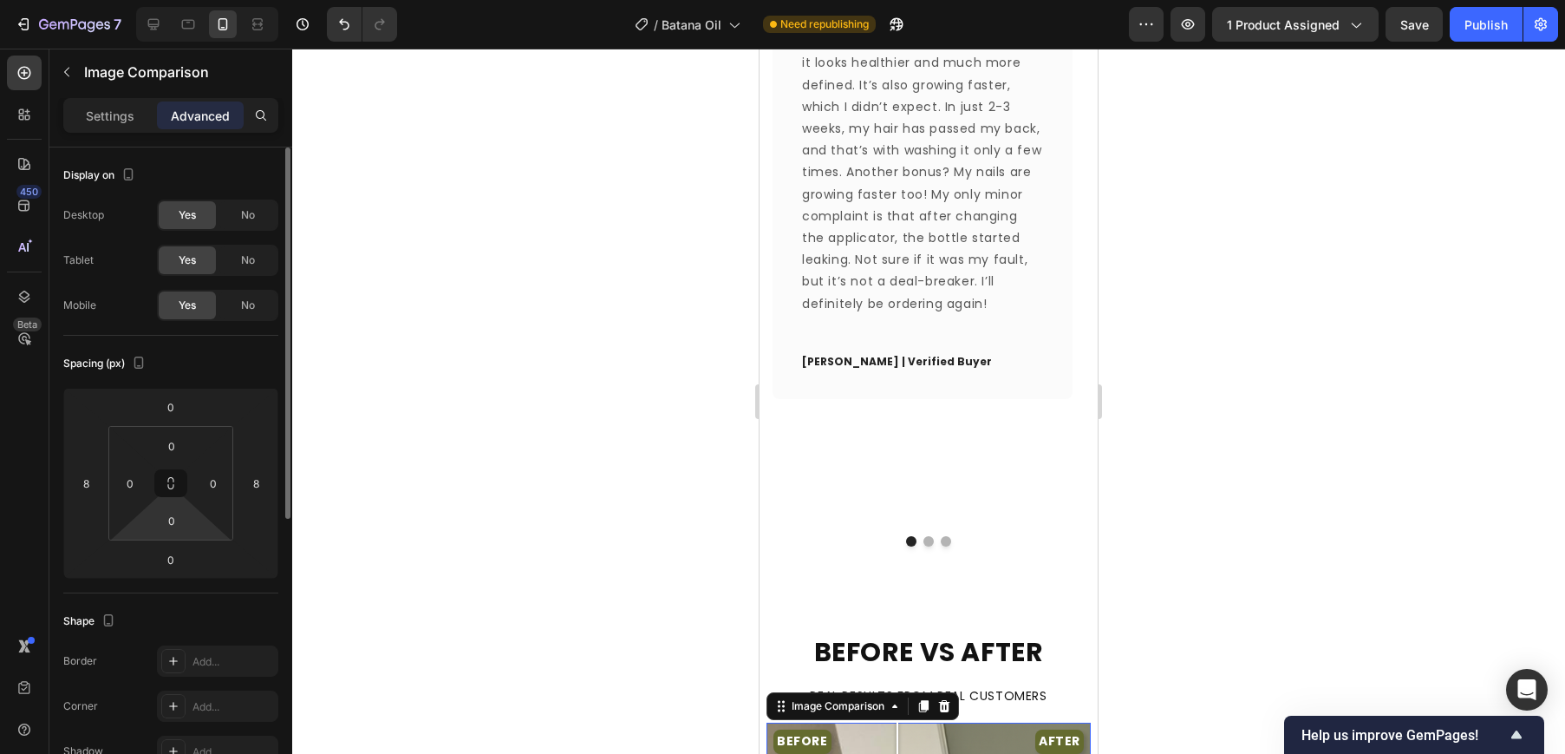
scroll to position [156, 0]
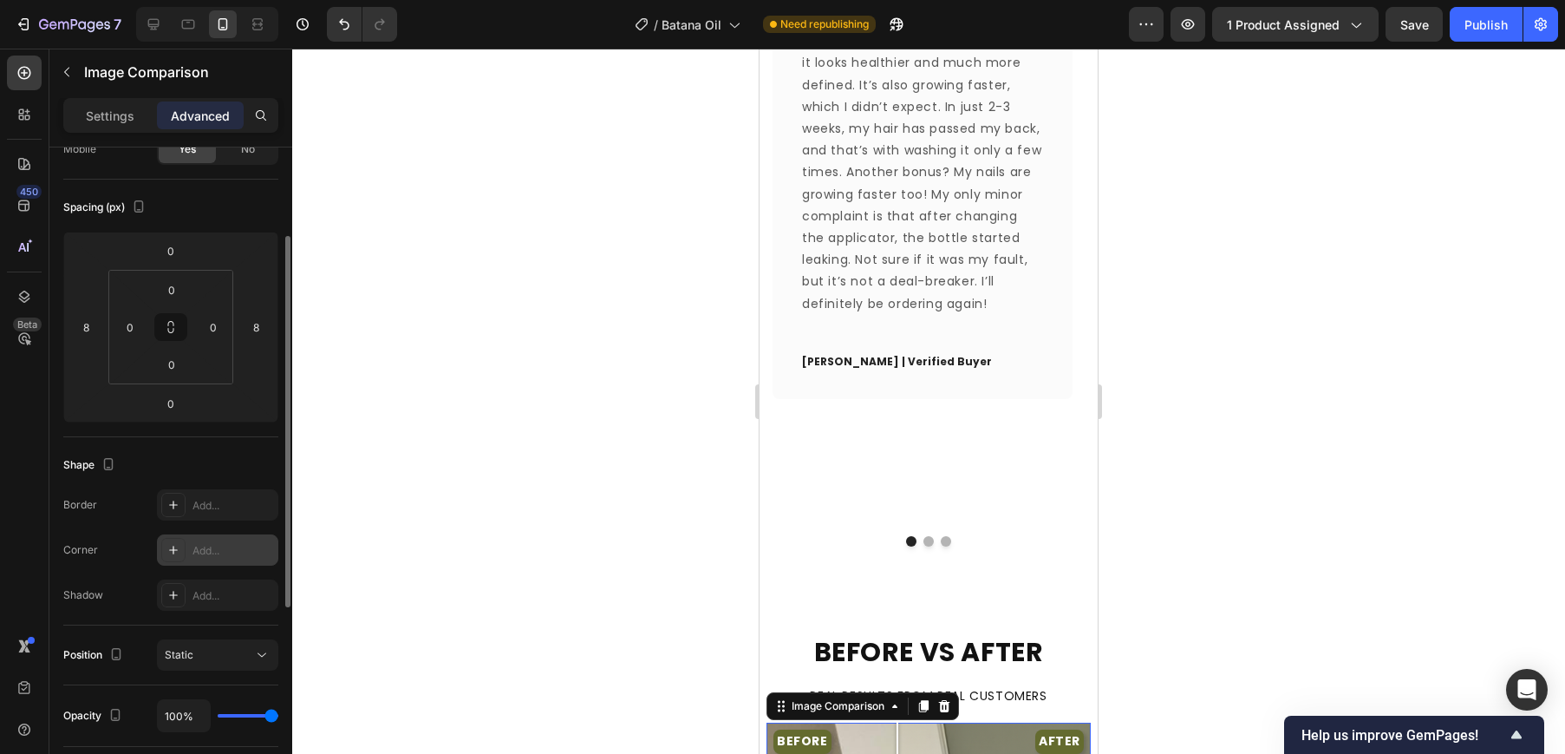
click at [168, 545] on icon at bounding box center [173, 550] width 14 height 14
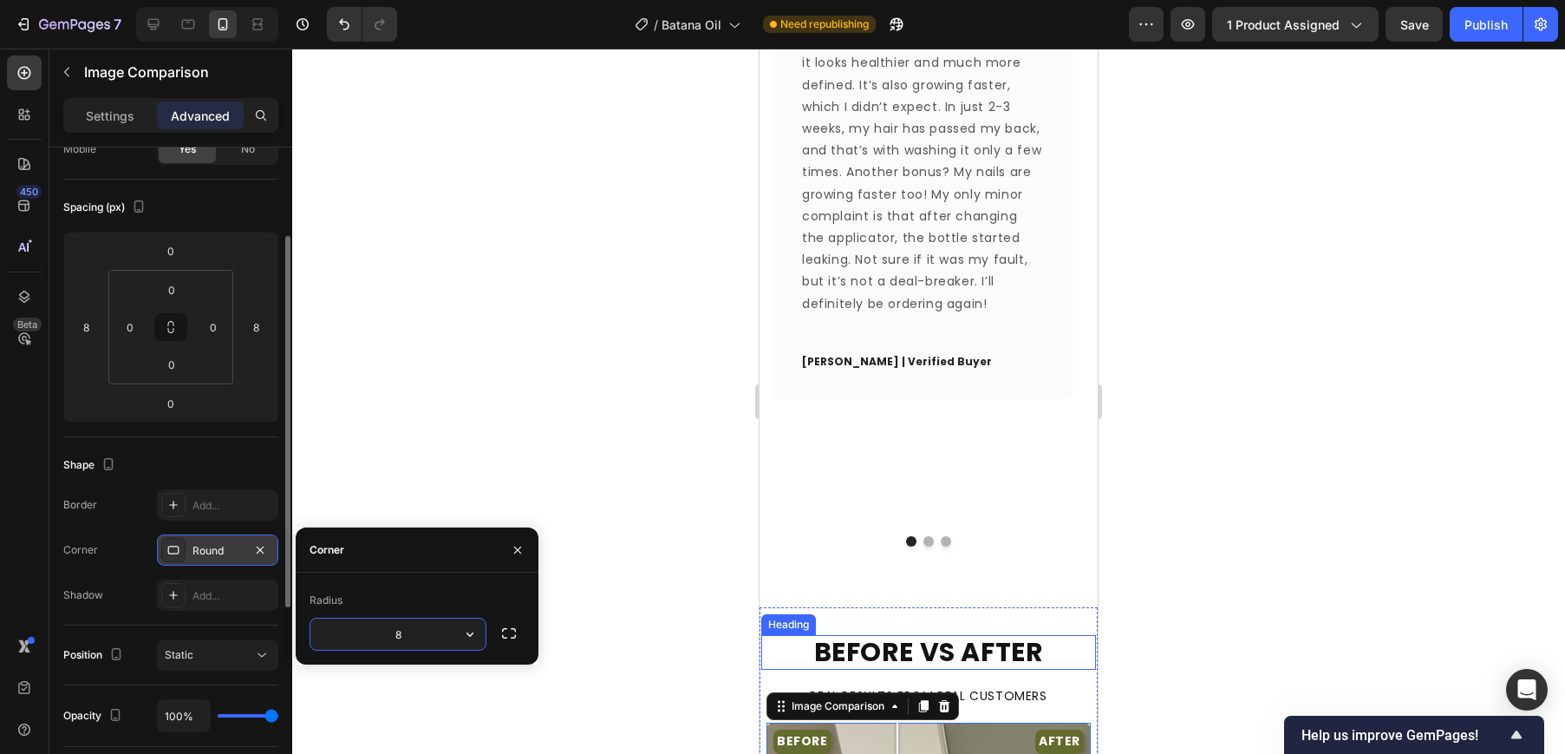
click at [1257, 539] on div at bounding box center [928, 401] width 1273 height 705
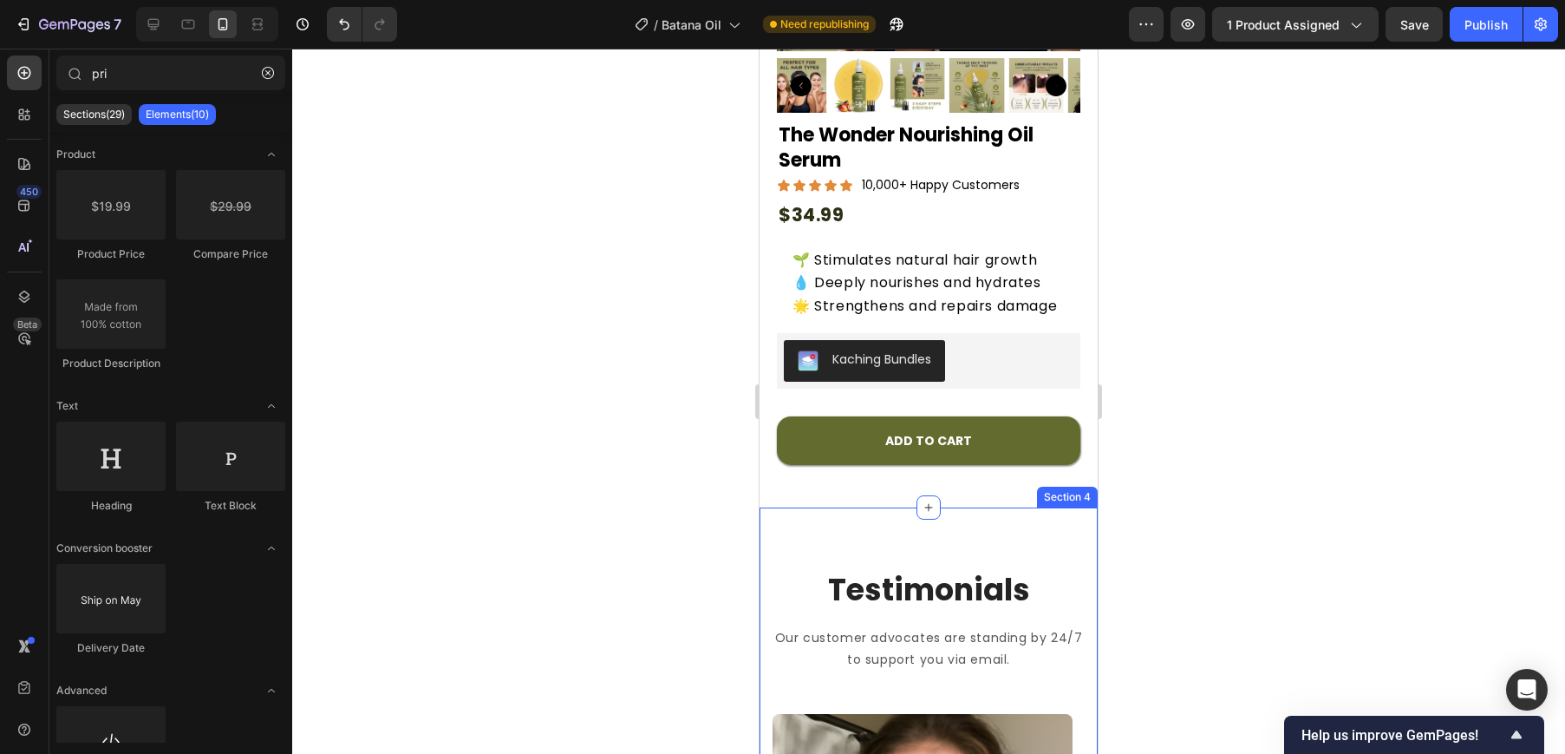
scroll to position [114, 0]
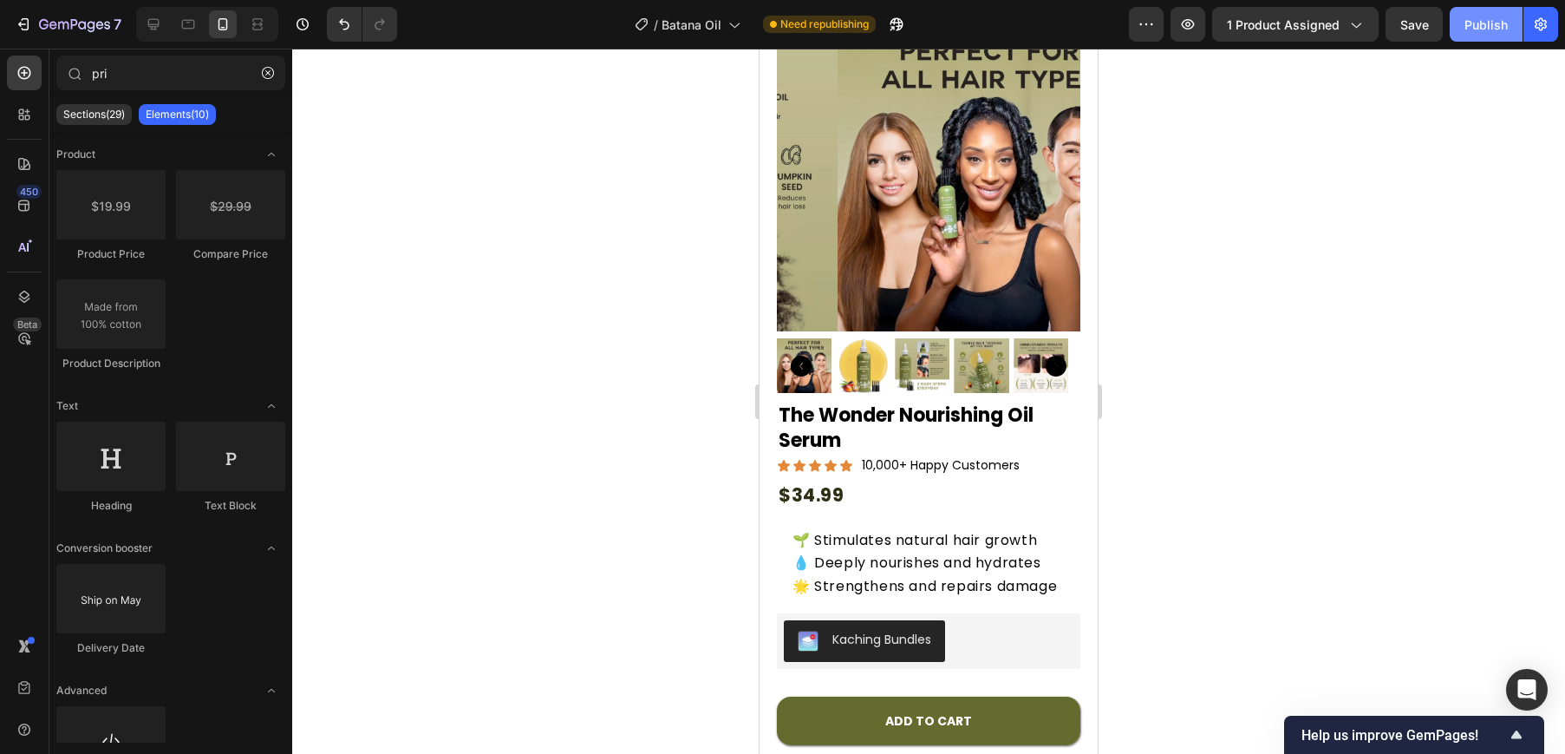
click at [1465, 27] on div "Publish" at bounding box center [1486, 25] width 43 height 18
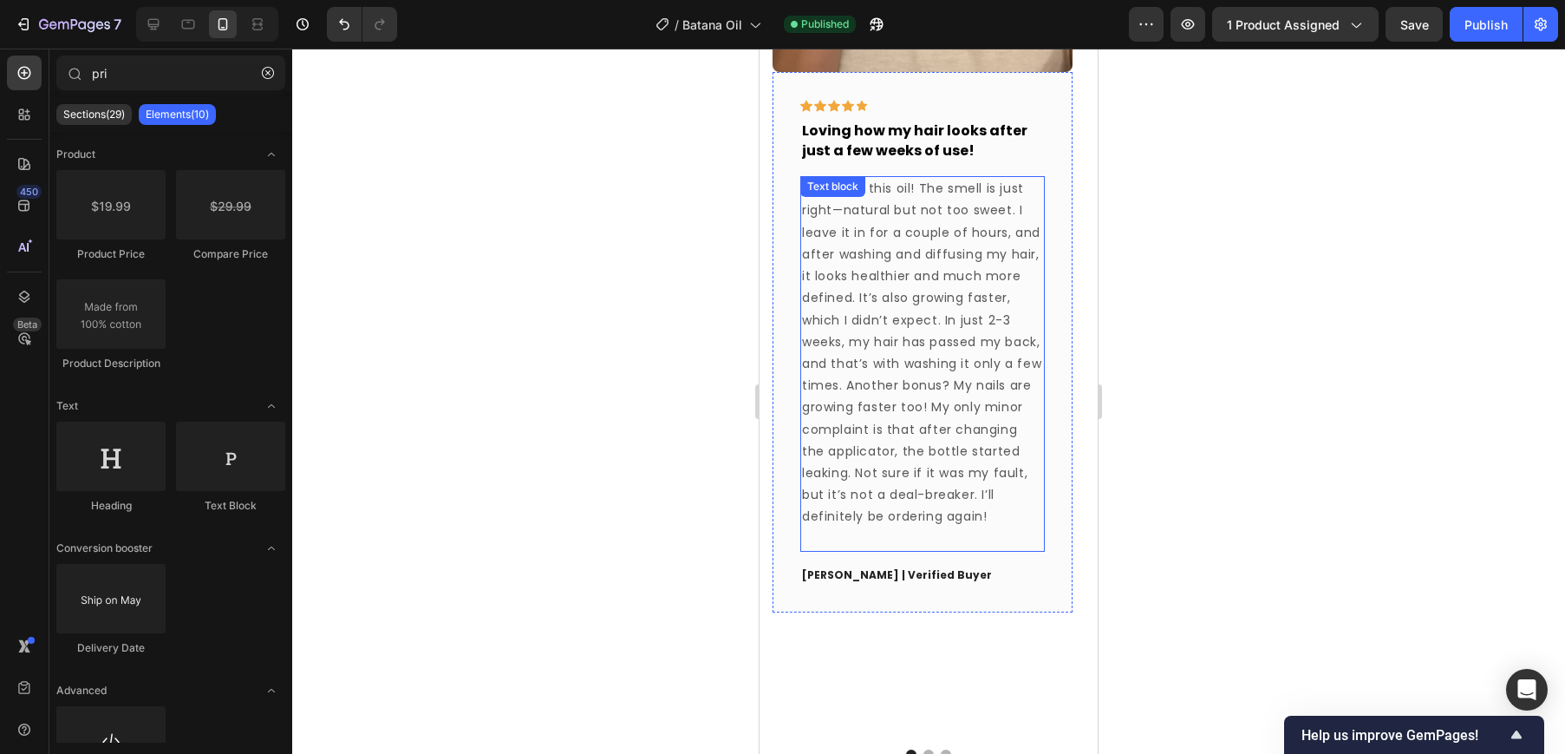
scroll to position [2101, 0]
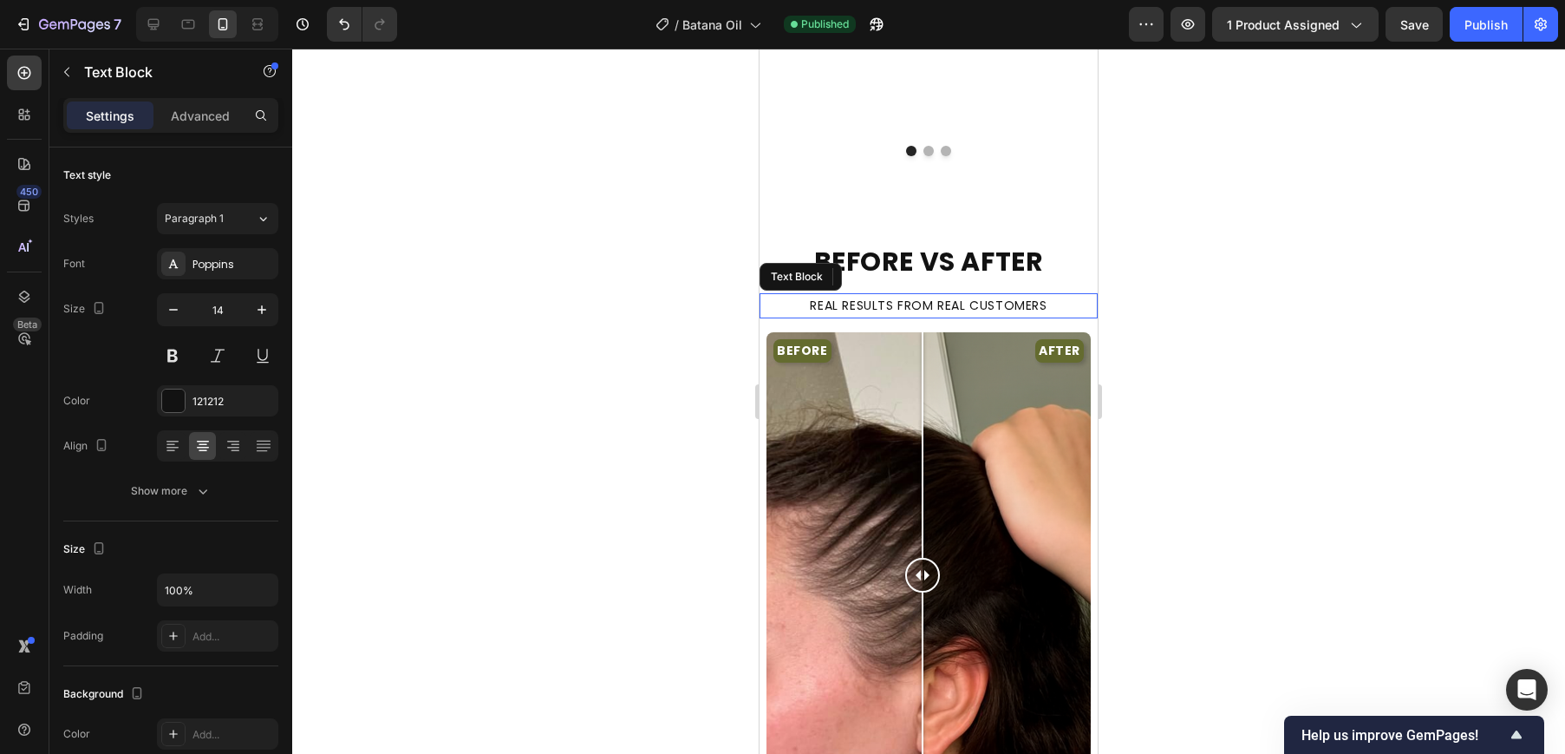
click at [785, 295] on p "REAL RESULTS FROM REAL CUSTOMERS" at bounding box center [928, 306] width 335 height 22
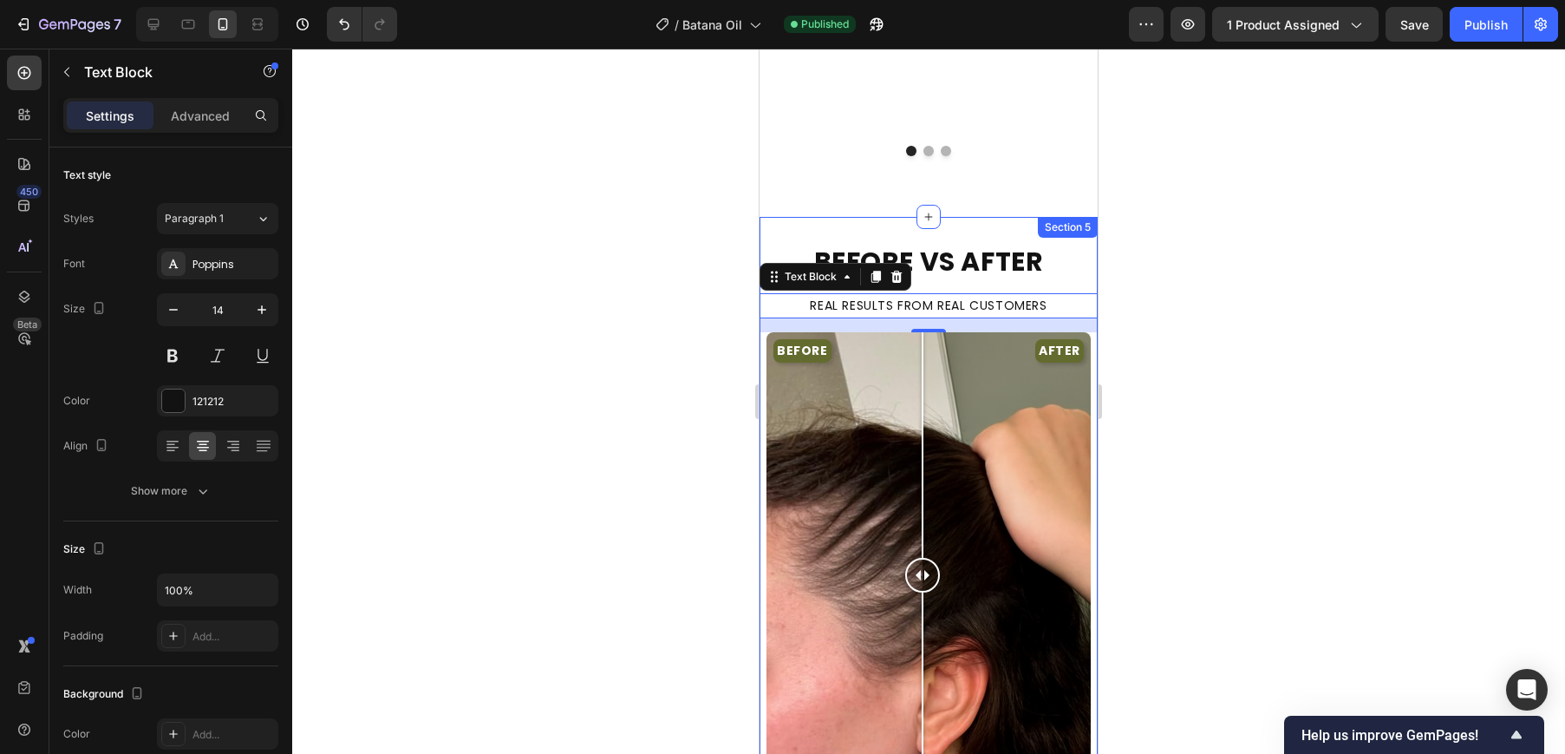
click at [829, 217] on div "BEFORE VS AFTER Heading REAL RESULTS FROM REAL CUSTOMERS Text Block 16 BEFORE A…" at bounding box center [929, 532] width 338 height 630
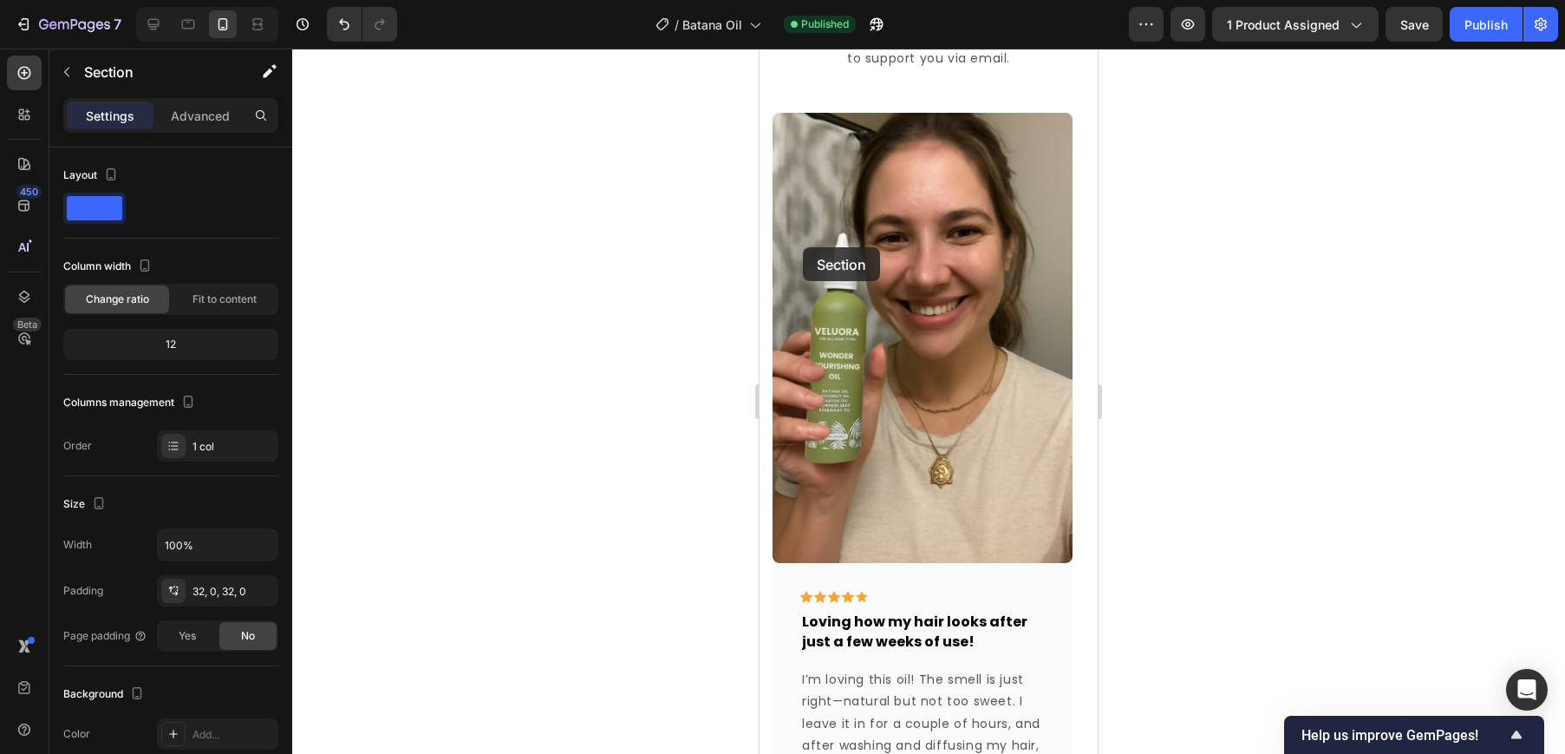
scroll to position [766, 0]
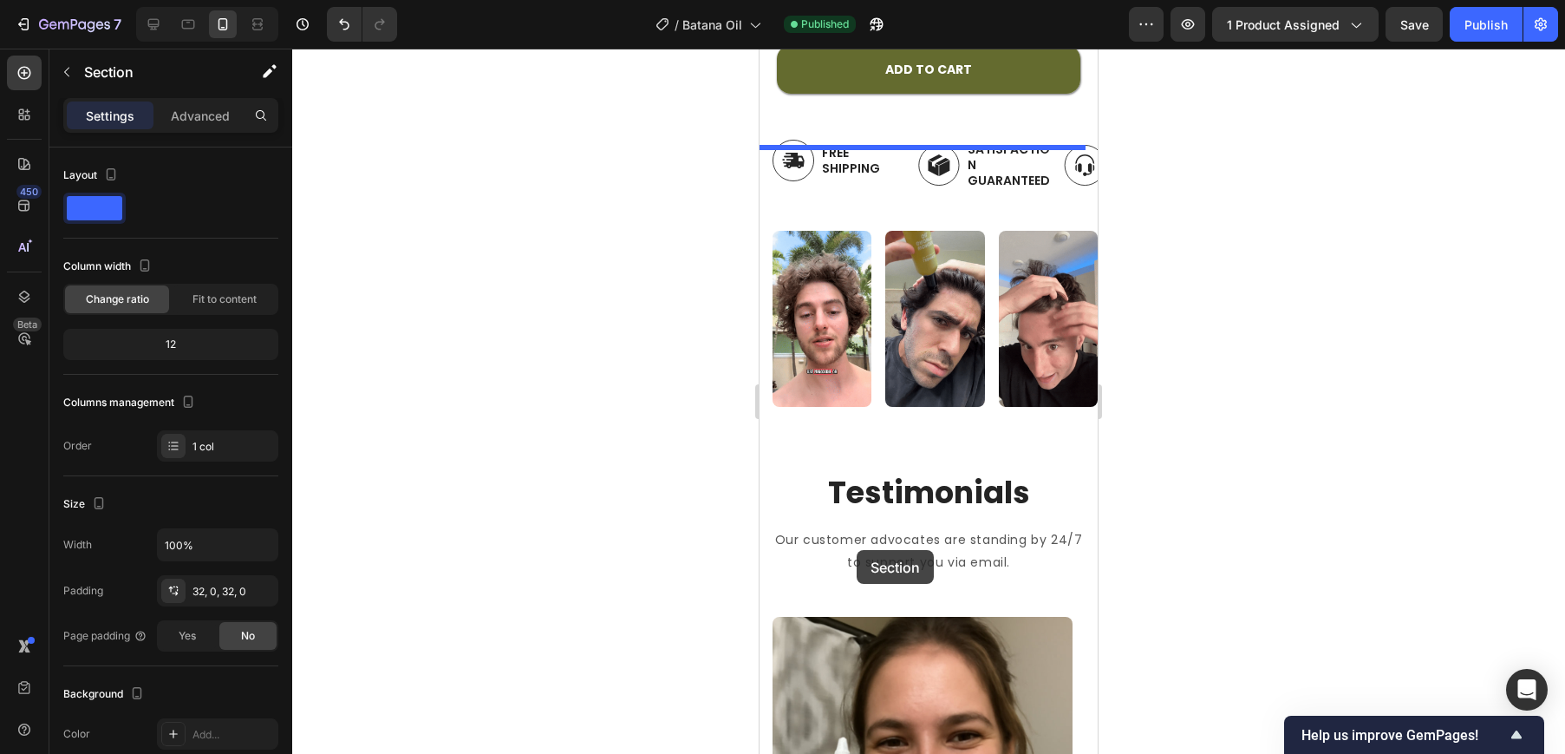
drag, startPoint x: 774, startPoint y: 233, endPoint x: 969, endPoint y: 432, distance: 278.4
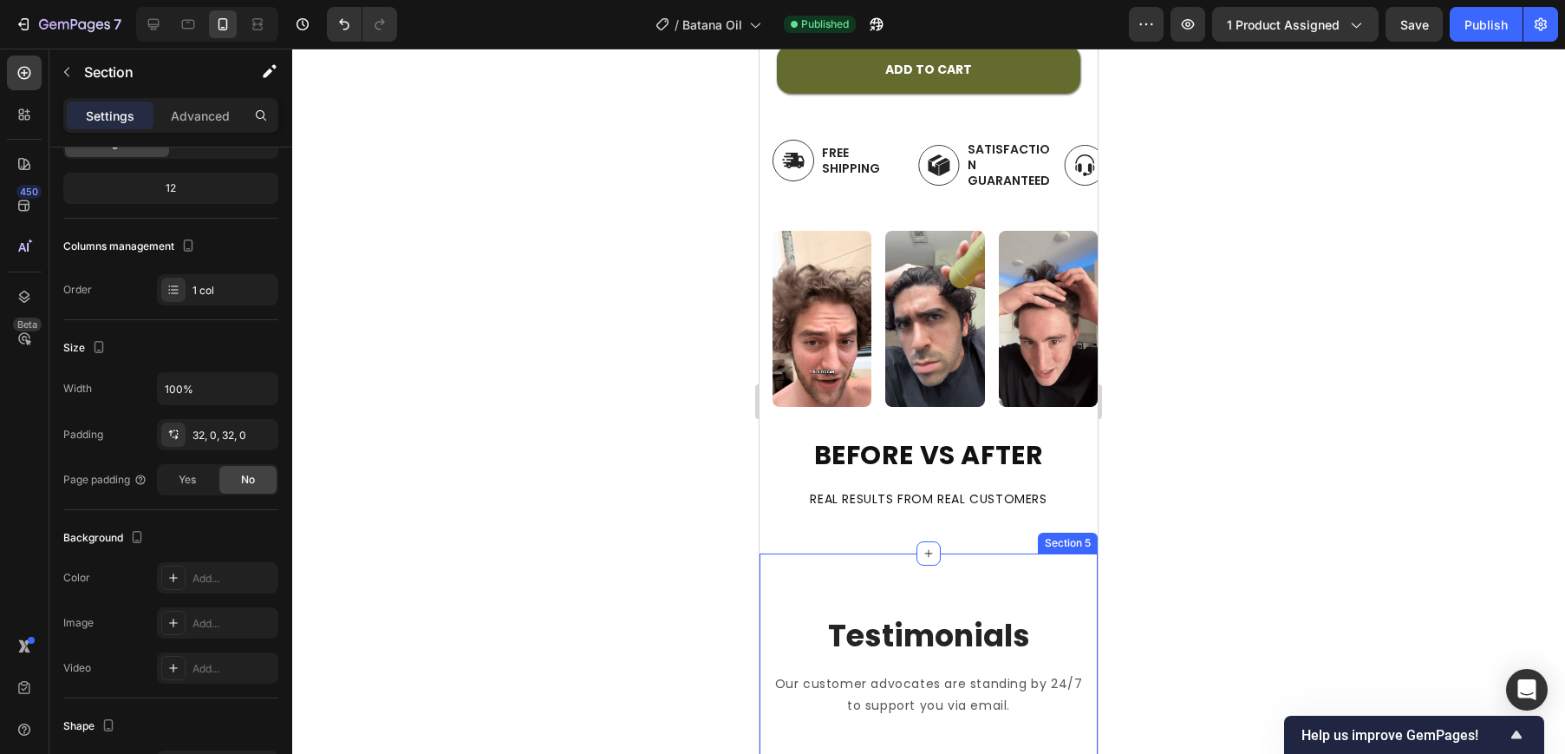
scroll to position [769, 0]
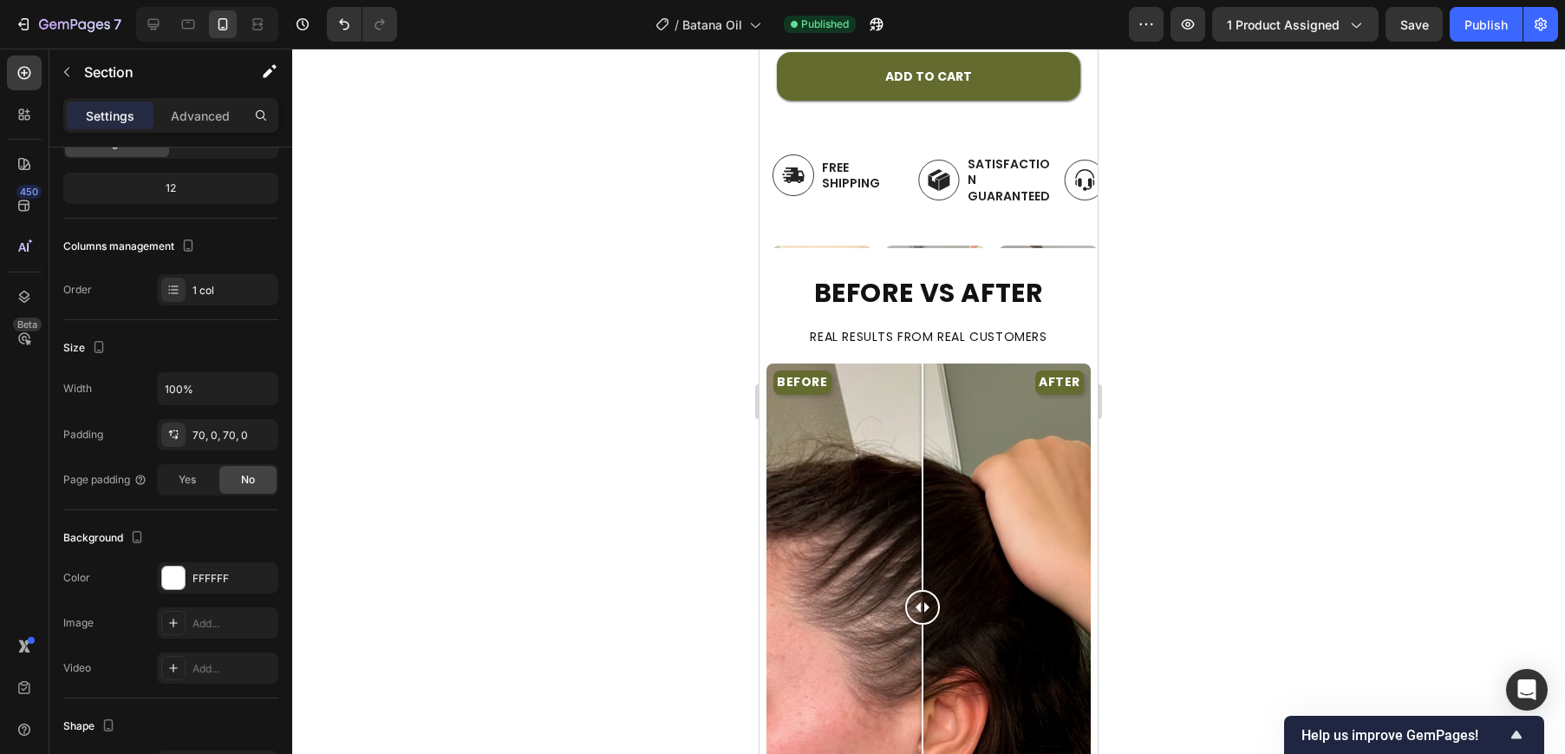
scroll to position [606, 0]
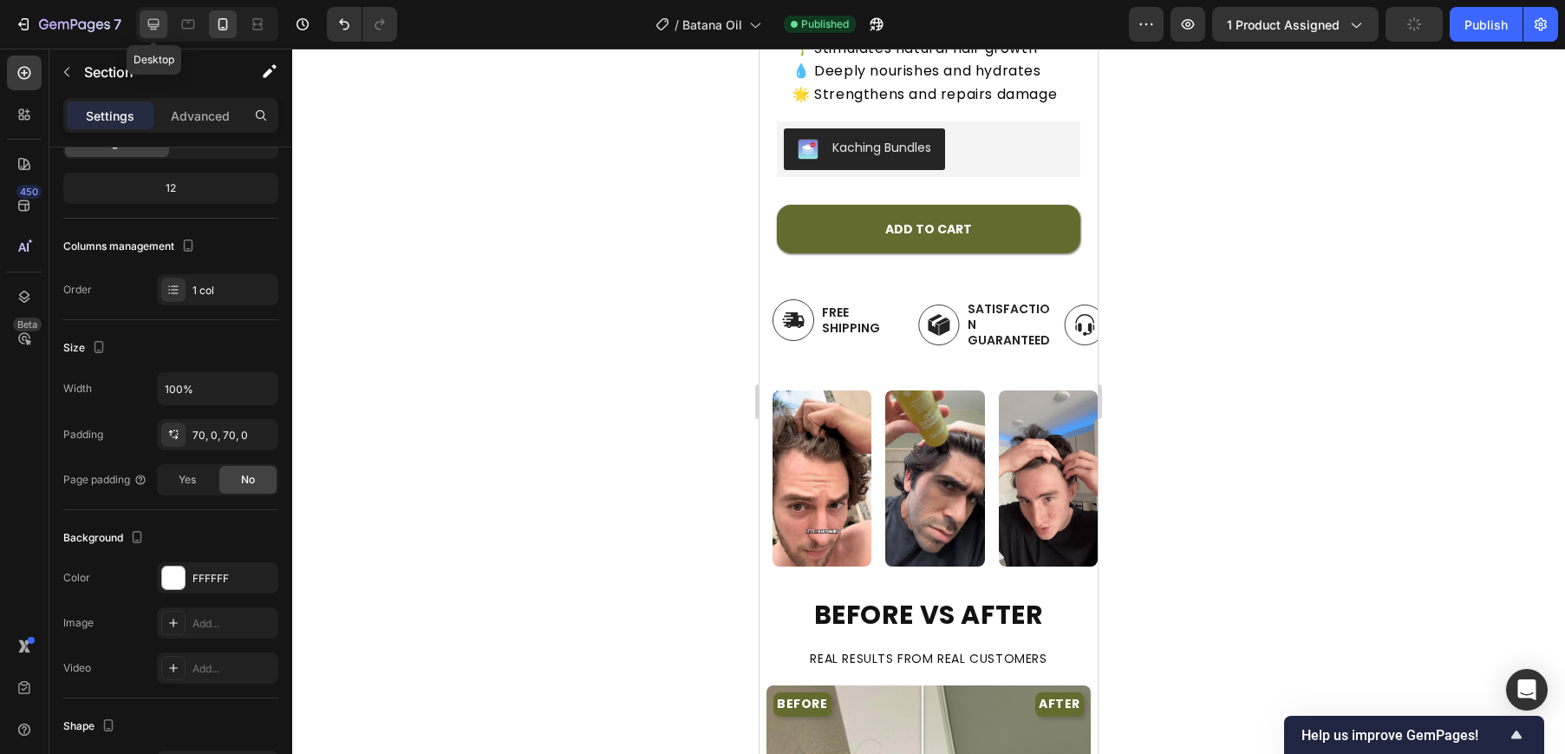
click at [160, 30] on icon at bounding box center [153, 24] width 17 height 17
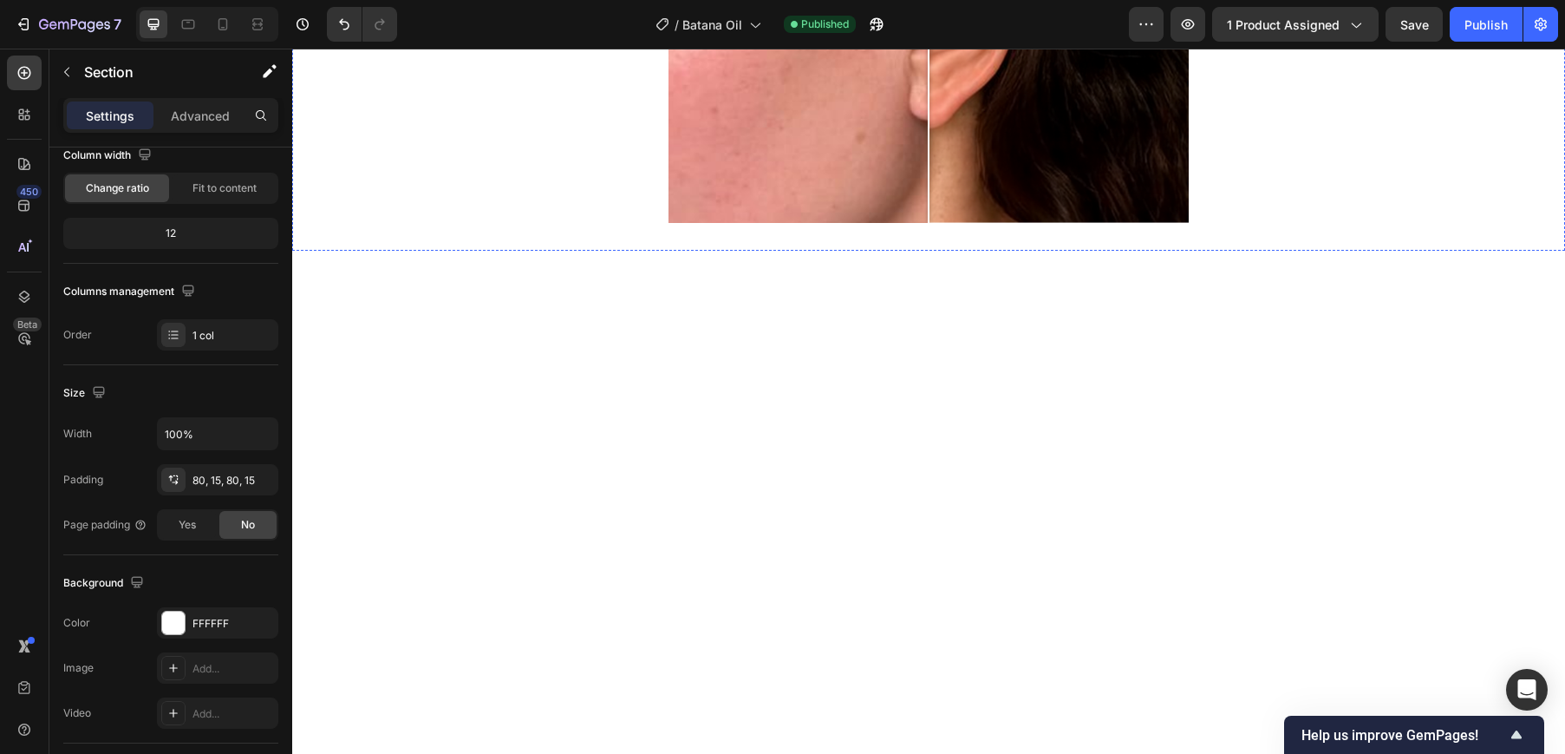
scroll to position [748, 0]
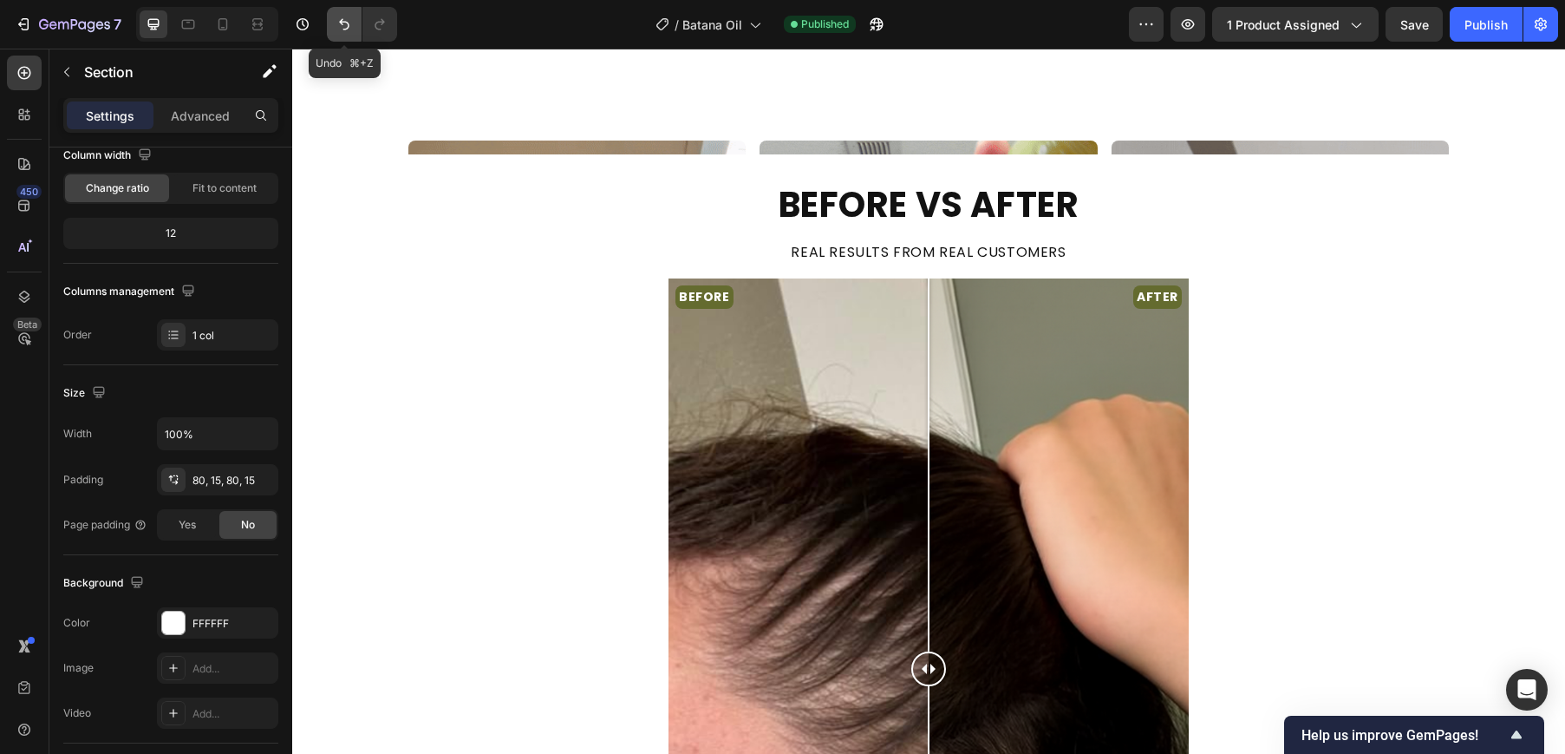
click at [336, 23] on icon "Undo/Redo" at bounding box center [344, 24] width 17 height 17
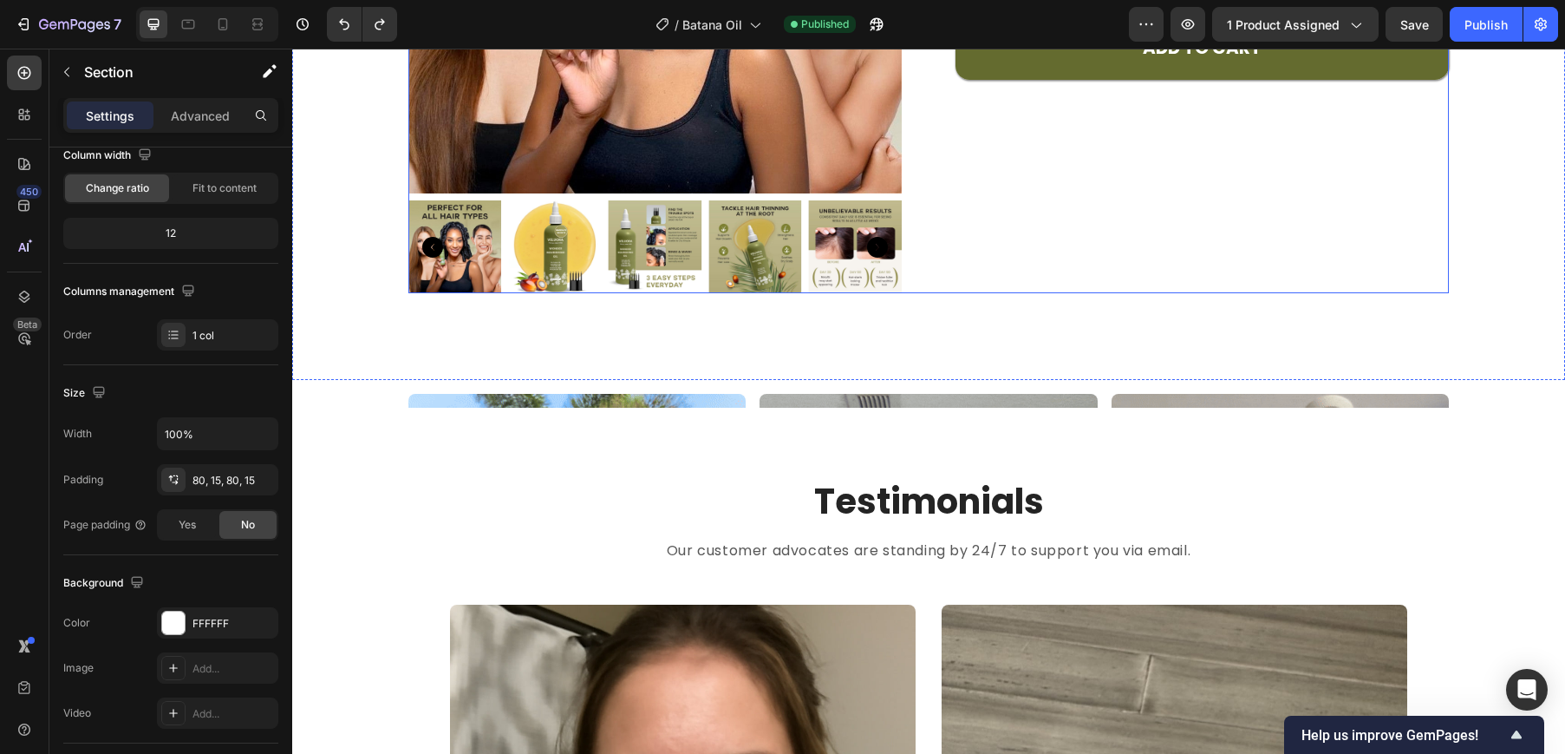
scroll to position [652, 0]
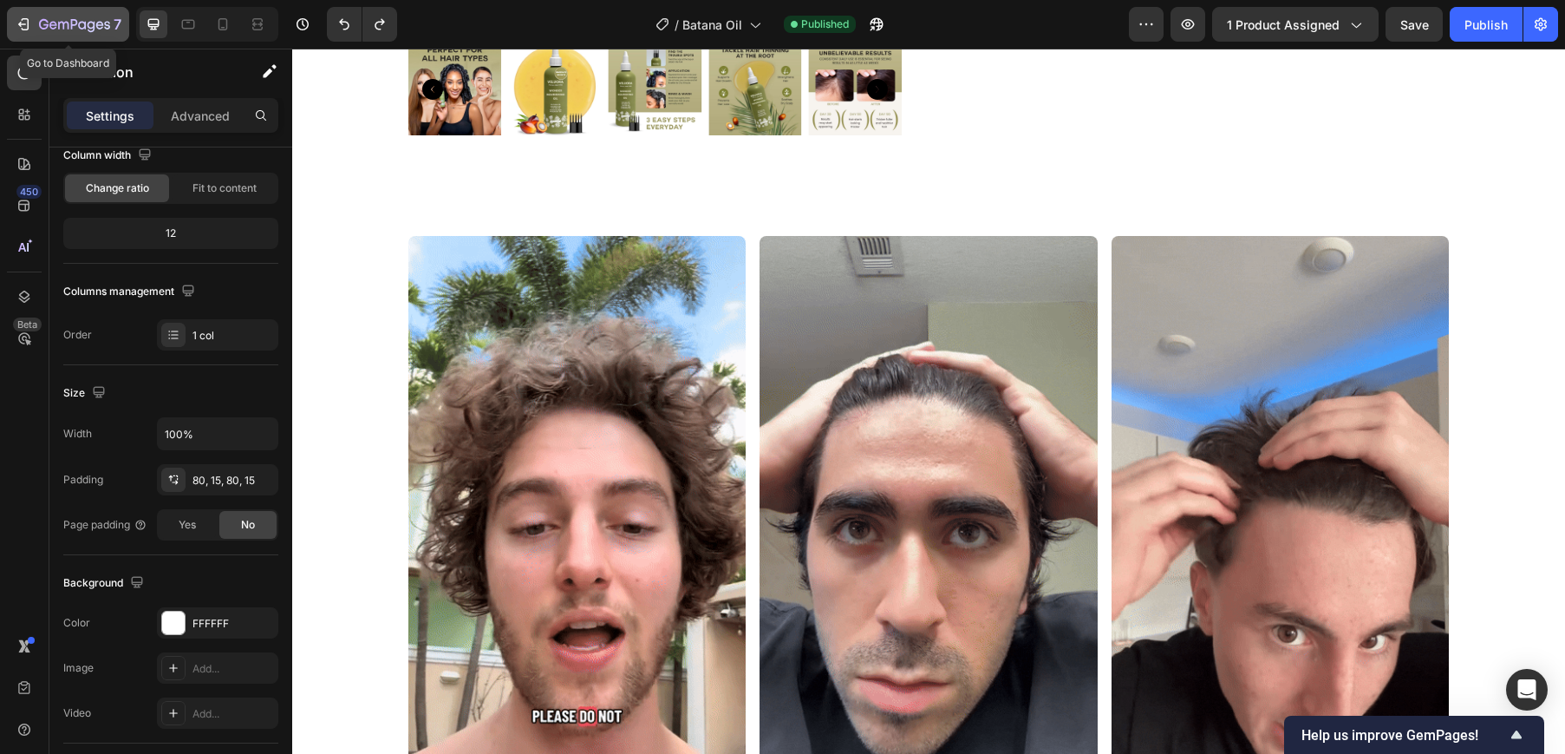
click at [29, 22] on icon "button" at bounding box center [23, 24] width 17 height 17
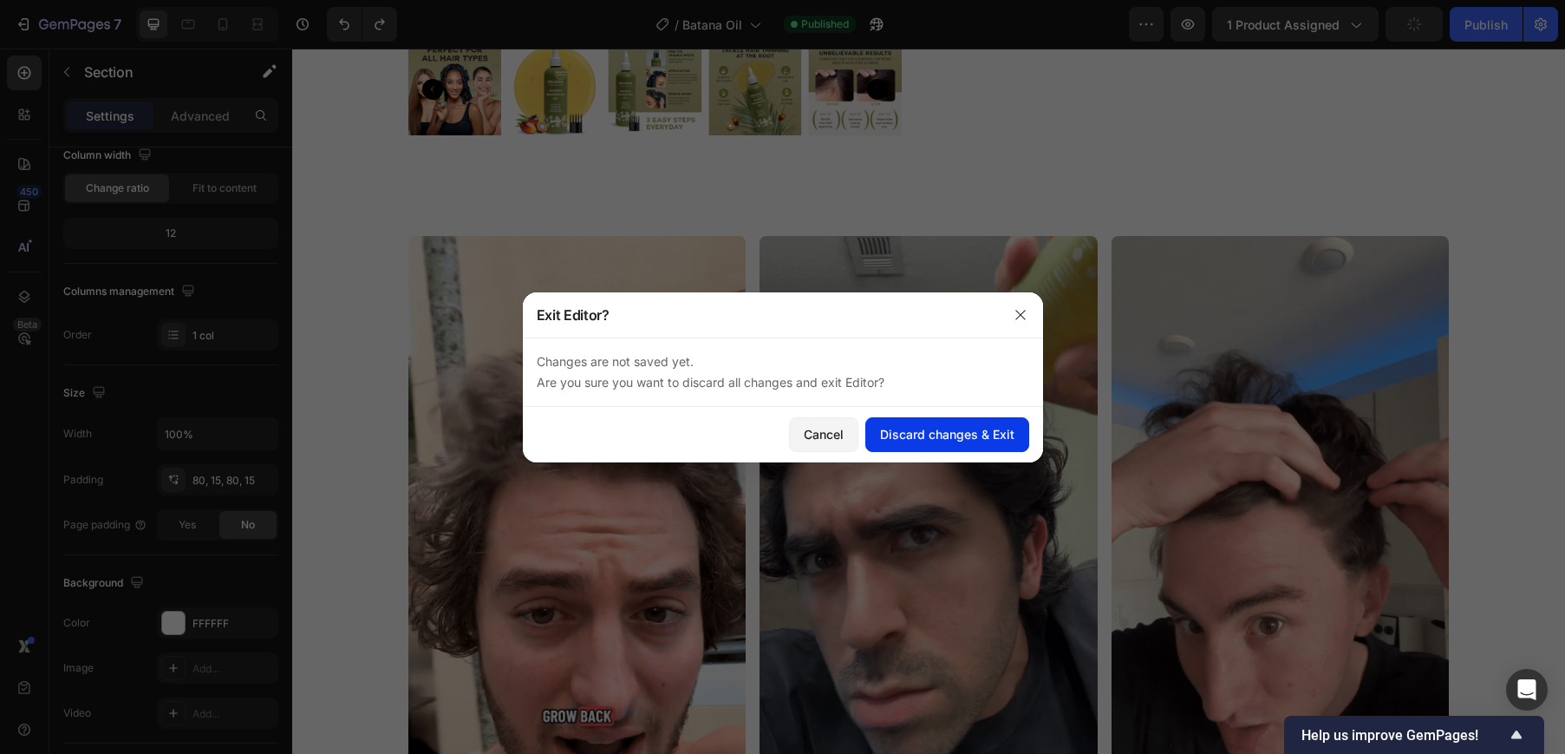
click at [898, 439] on div "Discard changes & Exit" at bounding box center [947, 434] width 134 height 18
